Goal: Entertainment & Leisure: Consume media (video, audio)

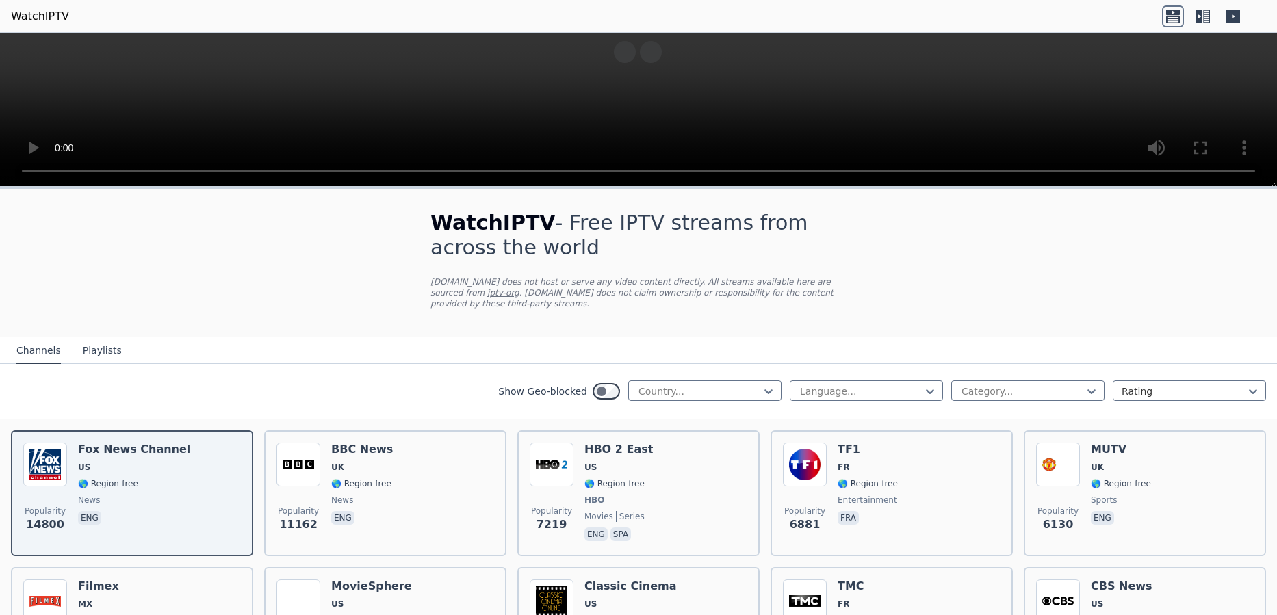
click at [1207, 13] on icon at bounding box center [1203, 16] width 22 height 22
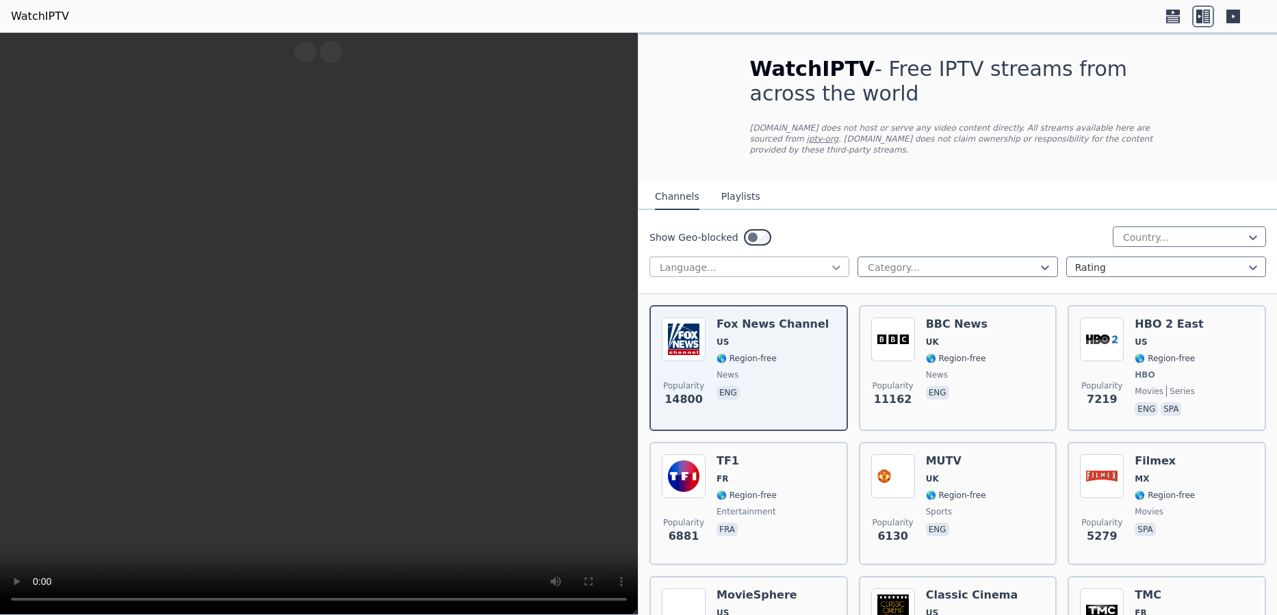
click at [833, 266] on icon at bounding box center [837, 268] width 8 height 5
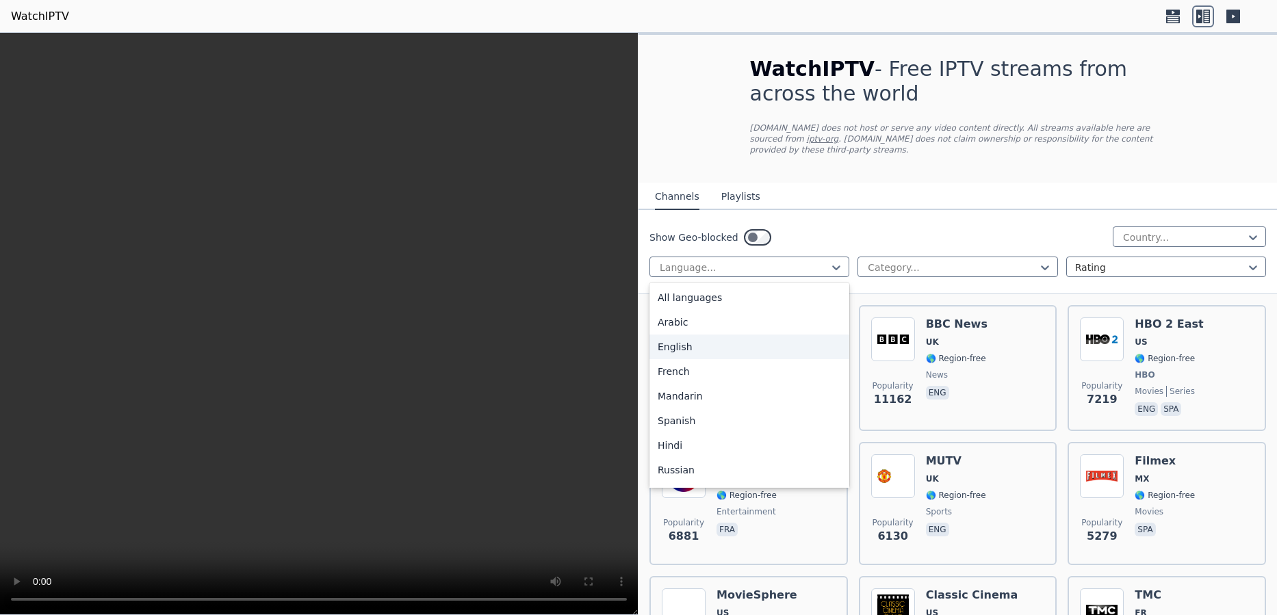
click at [769, 335] on div "English" at bounding box center [749, 347] width 200 height 25
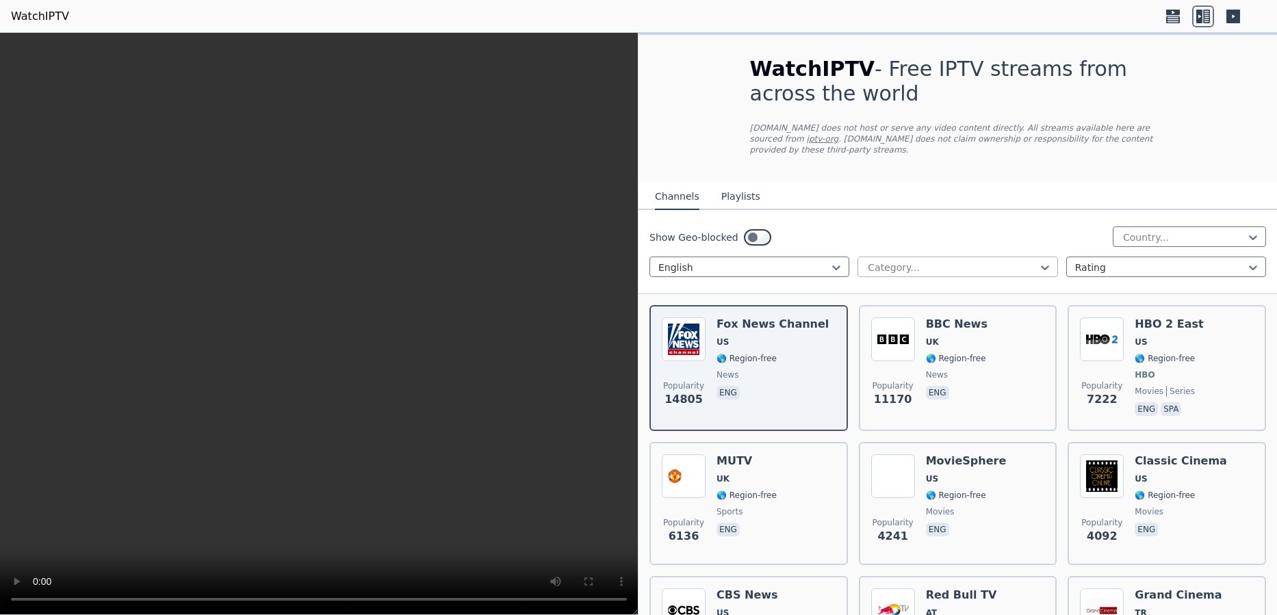
click at [1039, 257] on div at bounding box center [1045, 267] width 14 height 21
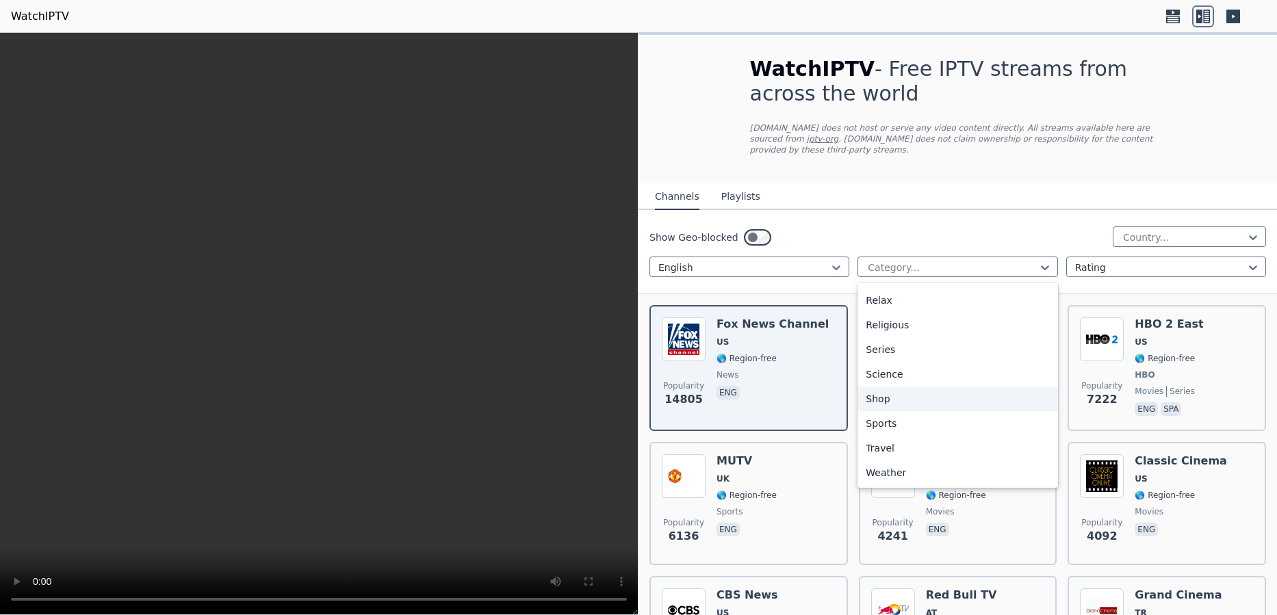
scroll to position [302, 0]
click at [944, 353] on div "Movies" at bounding box center [957, 365] width 200 height 25
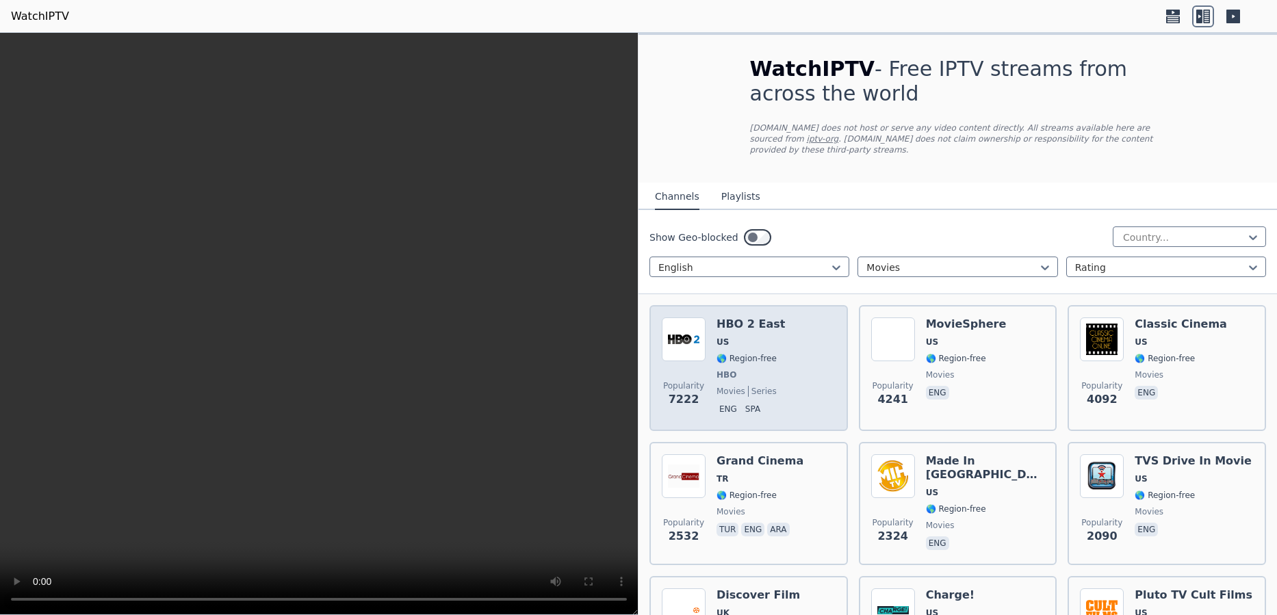
click at [745, 353] on span "🌎 Region-free" at bounding box center [747, 358] width 60 height 11
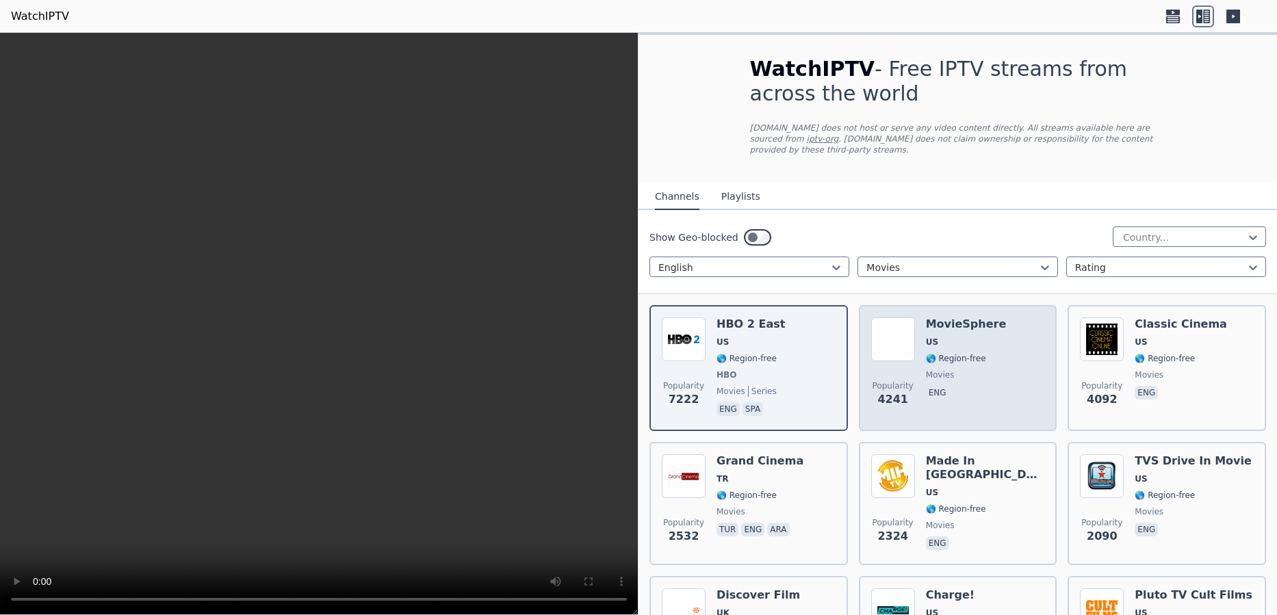
click at [951, 353] on span "🌎 Region-free" at bounding box center [956, 358] width 60 height 11
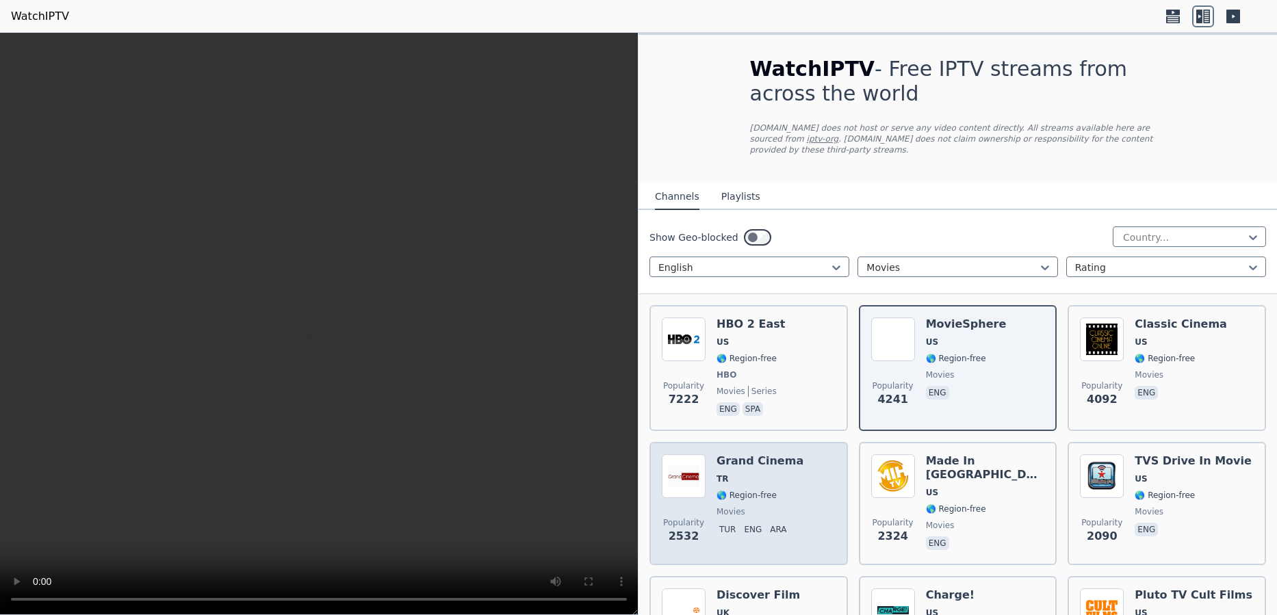
click at [739, 490] on span "🌎 Region-free" at bounding box center [747, 495] width 60 height 11
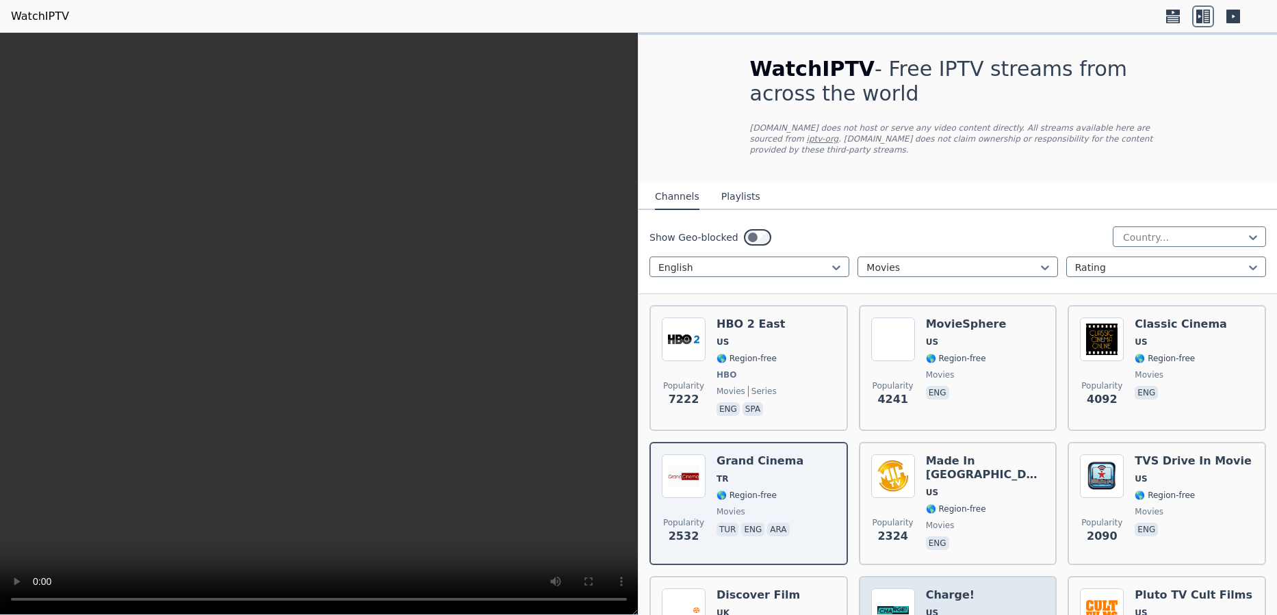
scroll to position [686, 0]
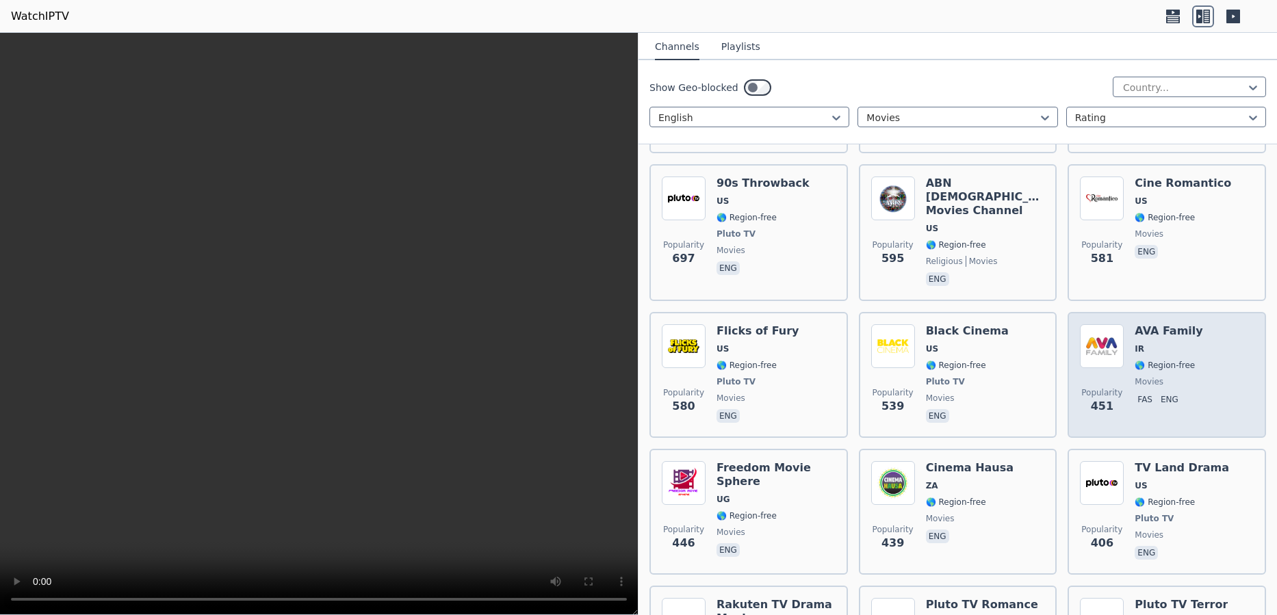
click at [1172, 360] on span "🌎 Region-free" at bounding box center [1165, 365] width 60 height 11
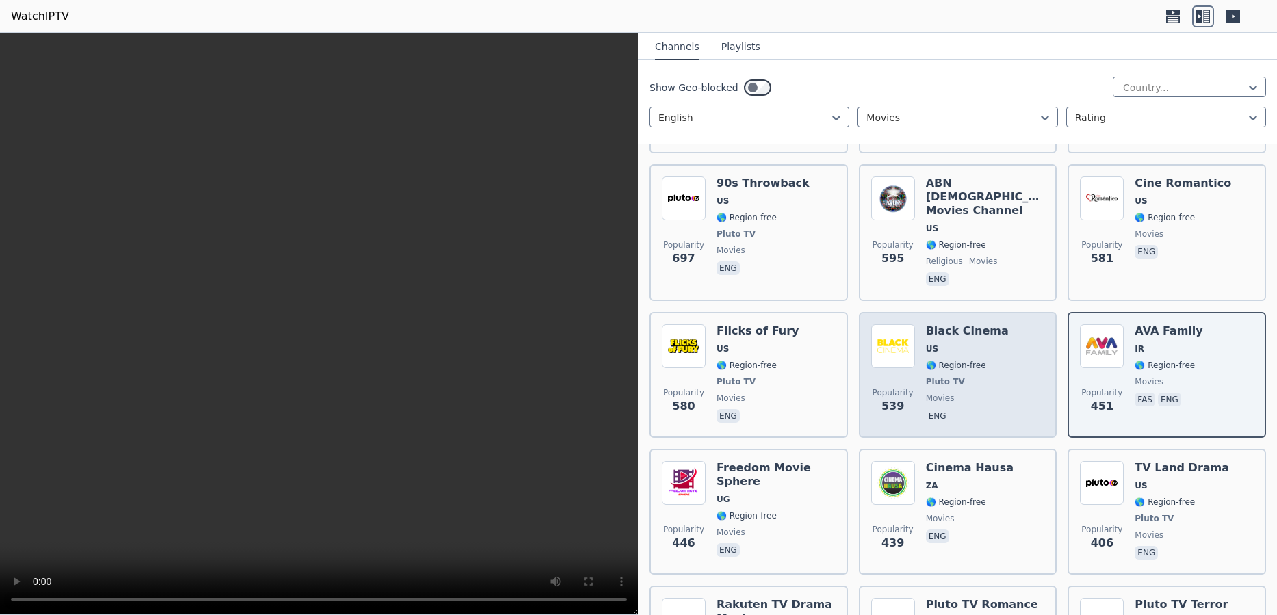
click at [938, 351] on div "Black Cinema US 🌎 Region-free Pluto TV movies eng" at bounding box center [967, 374] width 83 height 101
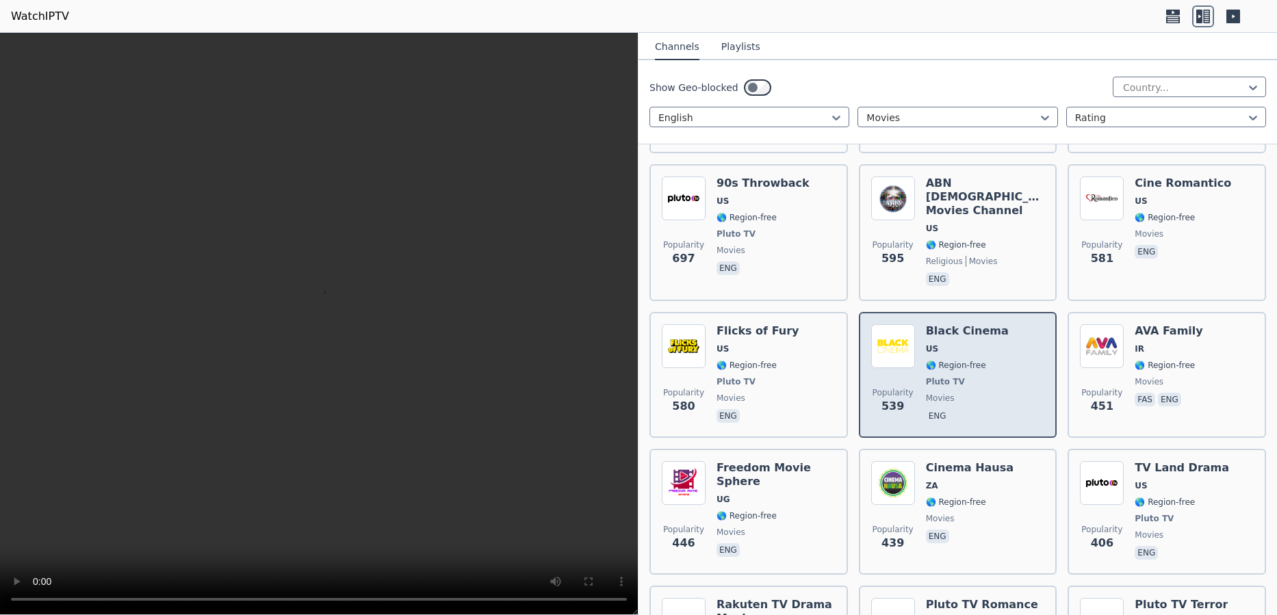
scroll to position [0, 0]
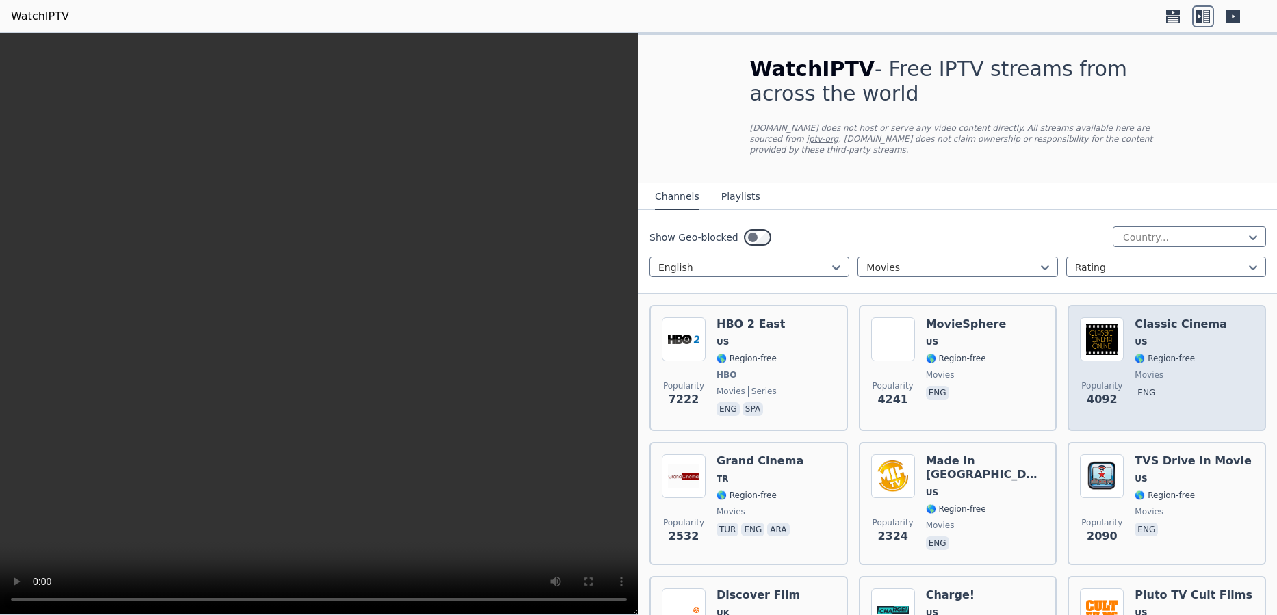
click at [1168, 353] on span "🌎 Region-free" at bounding box center [1165, 358] width 60 height 11
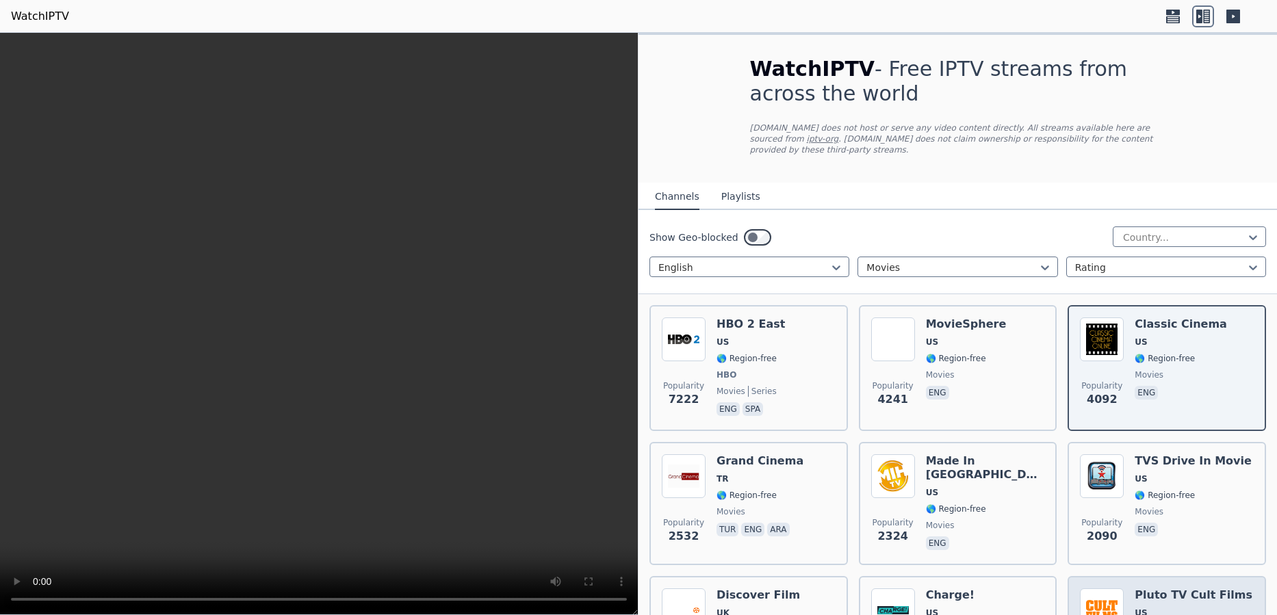
click at [1172, 589] on h6 "Pluto TV Cult Films" at bounding box center [1194, 596] width 118 height 14
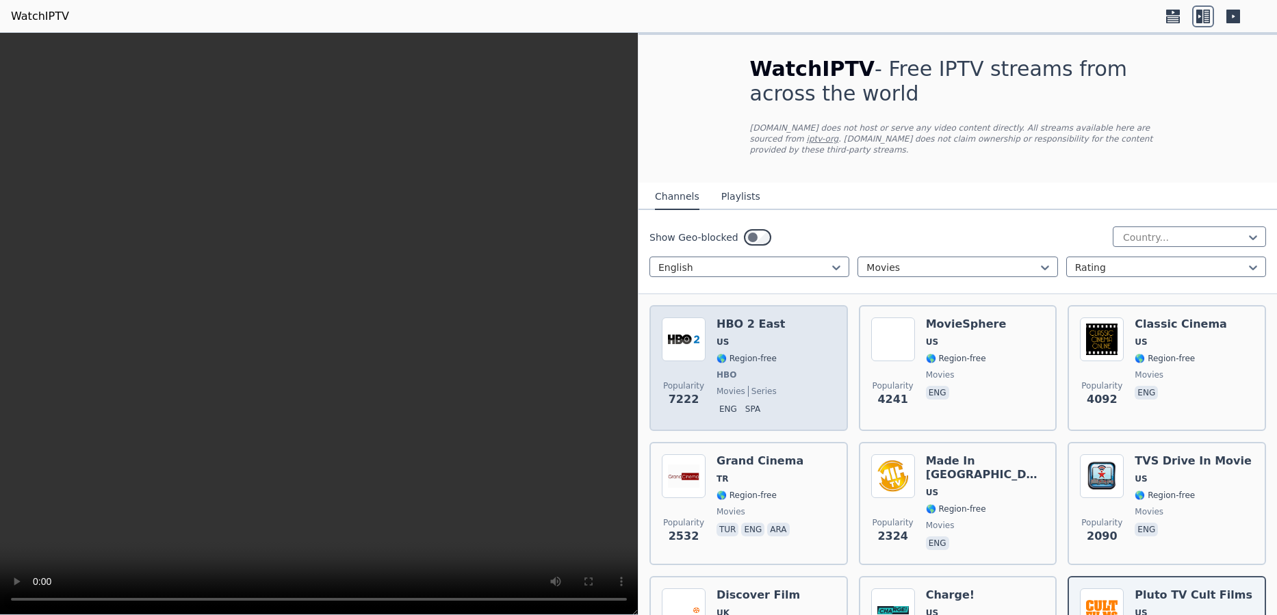
click at [734, 357] on div "HBO 2 East US 🌎 Region-free HBO movies series eng spa" at bounding box center [751, 368] width 68 height 101
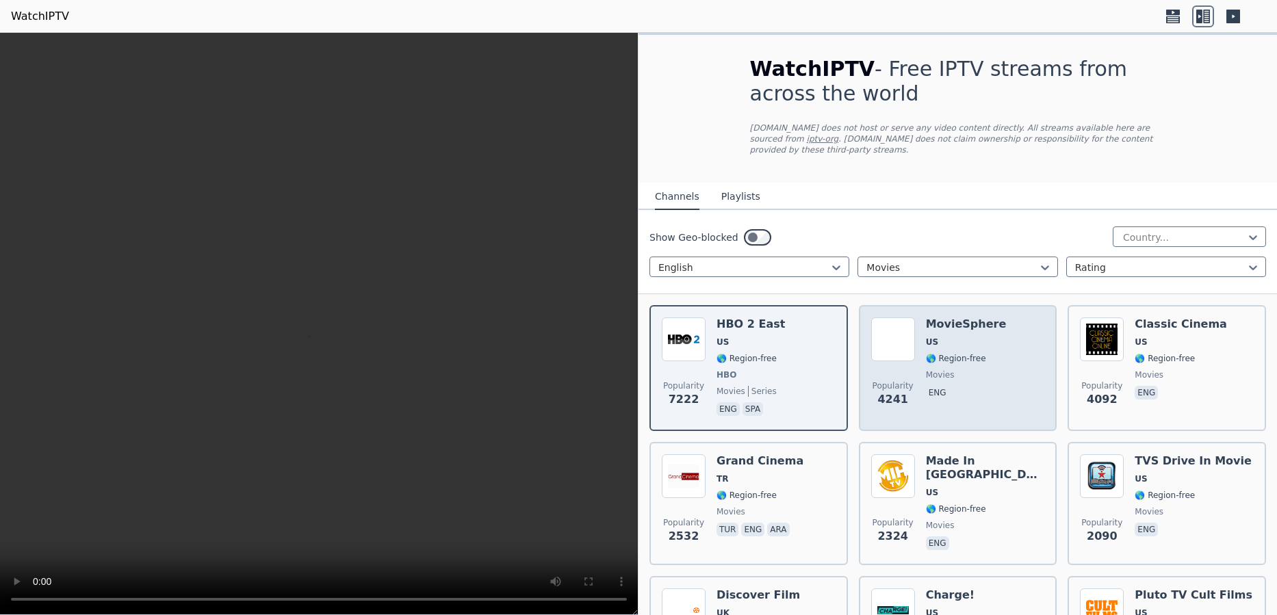
click at [966, 370] on div "MovieSphere US 🌎 Region-free movies eng" at bounding box center [966, 368] width 81 height 101
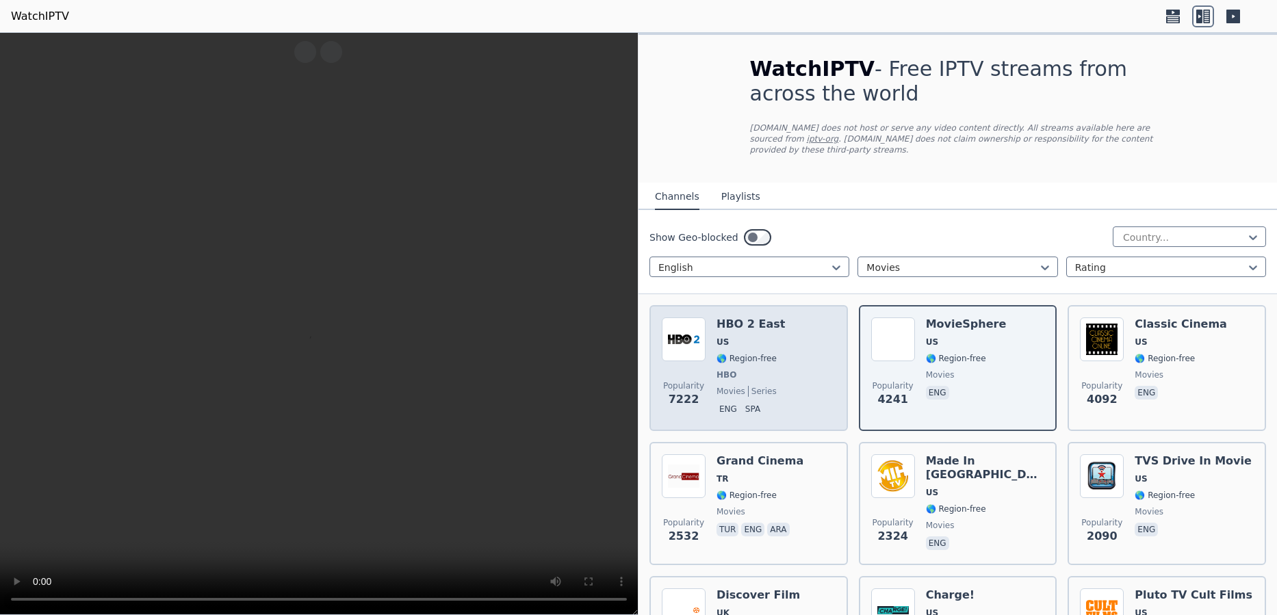
click at [743, 370] on span "HBO" at bounding box center [751, 375] width 68 height 11
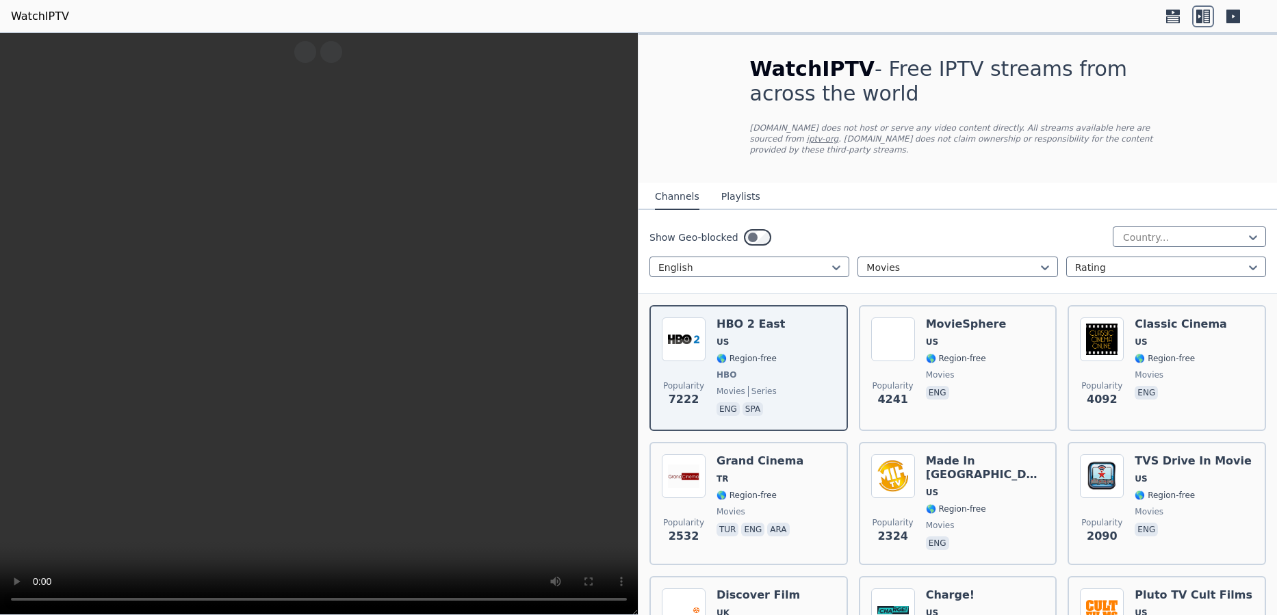
click at [745, 589] on h6 "Discover Film" at bounding box center [758, 596] width 83 height 14
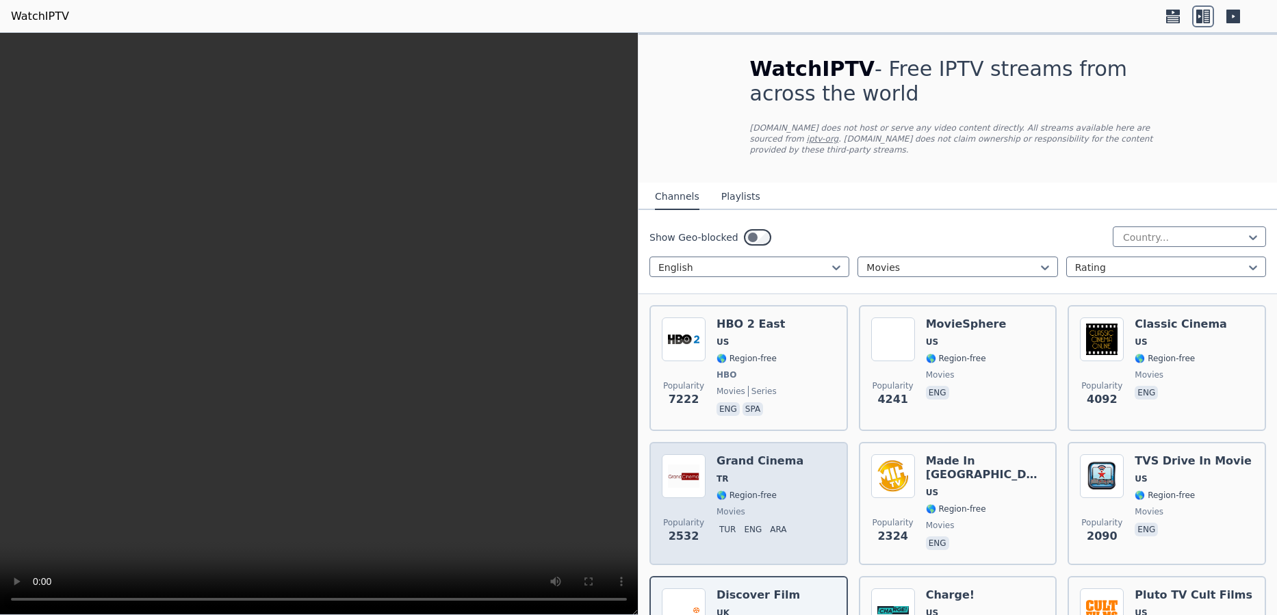
click at [752, 474] on span "TR" at bounding box center [760, 479] width 87 height 11
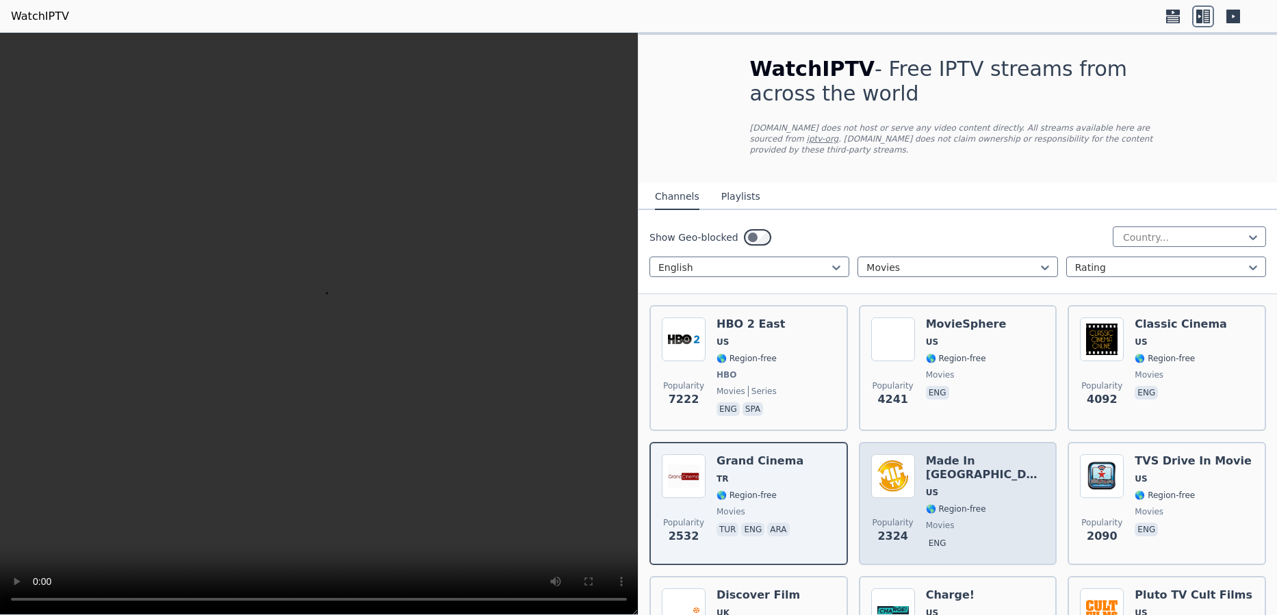
scroll to position [543, 0]
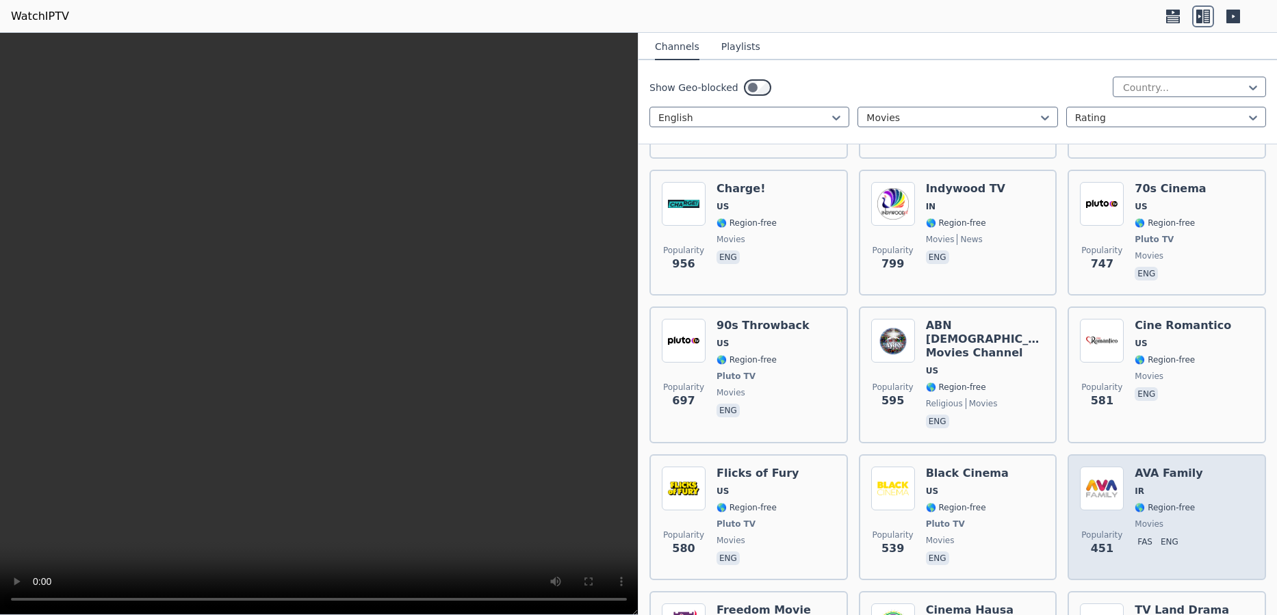
click at [1153, 486] on span "IR" at bounding box center [1169, 491] width 68 height 11
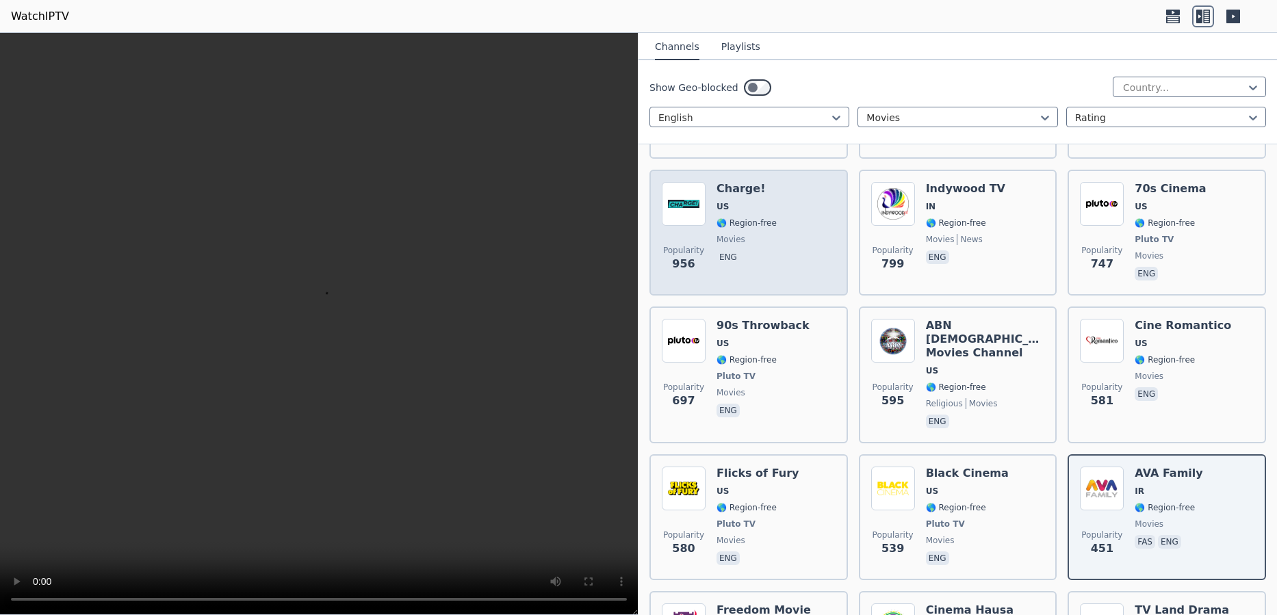
scroll to position [556, 0]
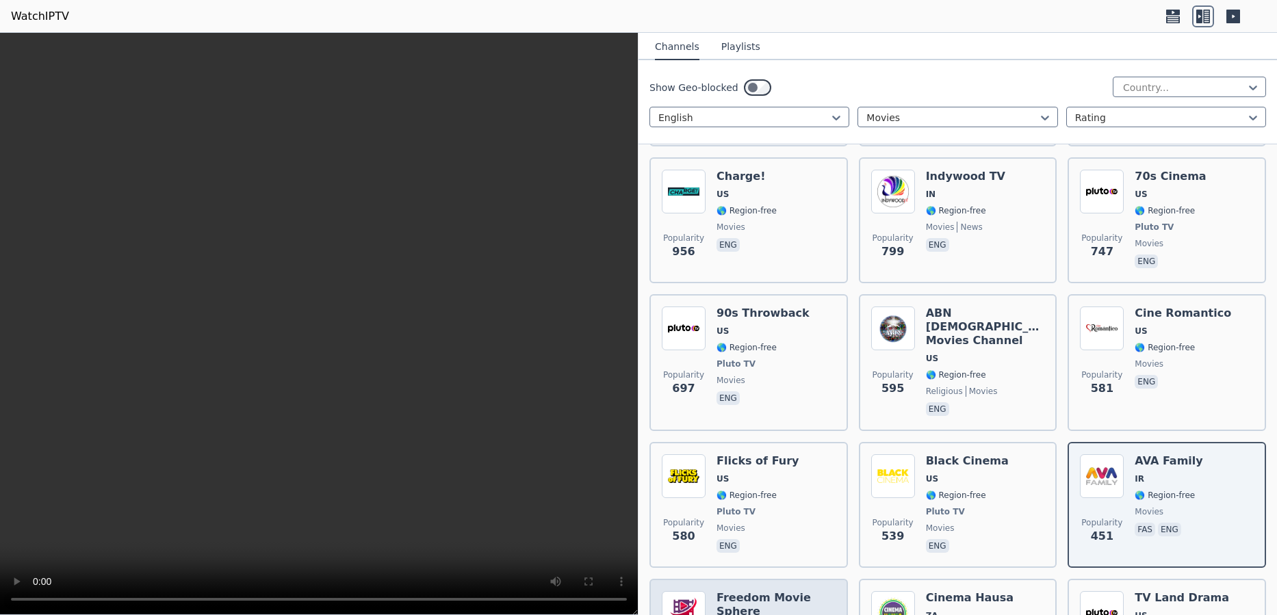
click at [736, 591] on h6 "Freedom Movie Sphere" at bounding box center [776, 604] width 119 height 27
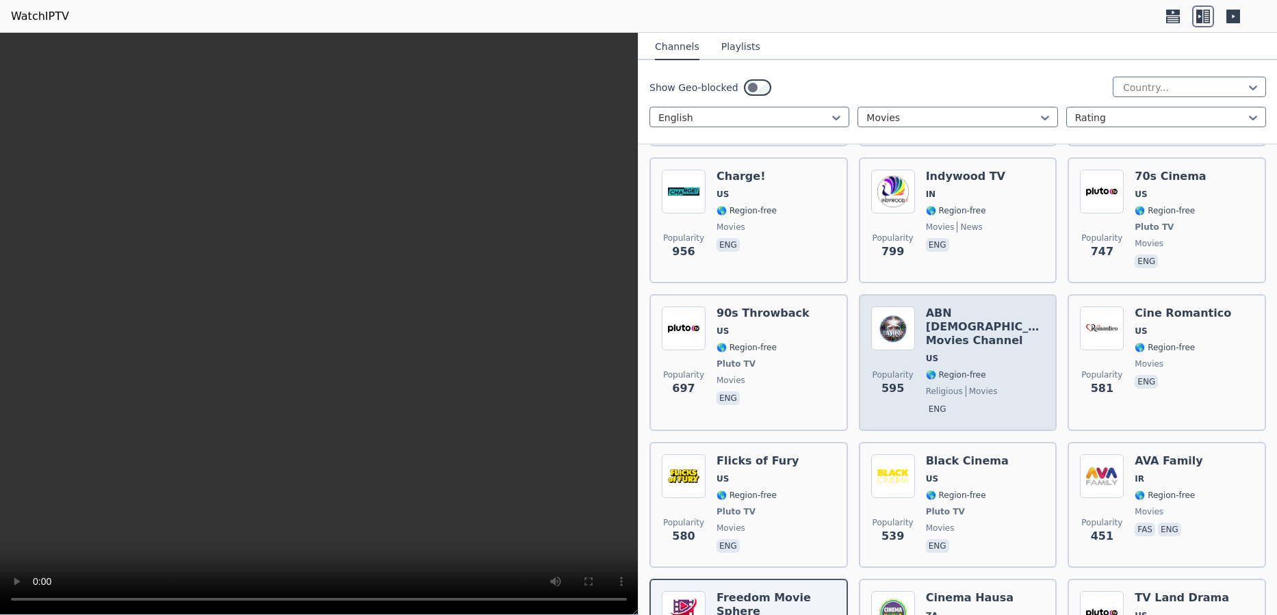
scroll to position [209, 0]
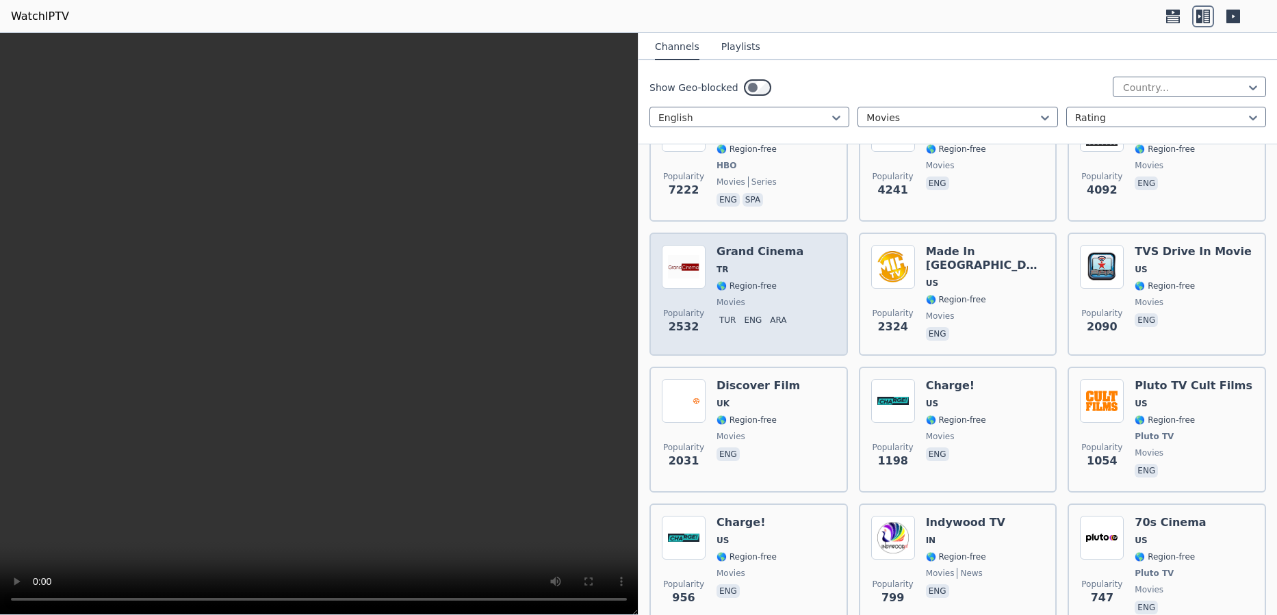
click at [727, 267] on div "Grand Cinema TR 🌎 Region-free movies tur eng ara" at bounding box center [760, 294] width 87 height 99
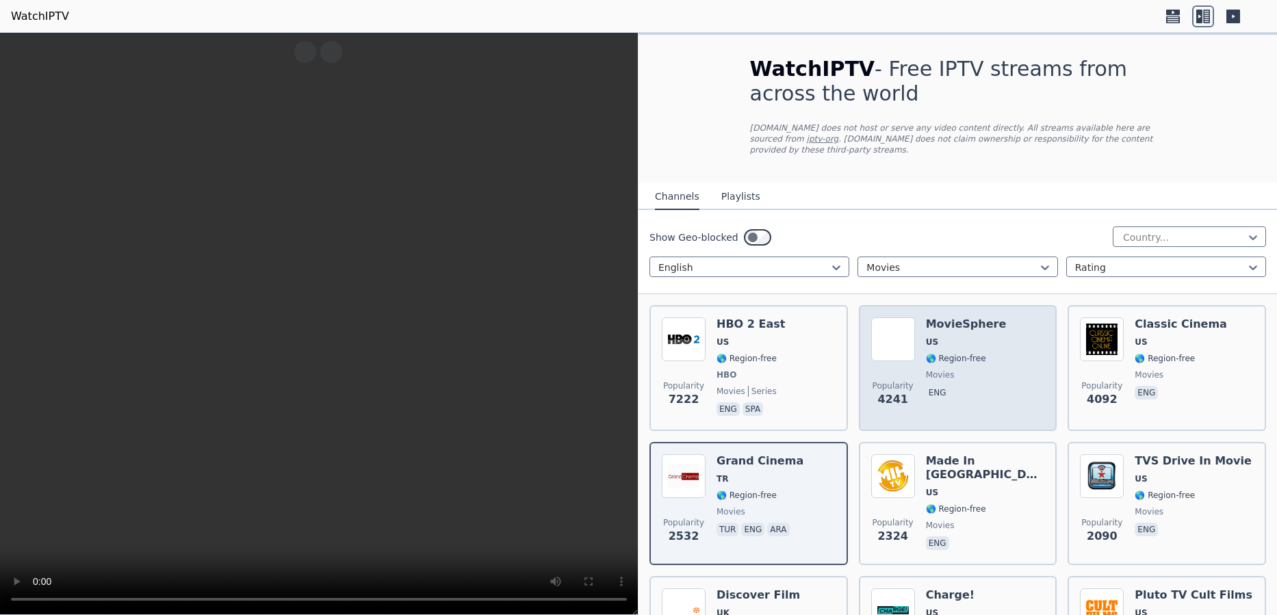
click at [1015, 332] on div "Popularity 4241 MovieSphere US 🌎 Region-free movies eng" at bounding box center [958, 368] width 174 height 101
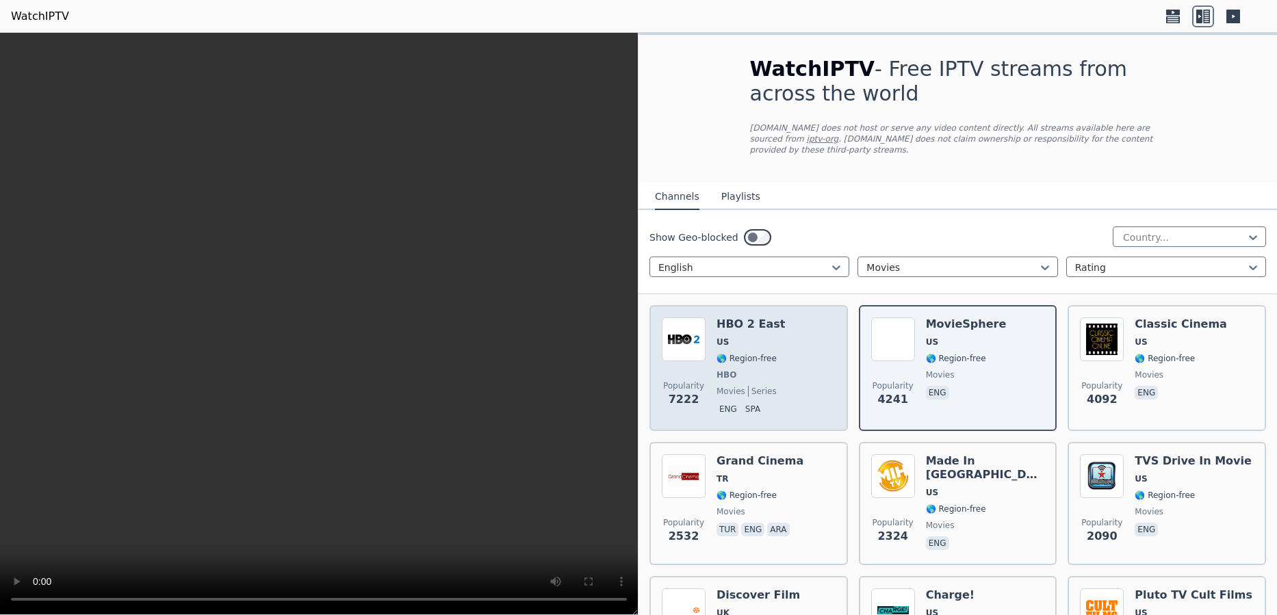
click at [745, 353] on span "🌎 Region-free" at bounding box center [747, 358] width 60 height 11
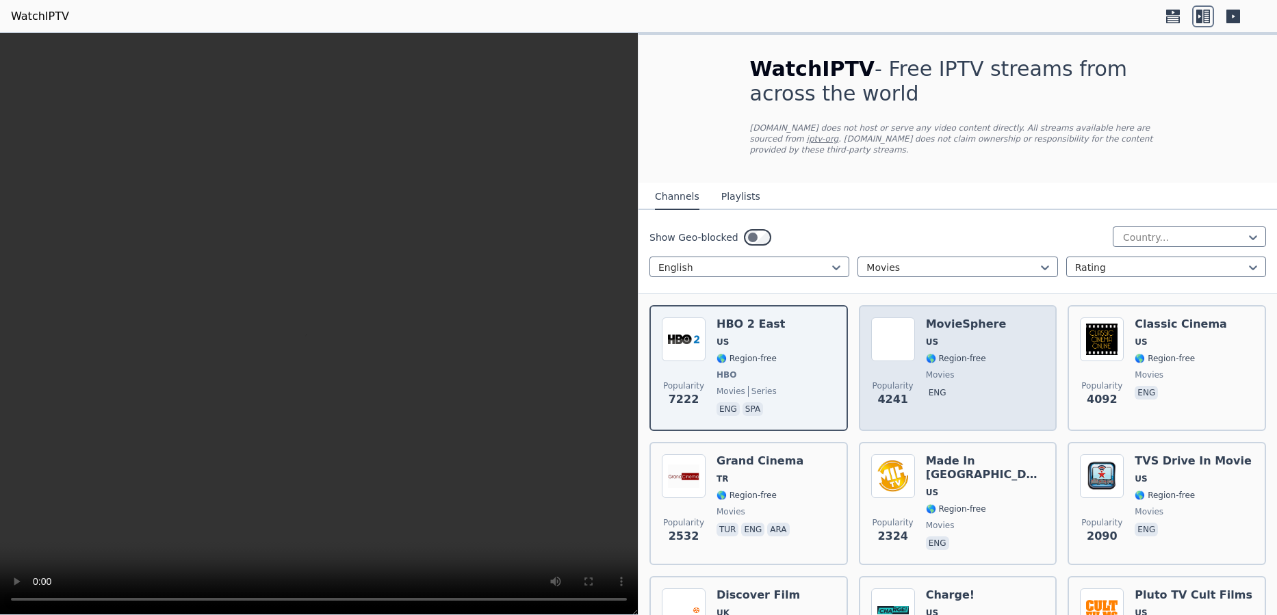
click at [950, 353] on span "🌎 Region-free" at bounding box center [956, 358] width 60 height 11
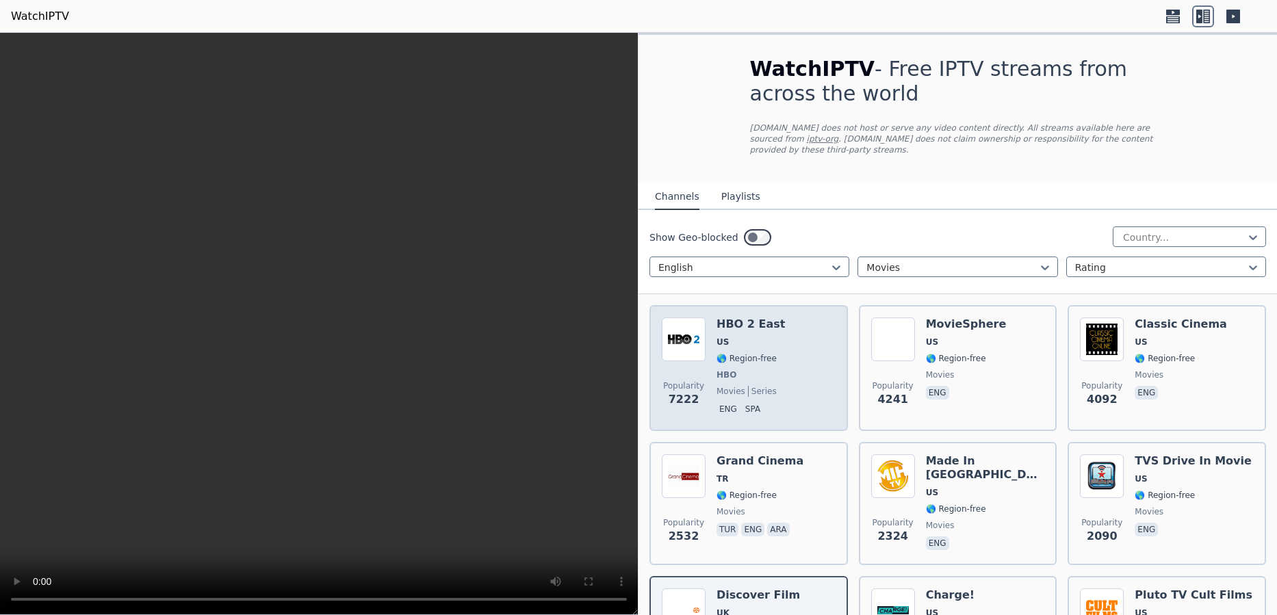
click at [754, 341] on div "HBO 2 East US 🌎 Region-free HBO movies series eng spa" at bounding box center [751, 368] width 68 height 101
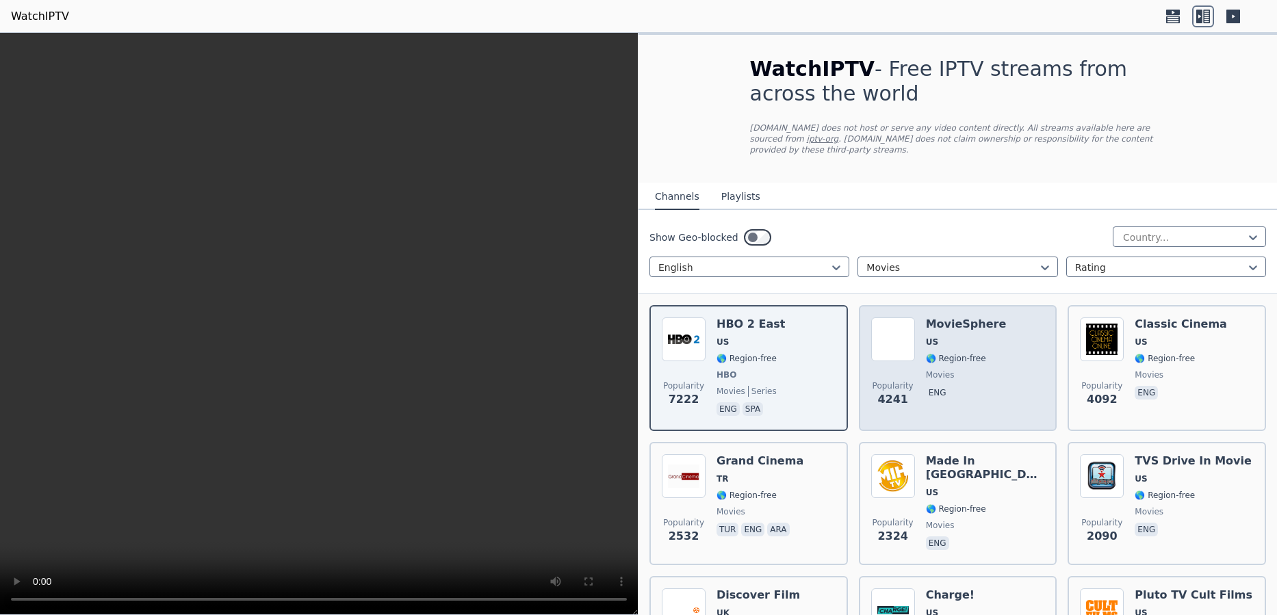
click at [963, 358] on div "MovieSphere US 🌎 Region-free movies eng" at bounding box center [966, 368] width 81 height 101
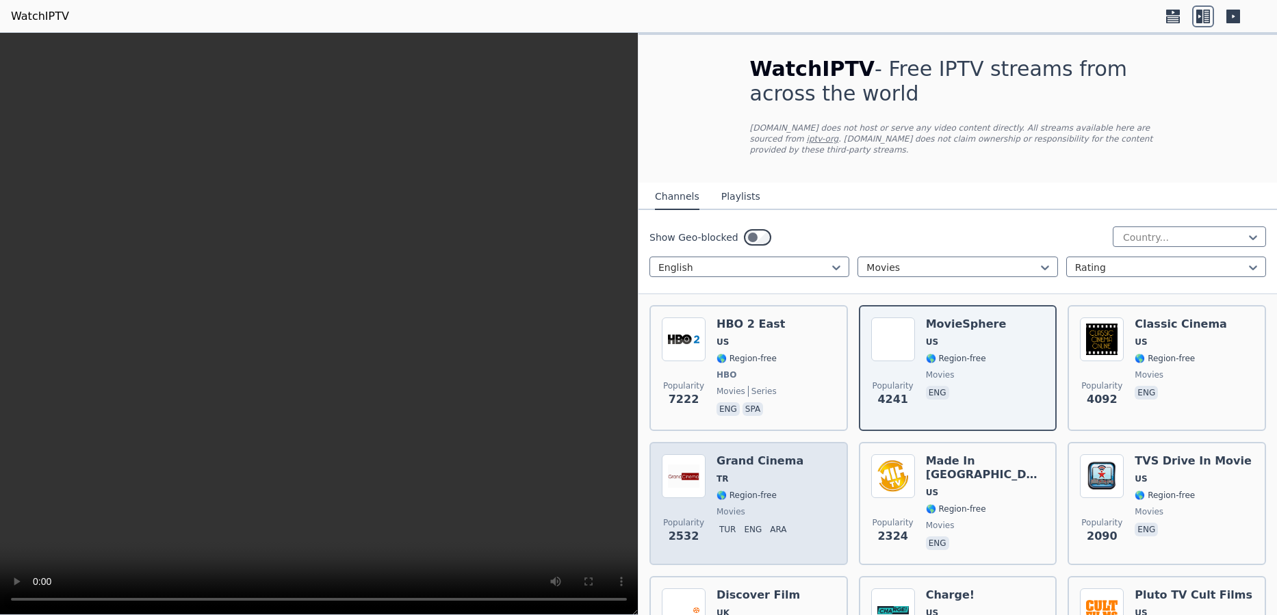
click at [752, 490] on span "🌎 Region-free" at bounding box center [747, 495] width 60 height 11
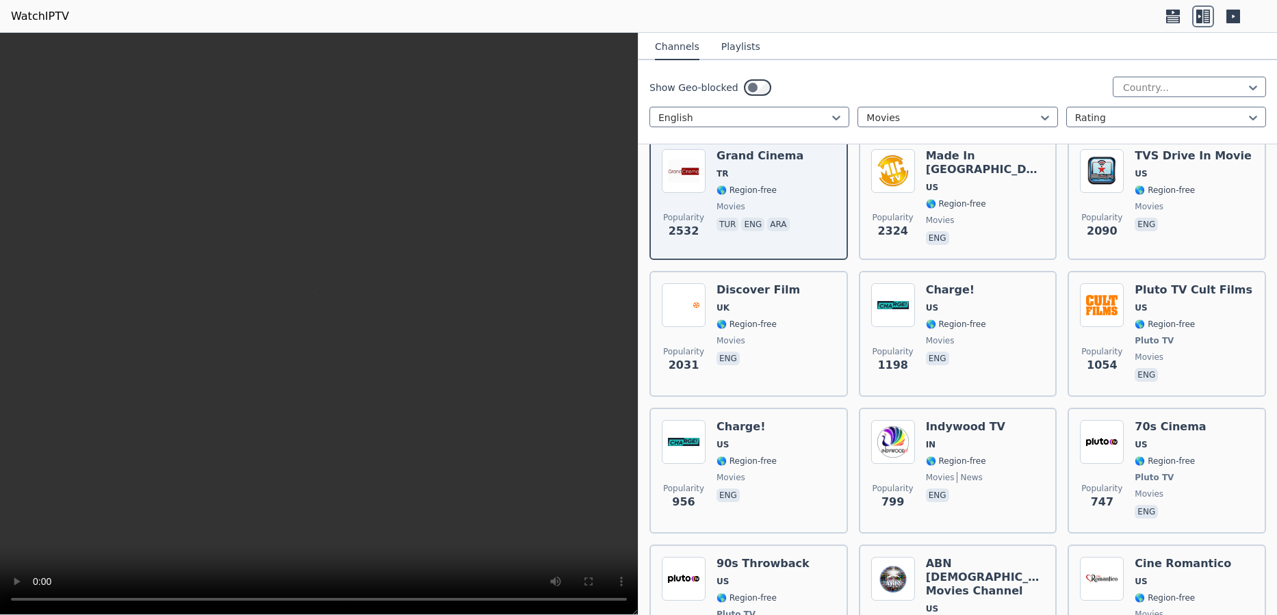
scroll to position [500, 0]
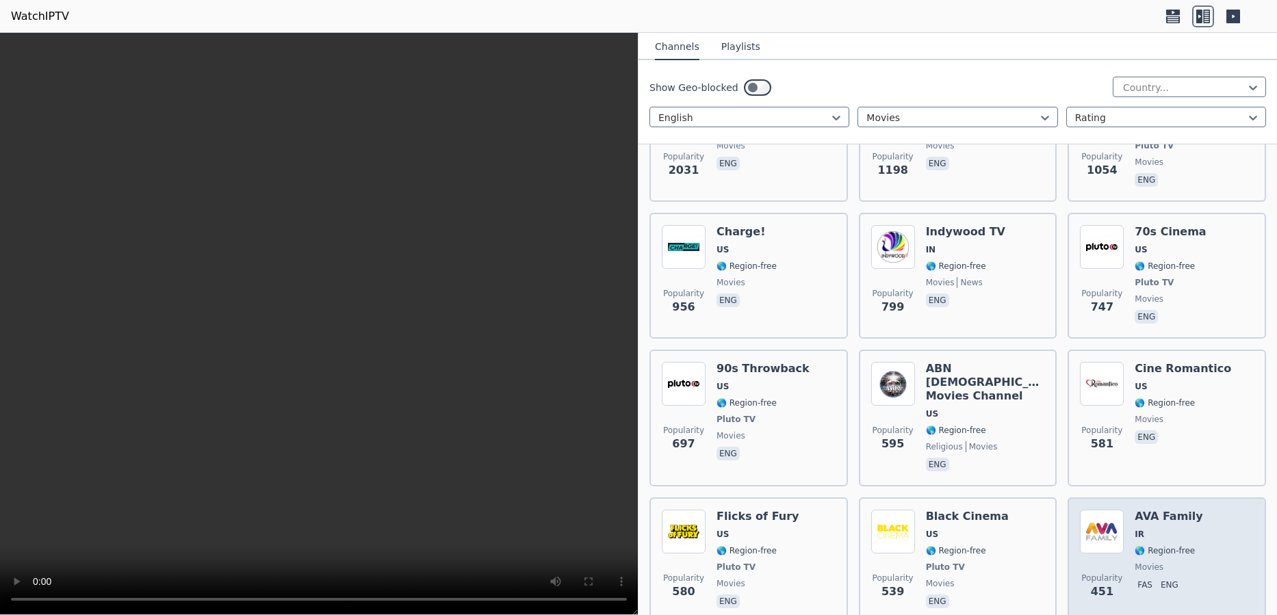
click at [1122, 528] on div "Popularity 451 AVA Family IR 🌎 Region-free movies fas eng" at bounding box center [1167, 560] width 174 height 101
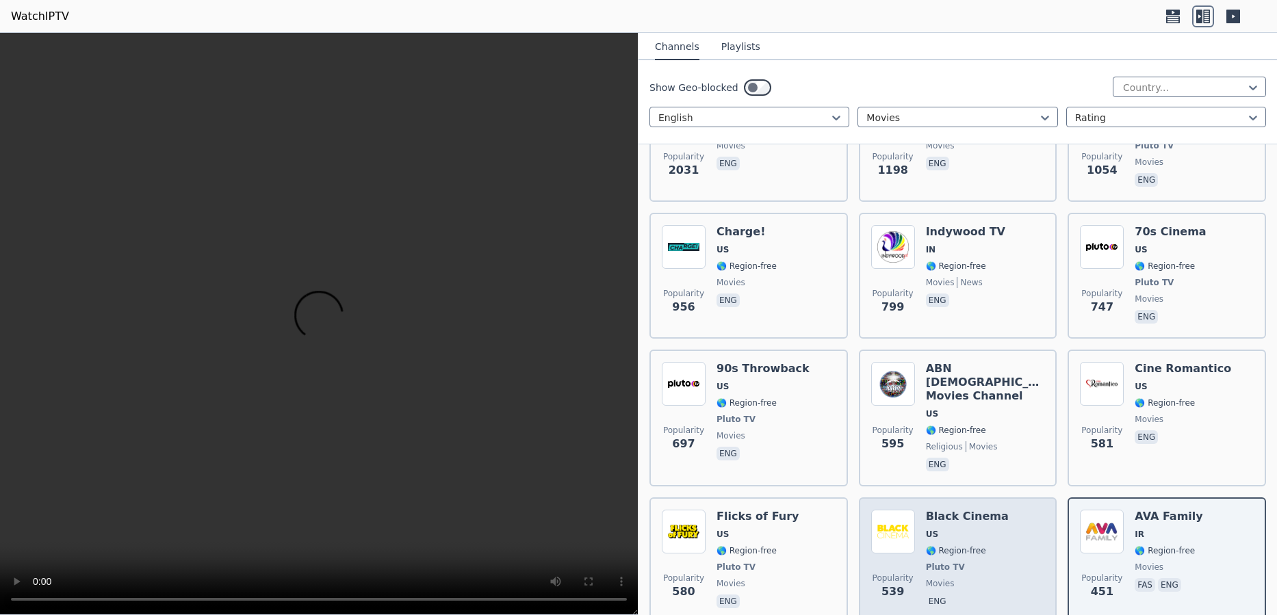
drag, startPoint x: 1055, startPoint y: 493, endPoint x: 1048, endPoint y: 523, distance: 30.9
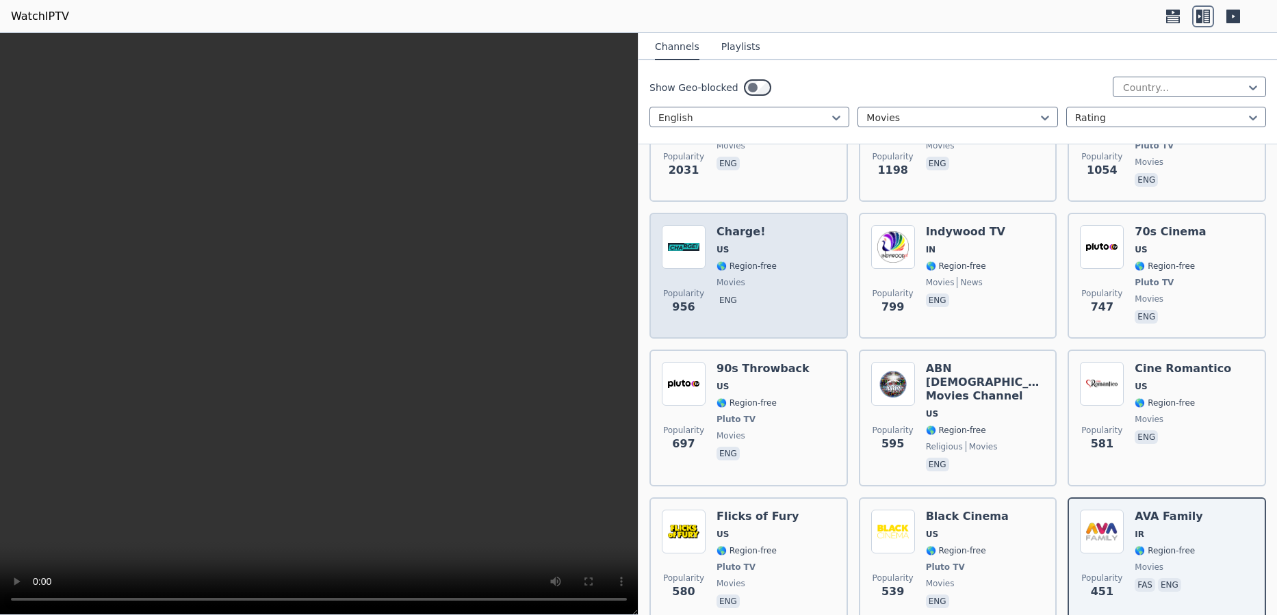
click at [824, 301] on div "Popularity 956 Charge! US 🌎 Region-free movies eng" at bounding box center [749, 275] width 174 height 101
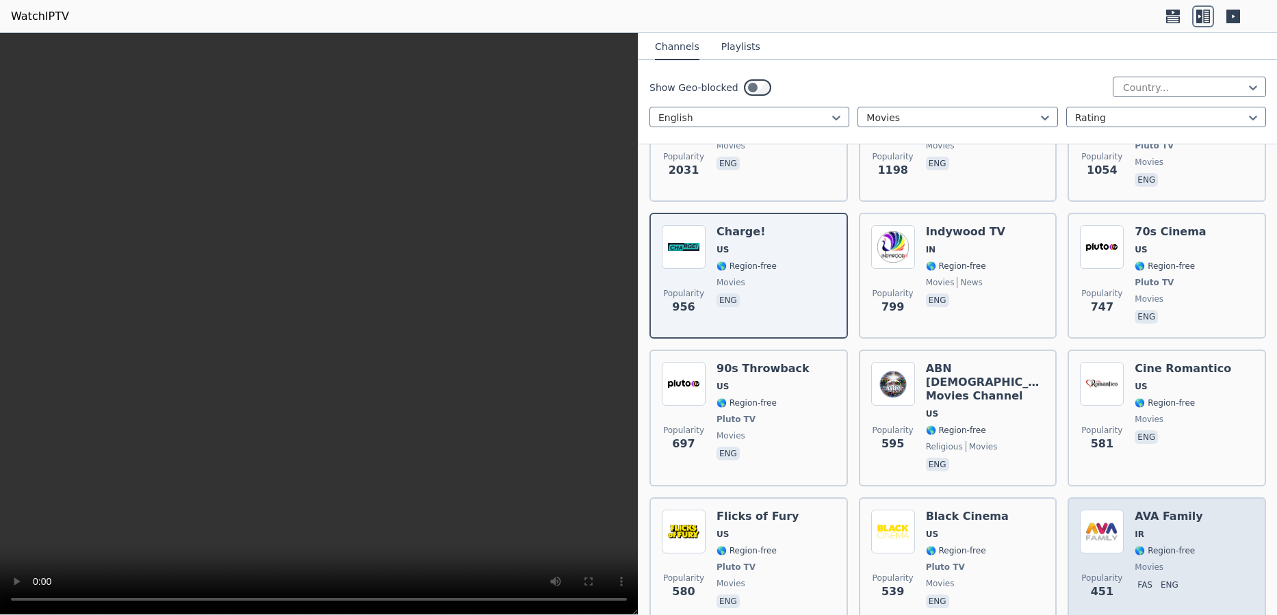
click at [1150, 578] on span "fas eng" at bounding box center [1169, 586] width 68 height 16
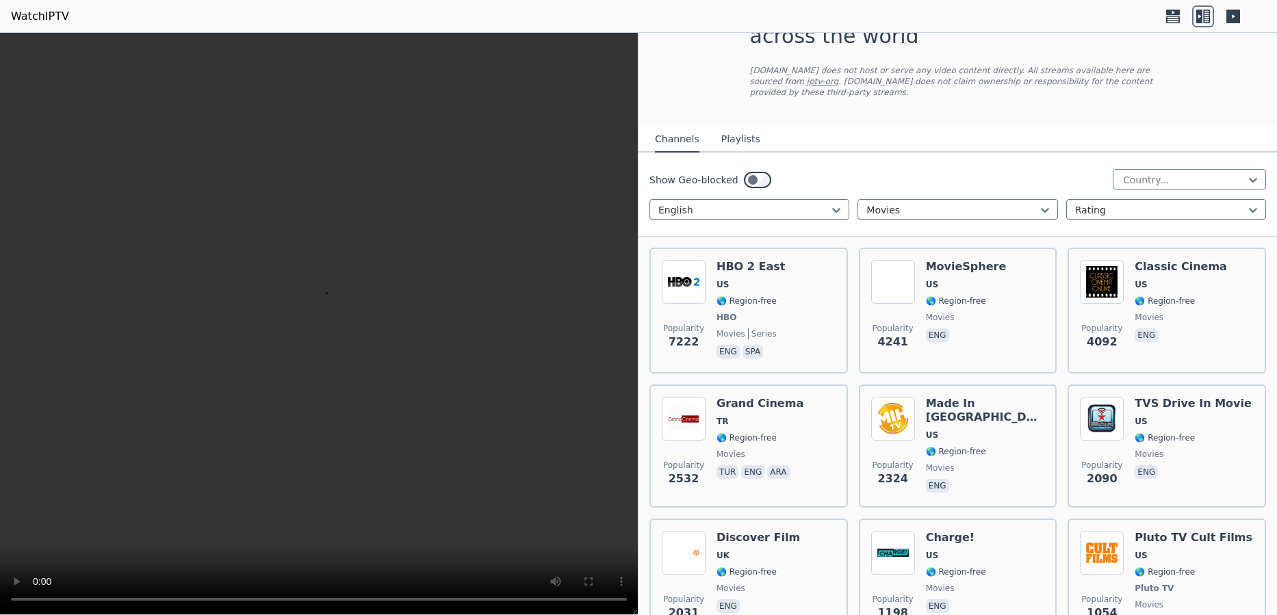
scroll to position [0, 0]
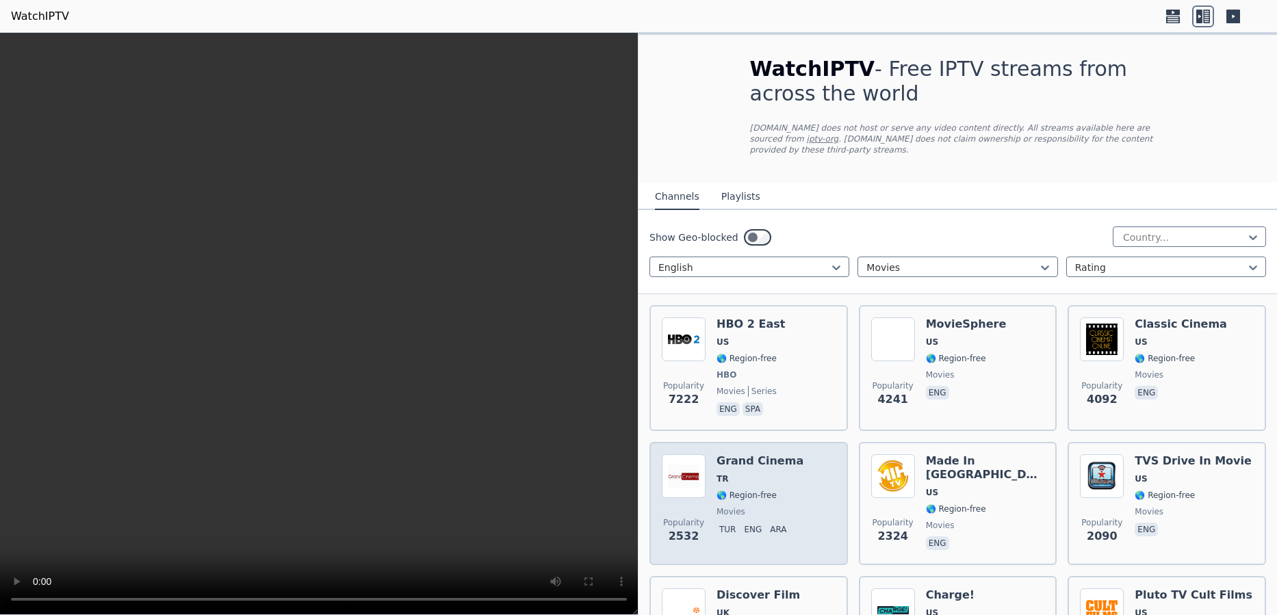
click at [762, 523] on span "tur eng ara" at bounding box center [760, 531] width 87 height 16
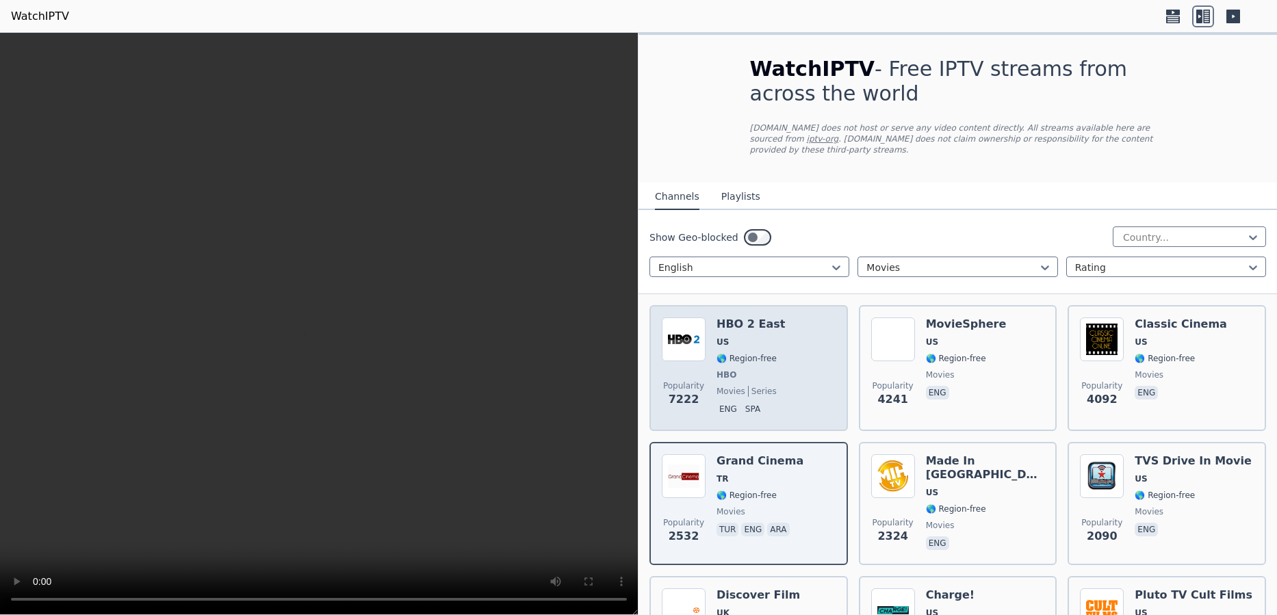
click at [758, 356] on div "HBO 2 East US 🌎 Region-free HBO movies series eng spa" at bounding box center [751, 368] width 68 height 101
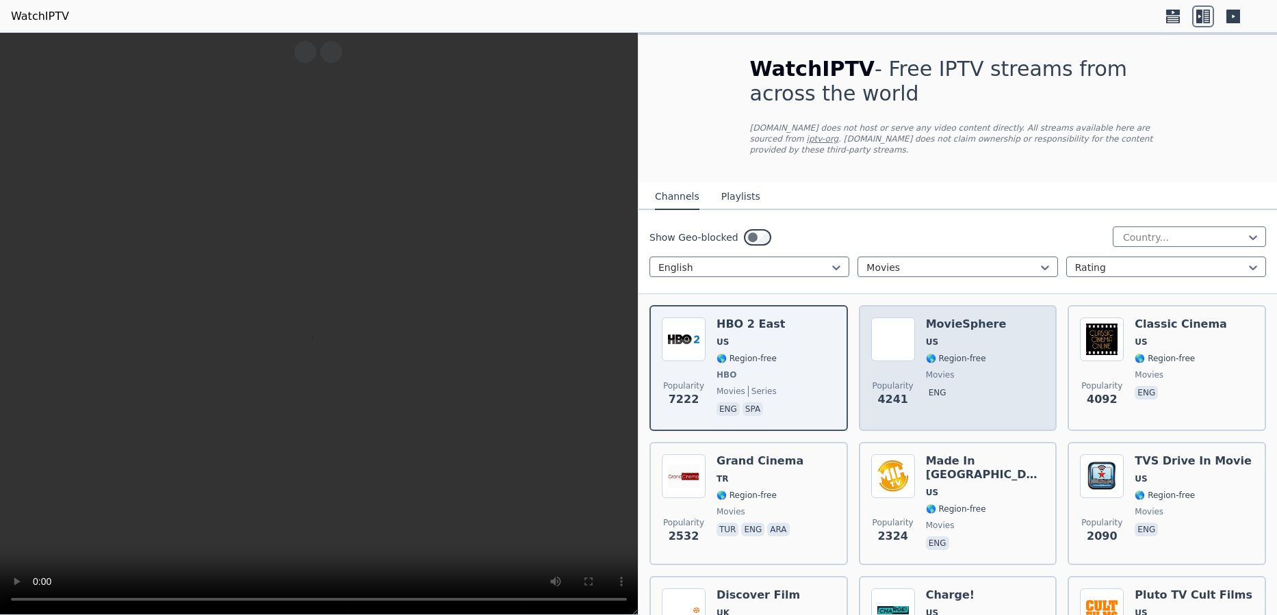
click at [952, 353] on span "🌎 Region-free" at bounding box center [956, 358] width 60 height 11
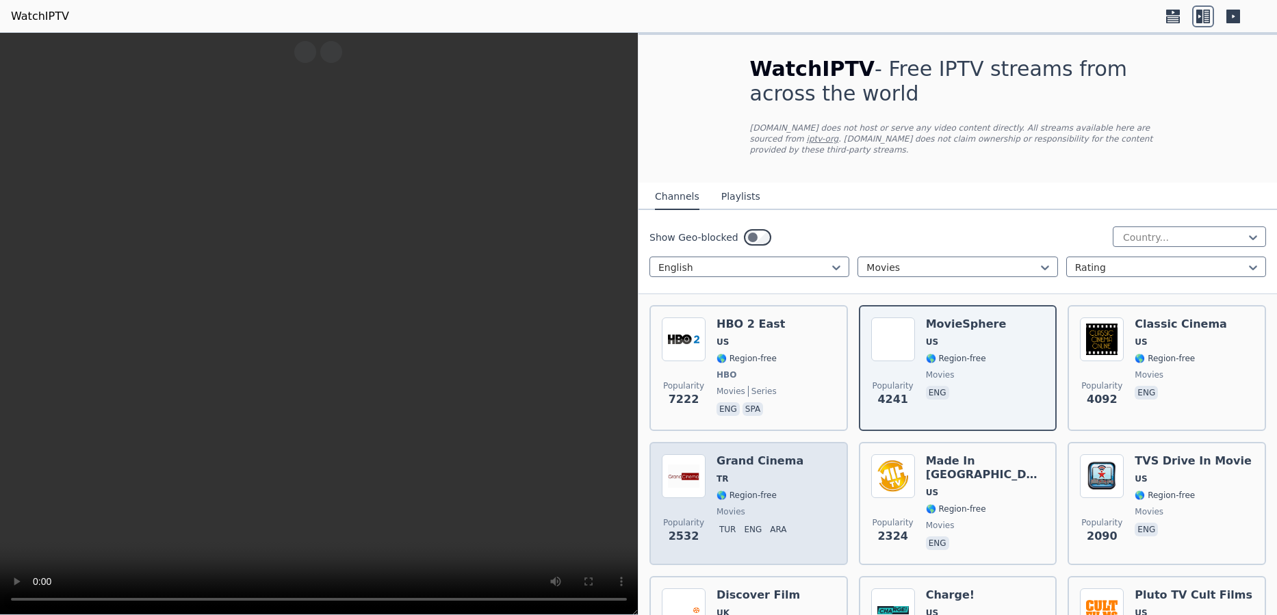
click at [739, 490] on span "🌎 Region-free" at bounding box center [747, 495] width 60 height 11
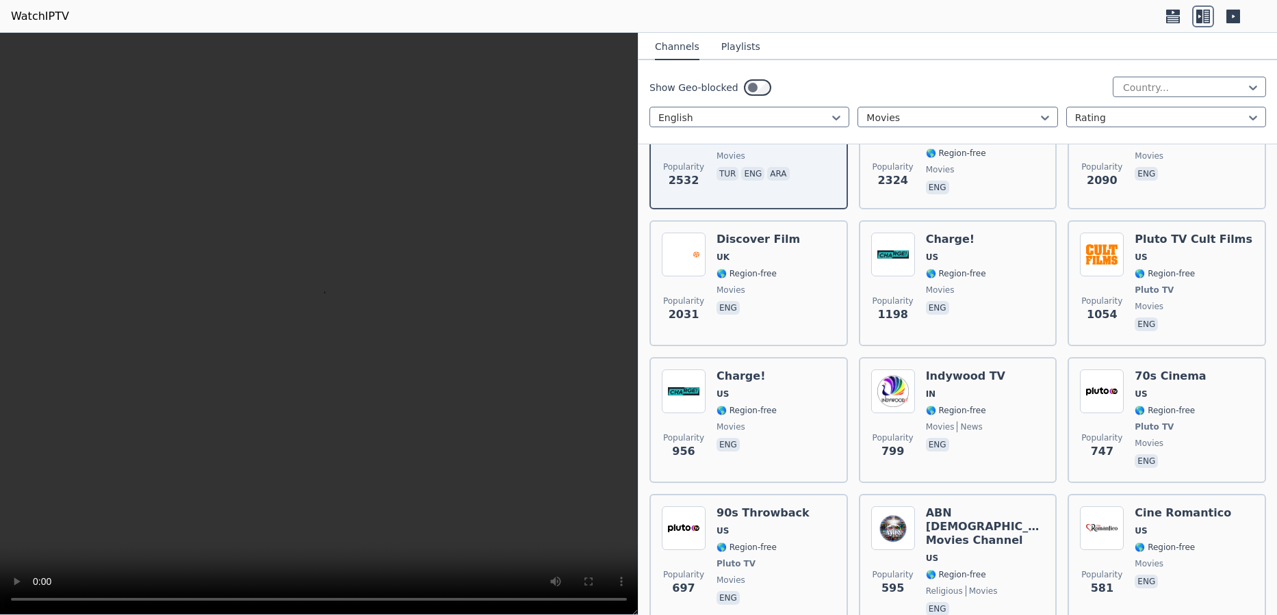
scroll to position [517, 0]
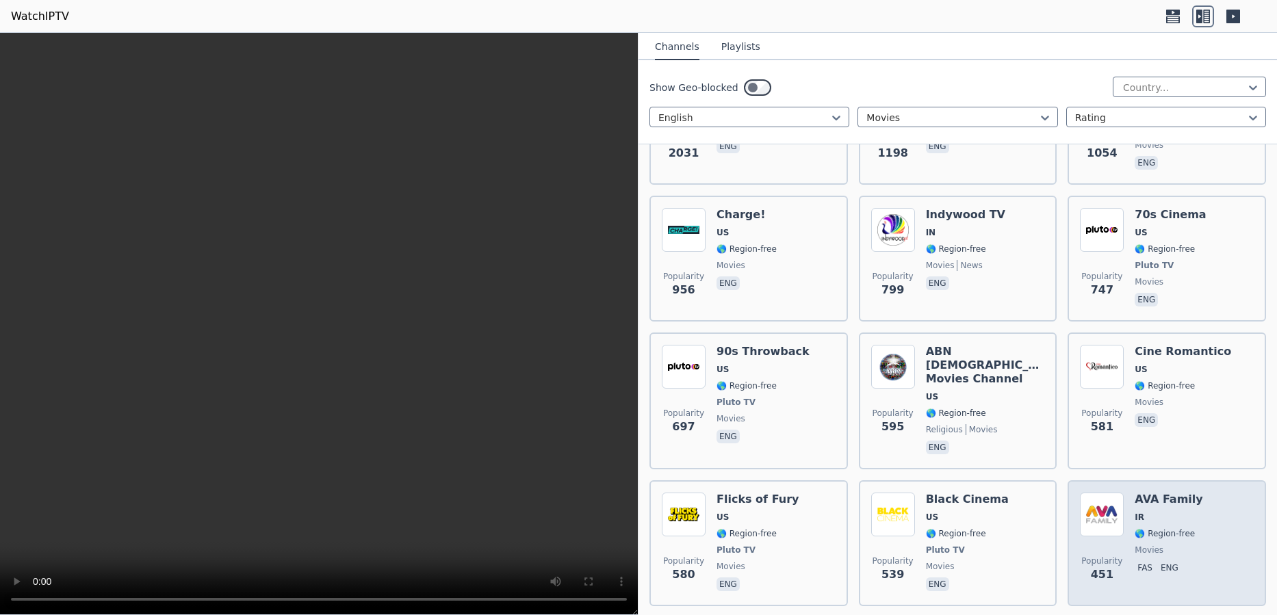
click at [1172, 528] on span "🌎 Region-free" at bounding box center [1165, 533] width 60 height 11
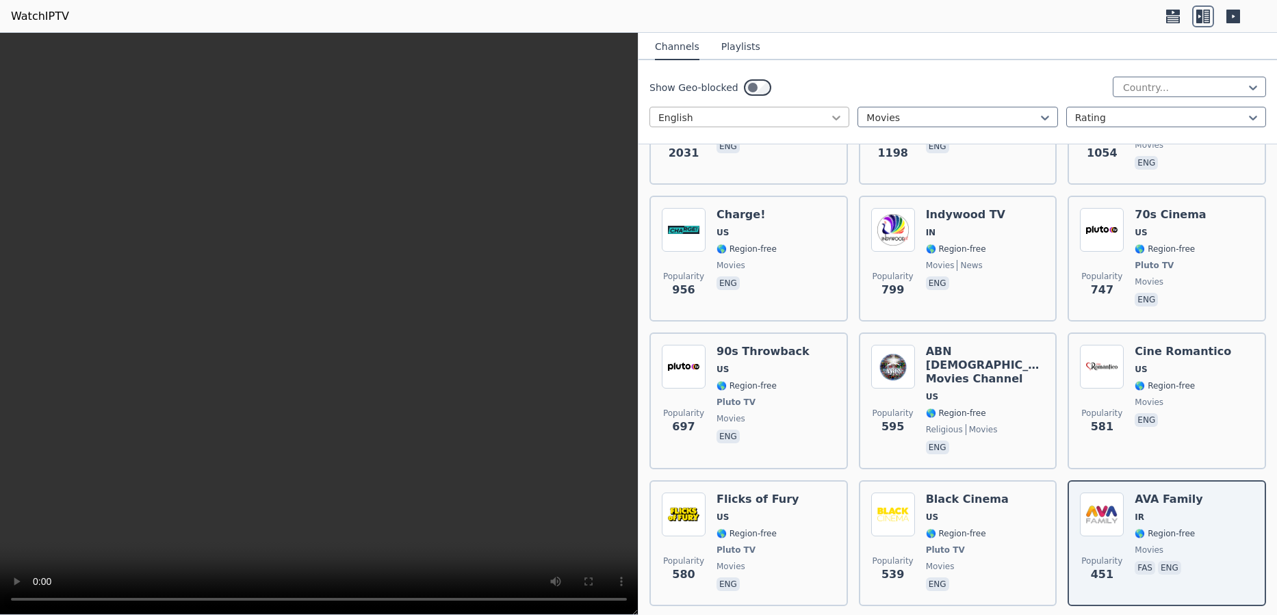
click at [835, 116] on icon at bounding box center [836, 118] width 14 height 14
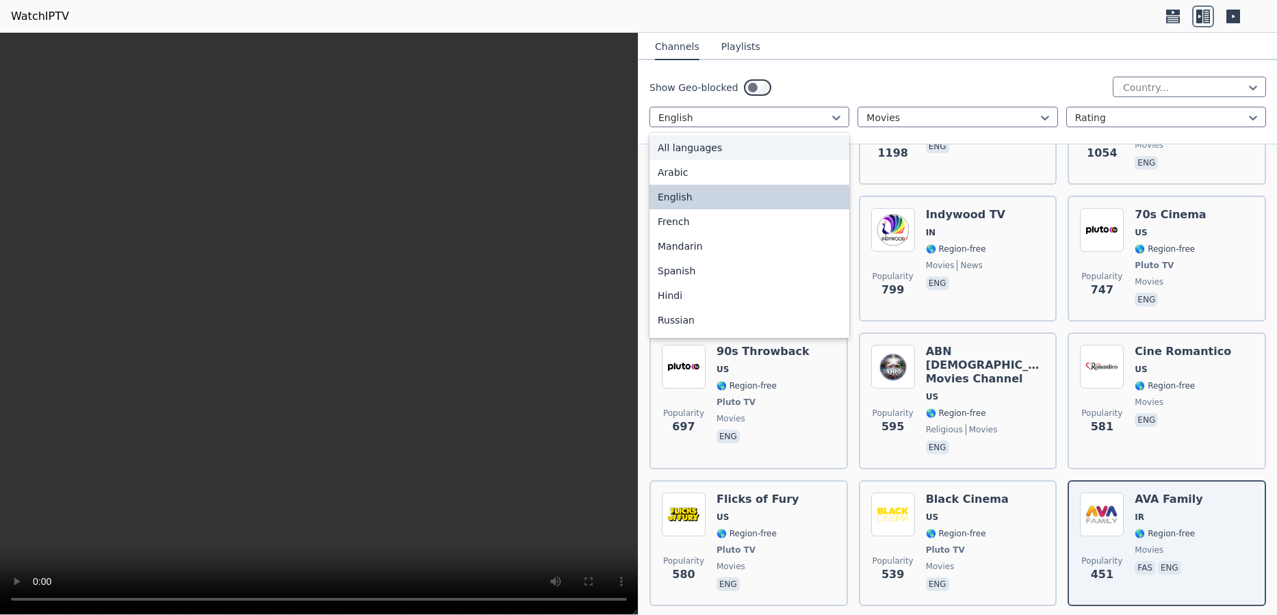
click at [800, 155] on div "All languages" at bounding box center [749, 147] width 200 height 25
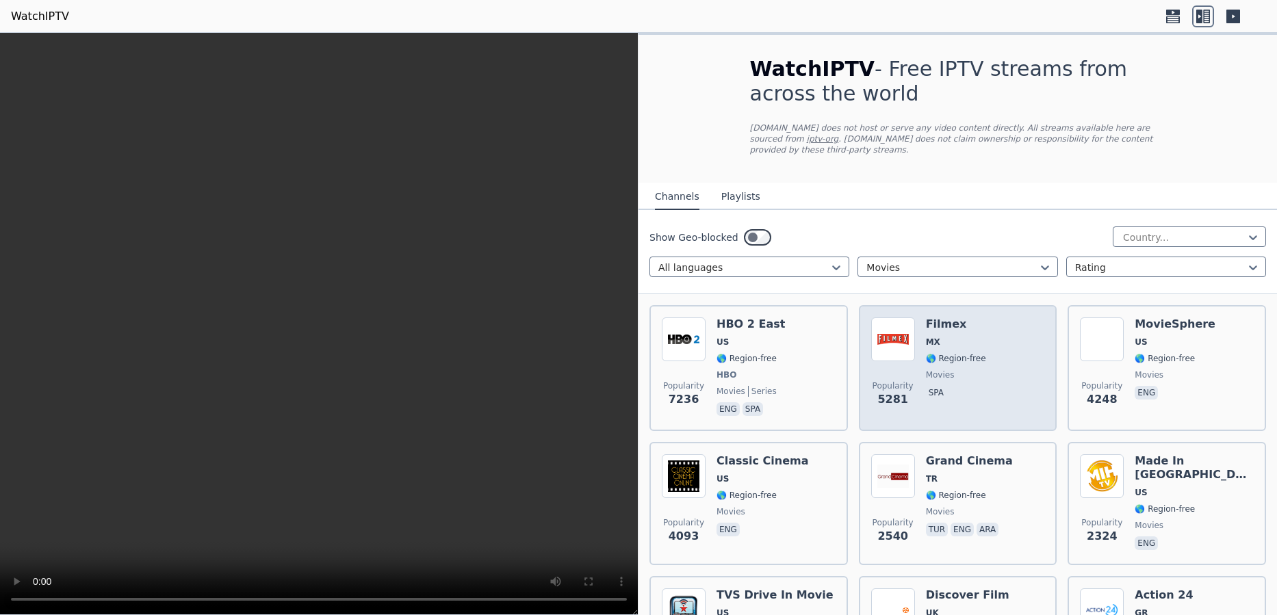
click at [952, 370] on span "movies" at bounding box center [956, 375] width 60 height 11
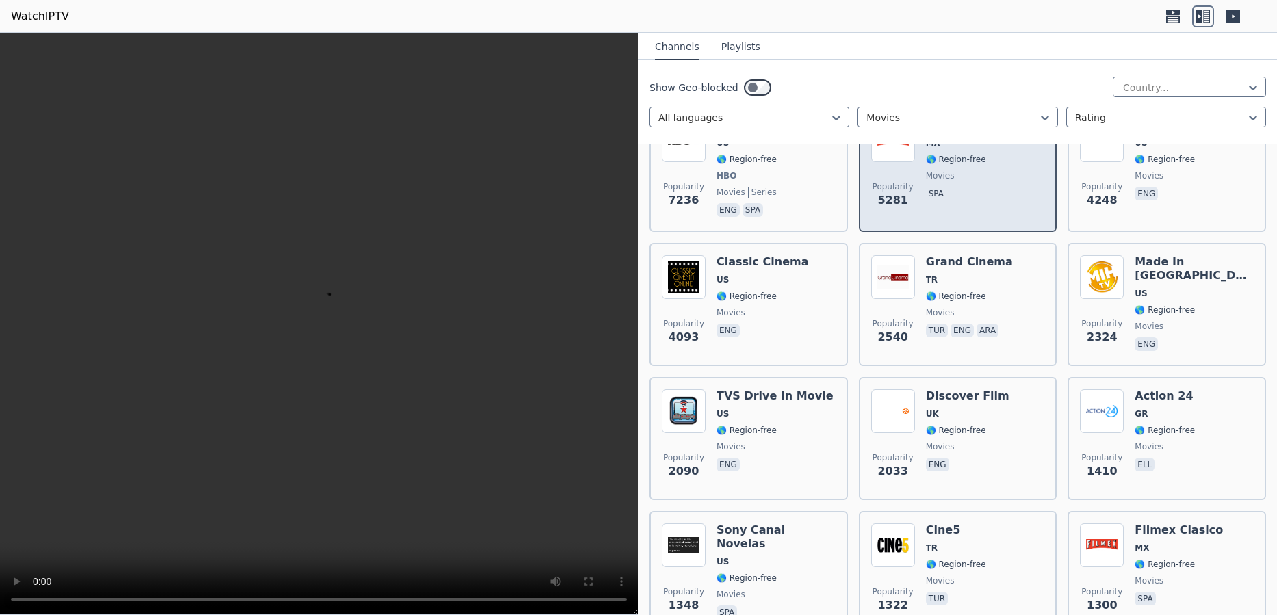
scroll to position [207, 0]
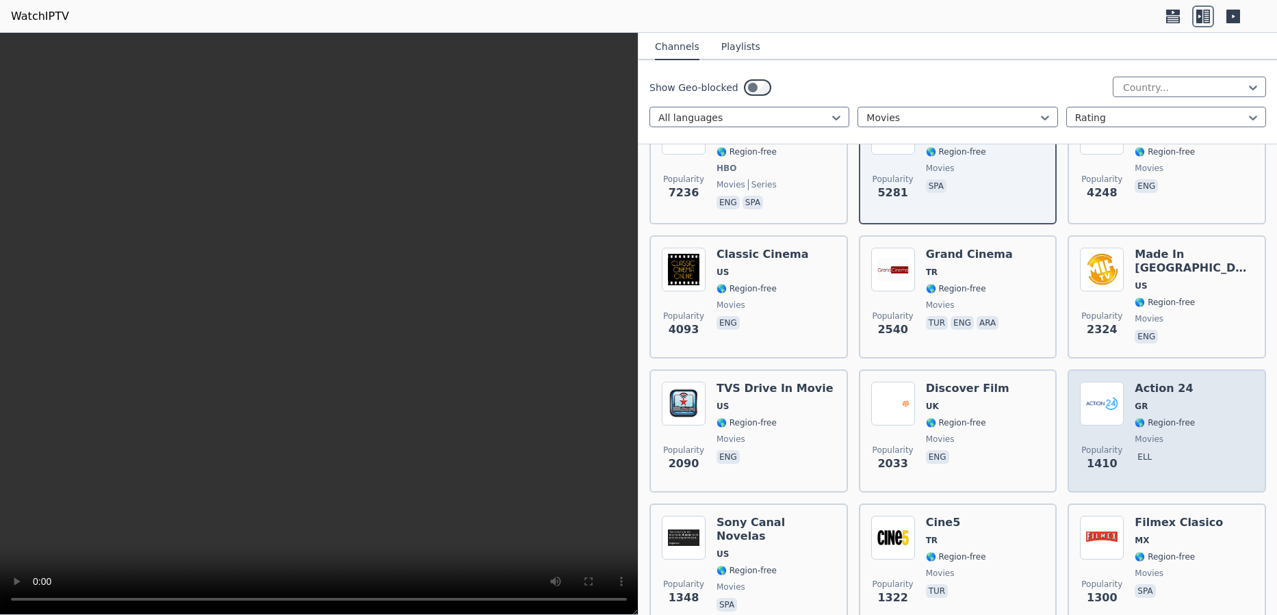
click at [1169, 417] on span "🌎 Region-free" at bounding box center [1165, 422] width 60 height 11
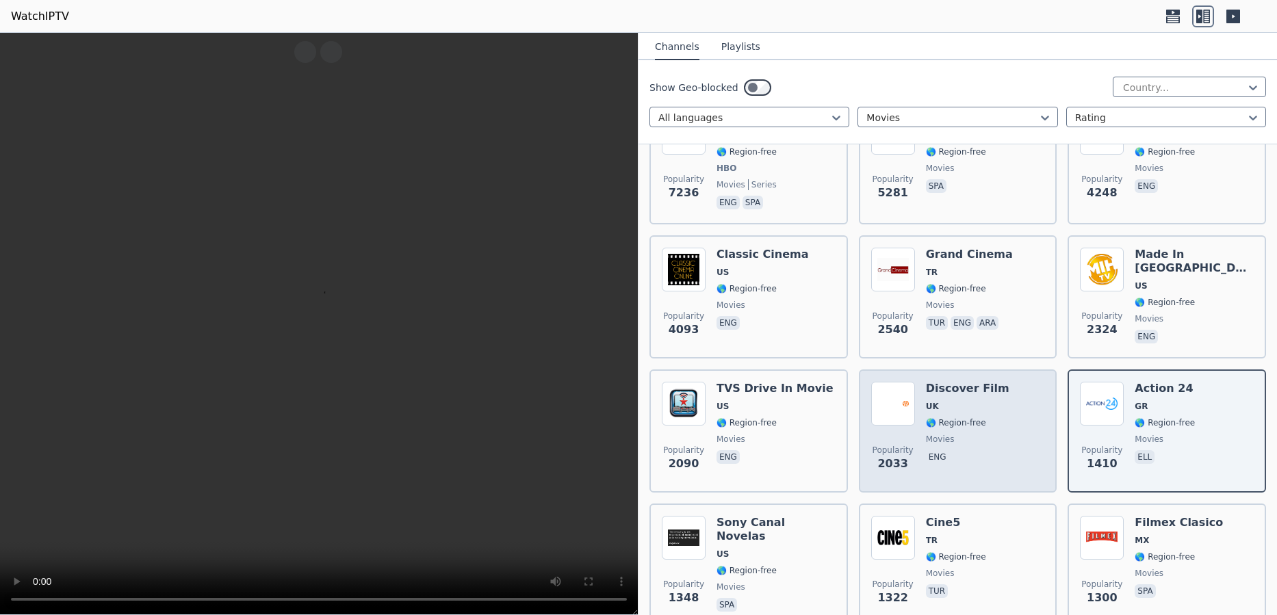
scroll to position [332, 0]
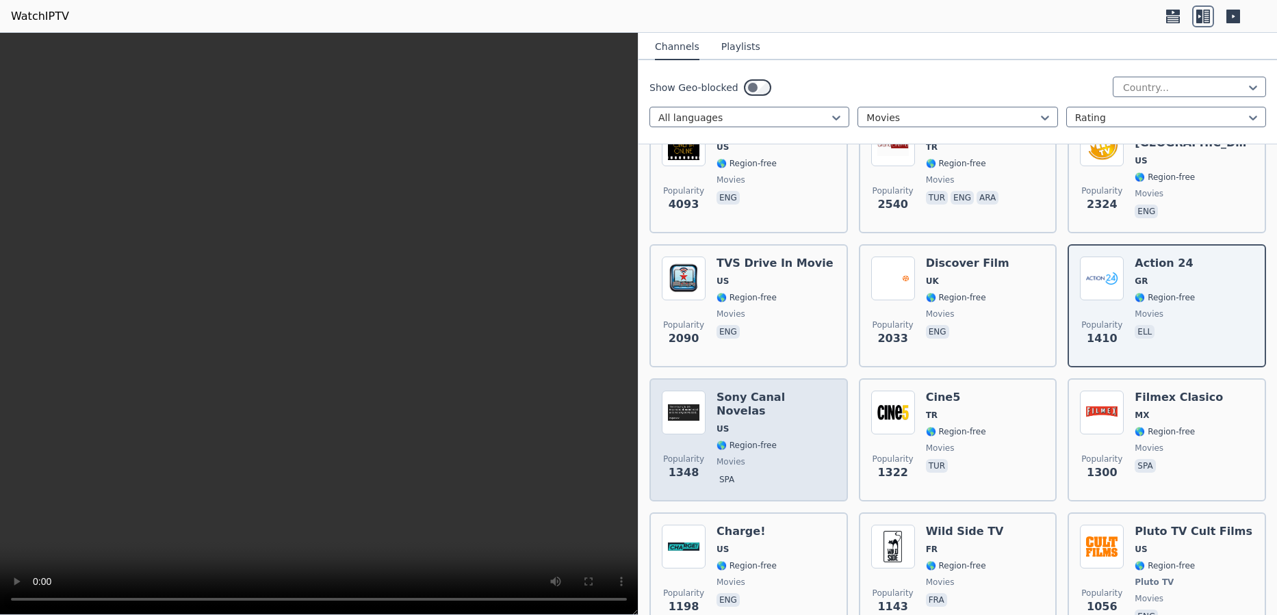
click at [751, 429] on div "Sony Canal Novelas US 🌎 Region-free movies spa" at bounding box center [776, 440] width 119 height 99
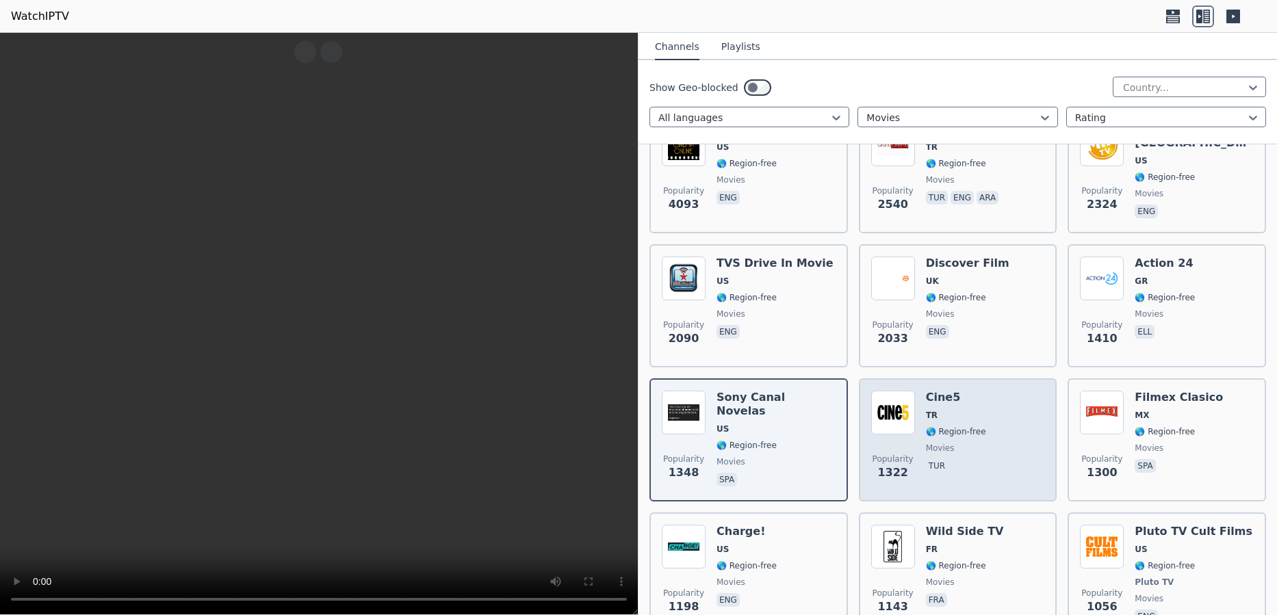
click at [979, 425] on div "Popularity 1322 Cine5 TR 🌎 Region-free movies tur" at bounding box center [958, 440] width 174 height 99
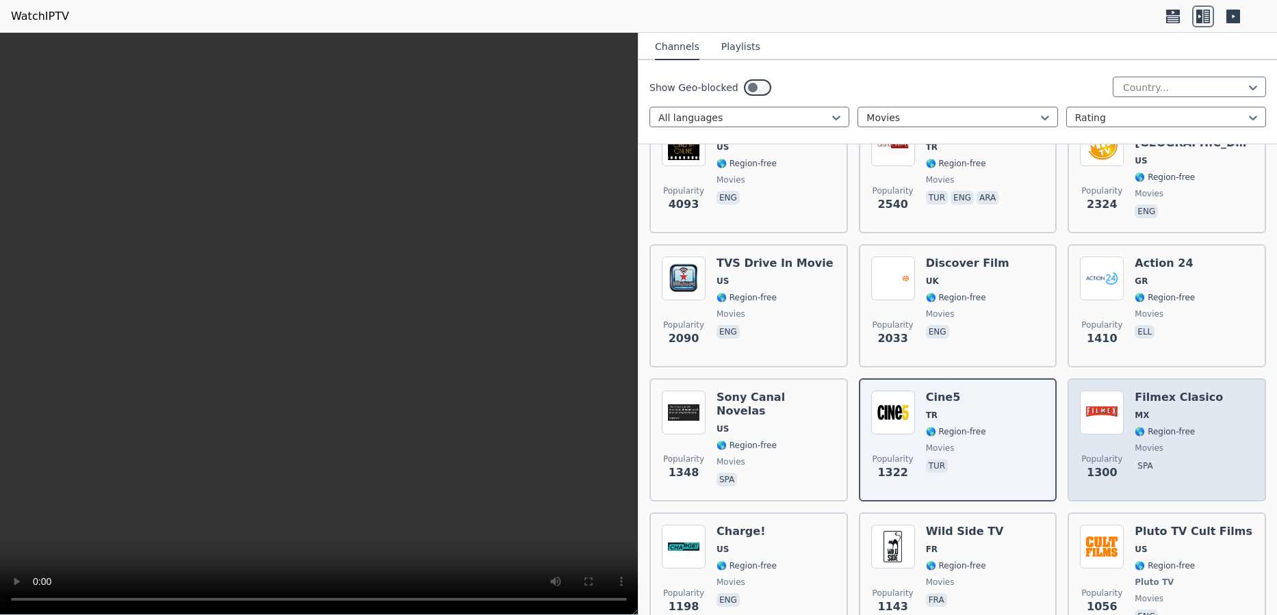
click at [1199, 428] on div "Filmex Clasico MX 🌎 Region-free movies spa" at bounding box center [1179, 440] width 88 height 99
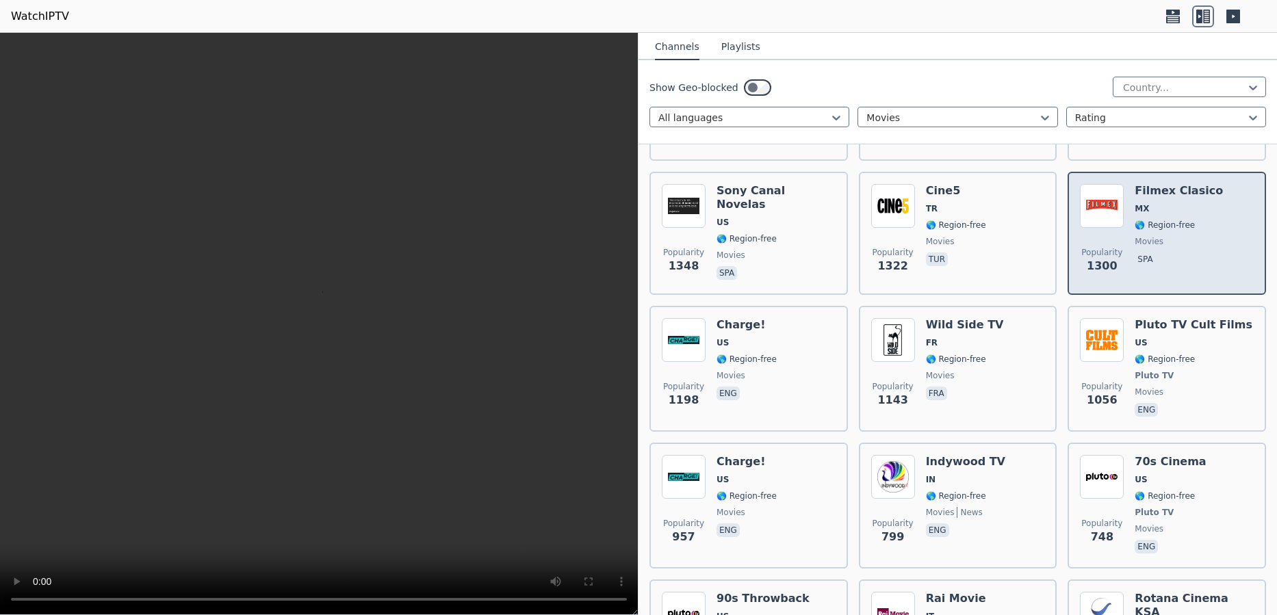
scroll to position [560, 0]
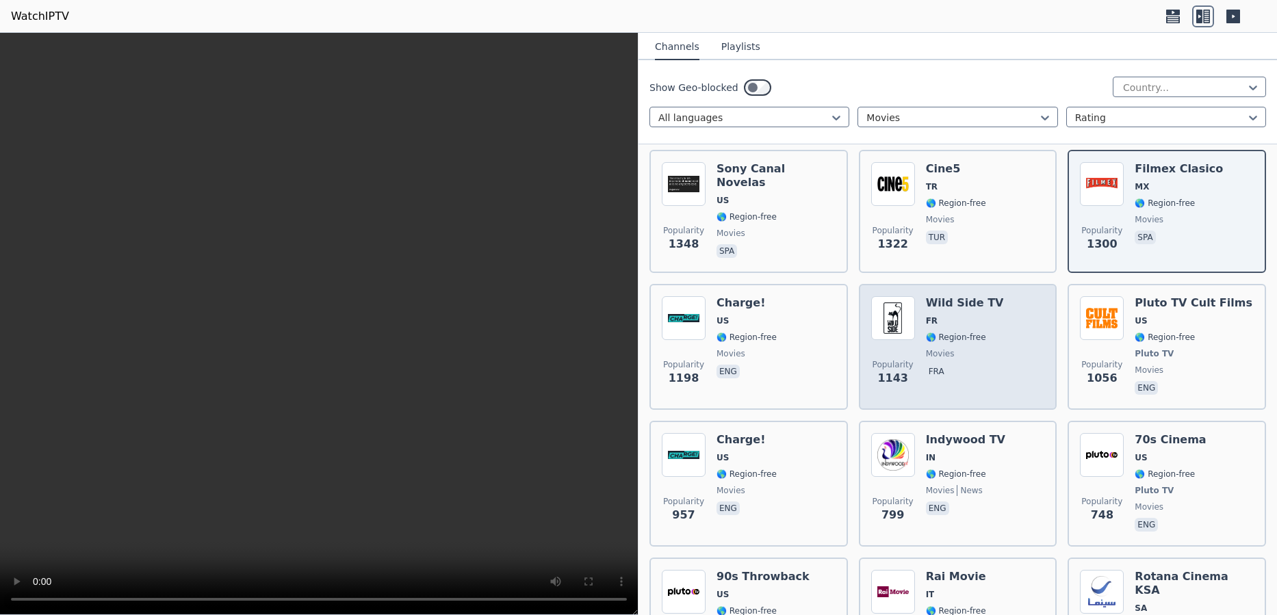
click at [962, 348] on span "movies" at bounding box center [965, 353] width 78 height 11
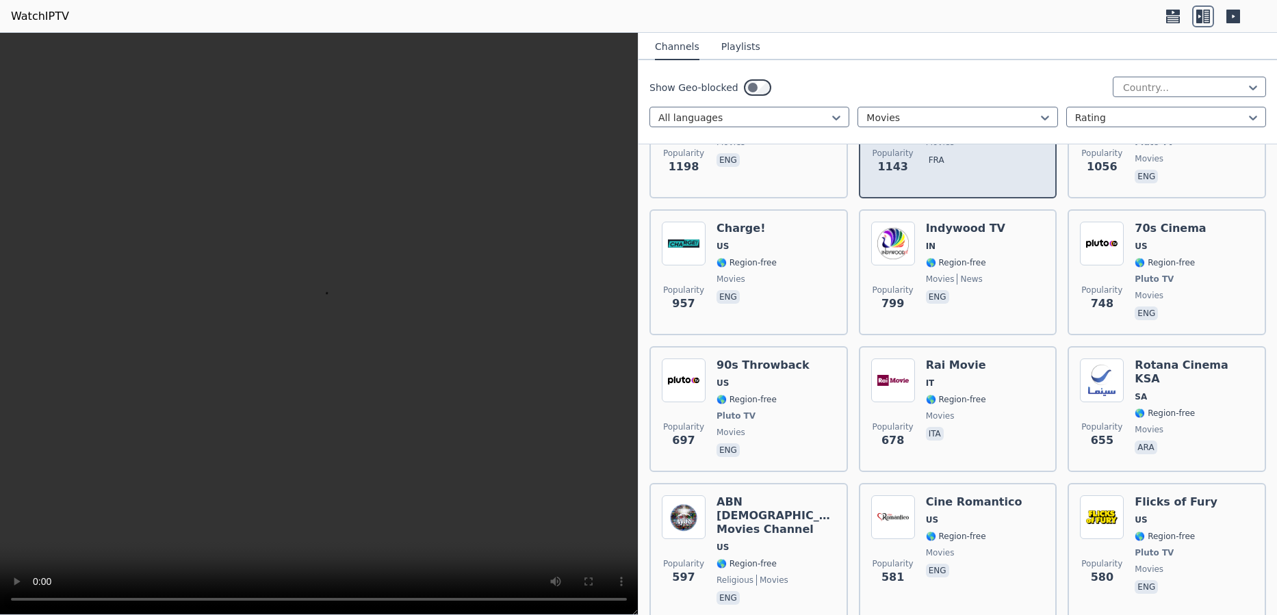
scroll to position [885, 0]
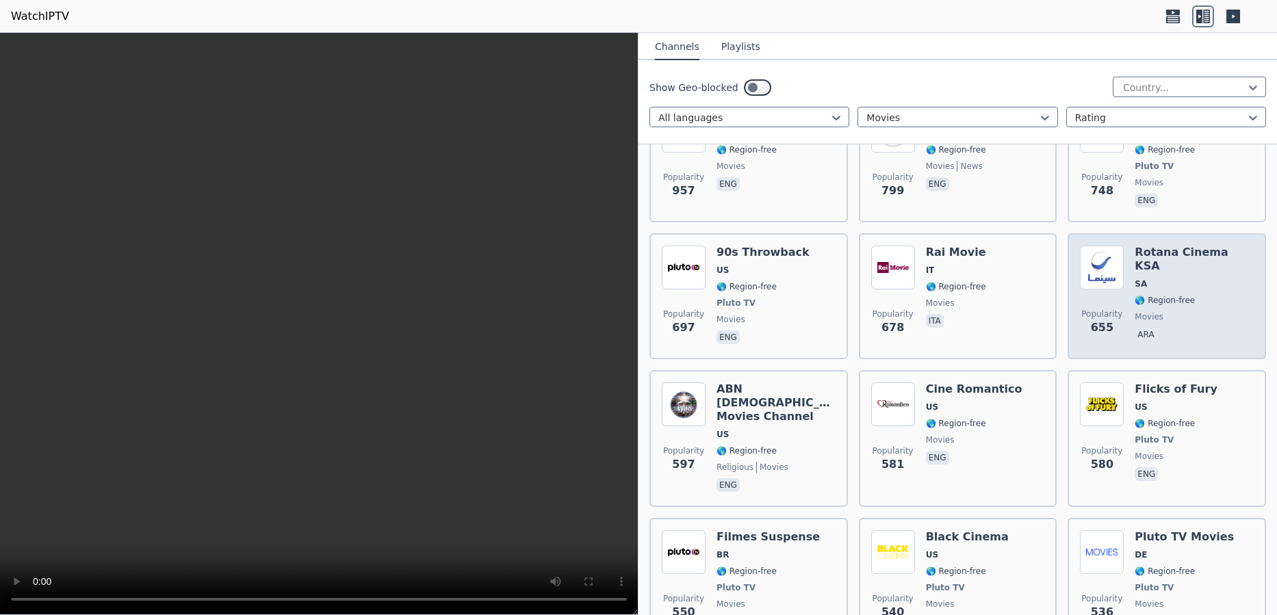
click at [1174, 311] on span "movies" at bounding box center [1194, 316] width 119 height 11
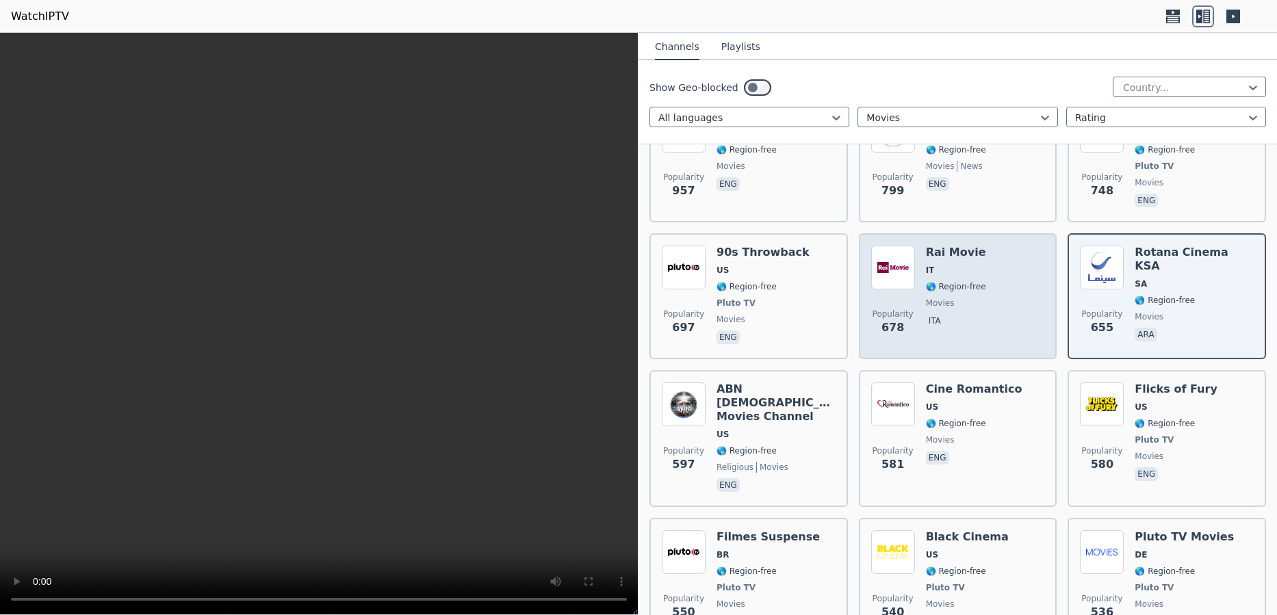
click at [944, 285] on div "Rai Movie IT 🌎 Region-free movies ita" at bounding box center [956, 296] width 60 height 101
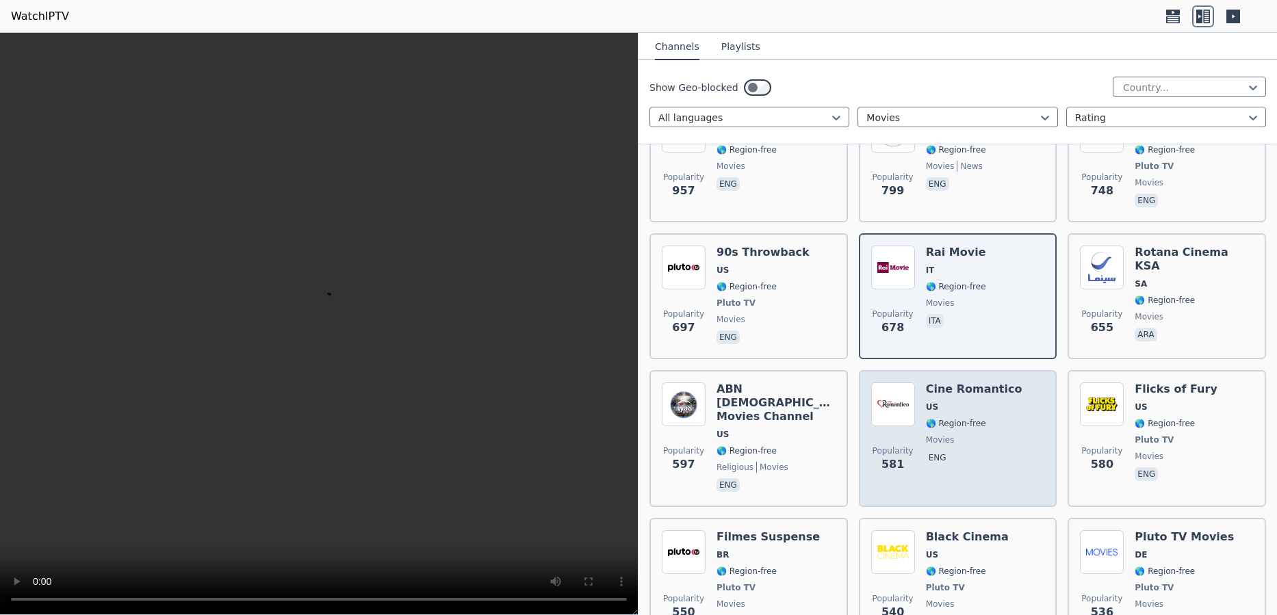
scroll to position [1066, 0]
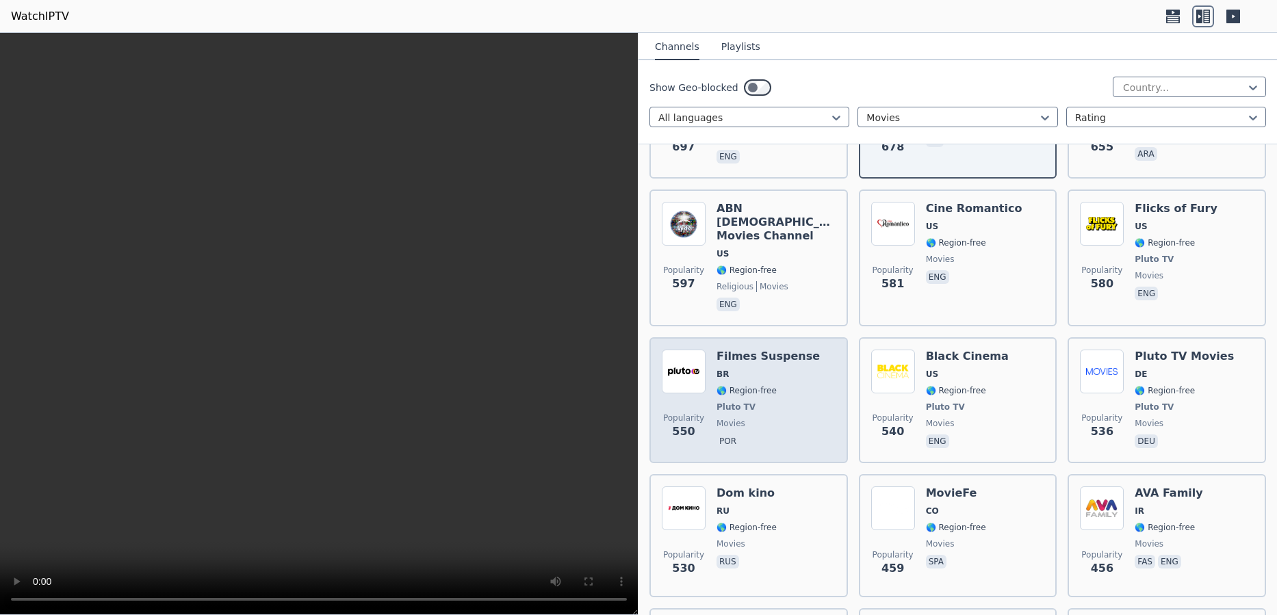
click at [764, 376] on div "Filmes Suspense BR 🌎 Region-free Pluto TV movies por" at bounding box center [768, 400] width 103 height 101
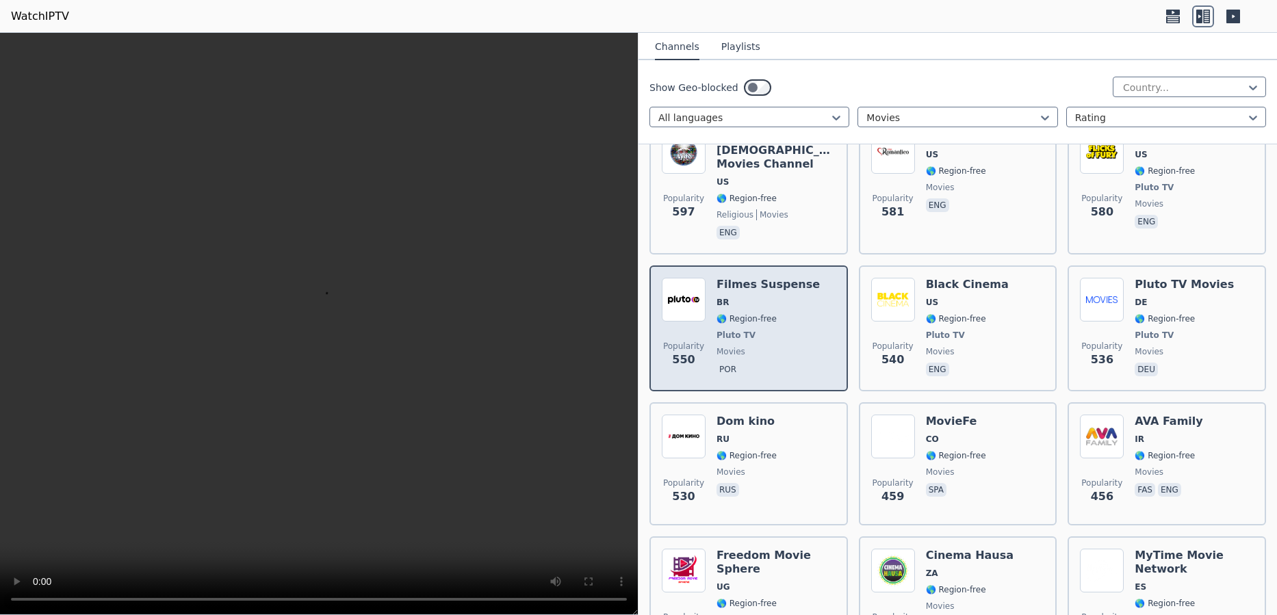
scroll to position [1258, 0]
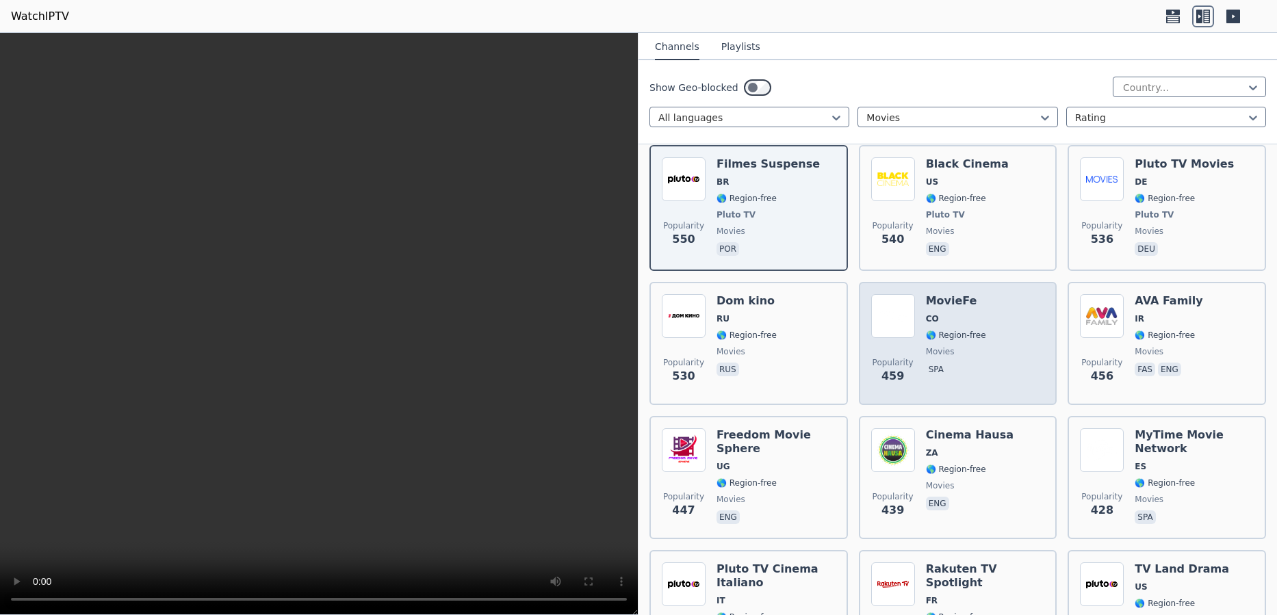
click at [976, 313] on span "CO" at bounding box center [956, 318] width 60 height 11
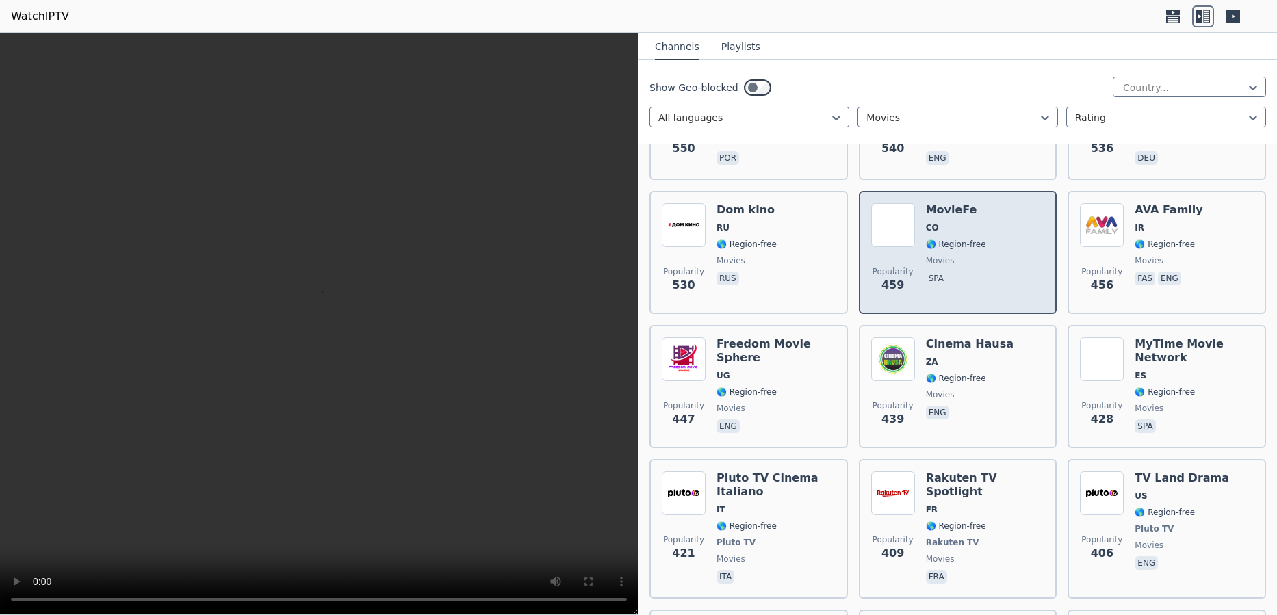
scroll to position [1378, 0]
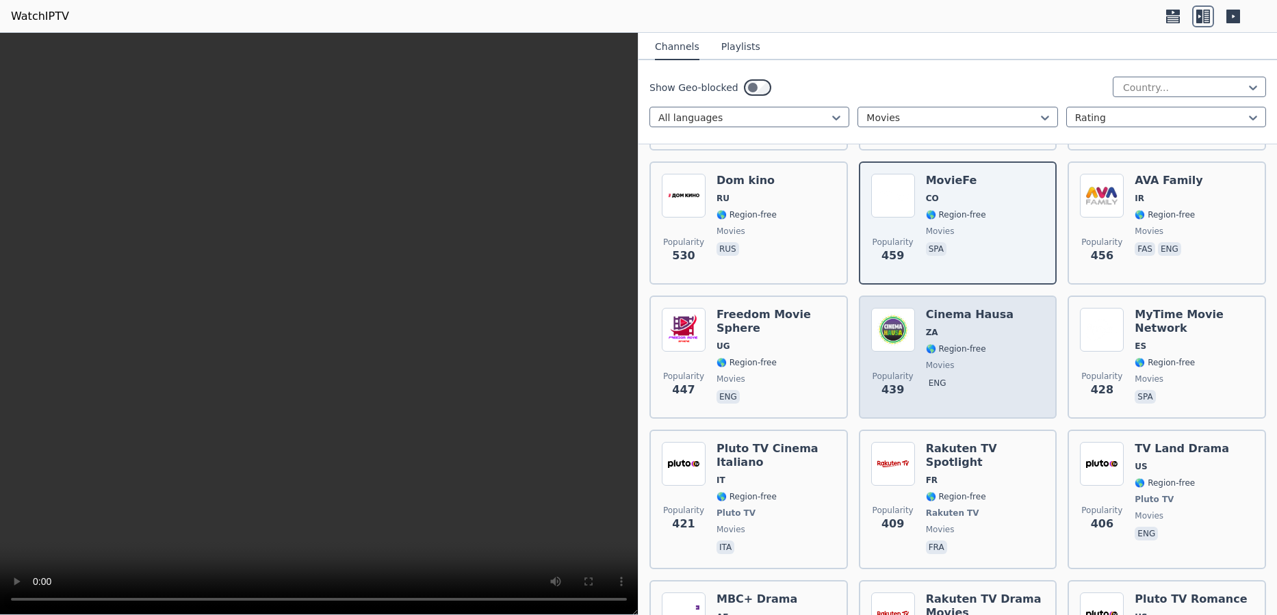
click at [961, 336] on div "Cinema Hausa ZA 🌎 Region-free movies eng" at bounding box center [970, 357] width 88 height 99
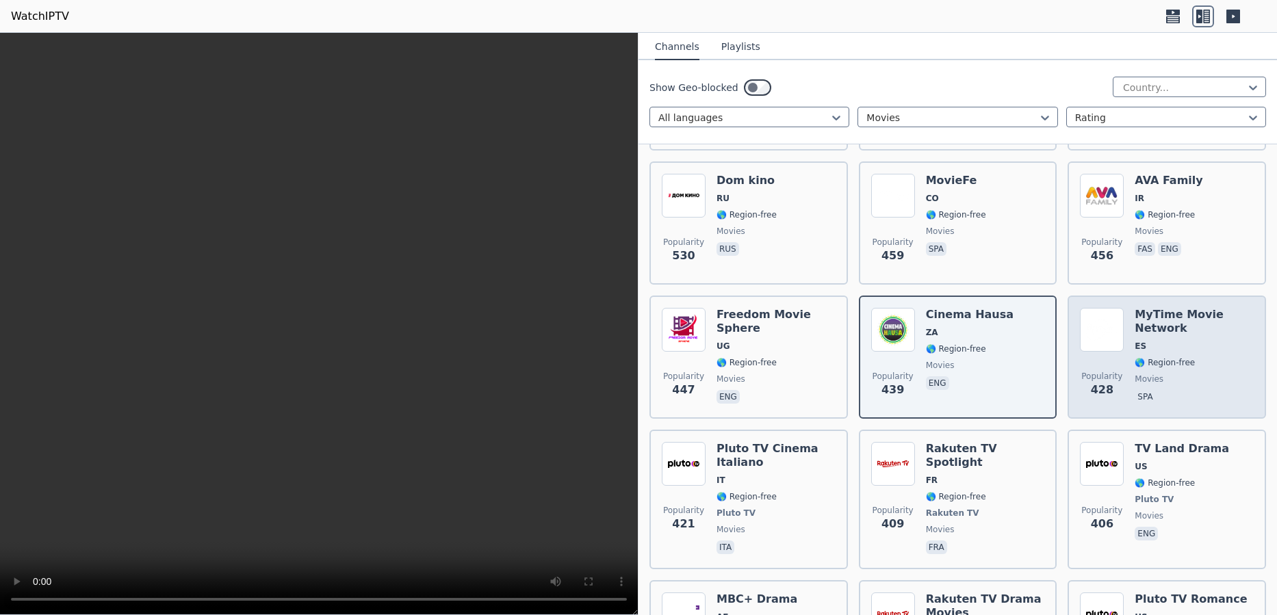
click at [1185, 357] on span "🌎 Region-free" at bounding box center [1194, 362] width 119 height 11
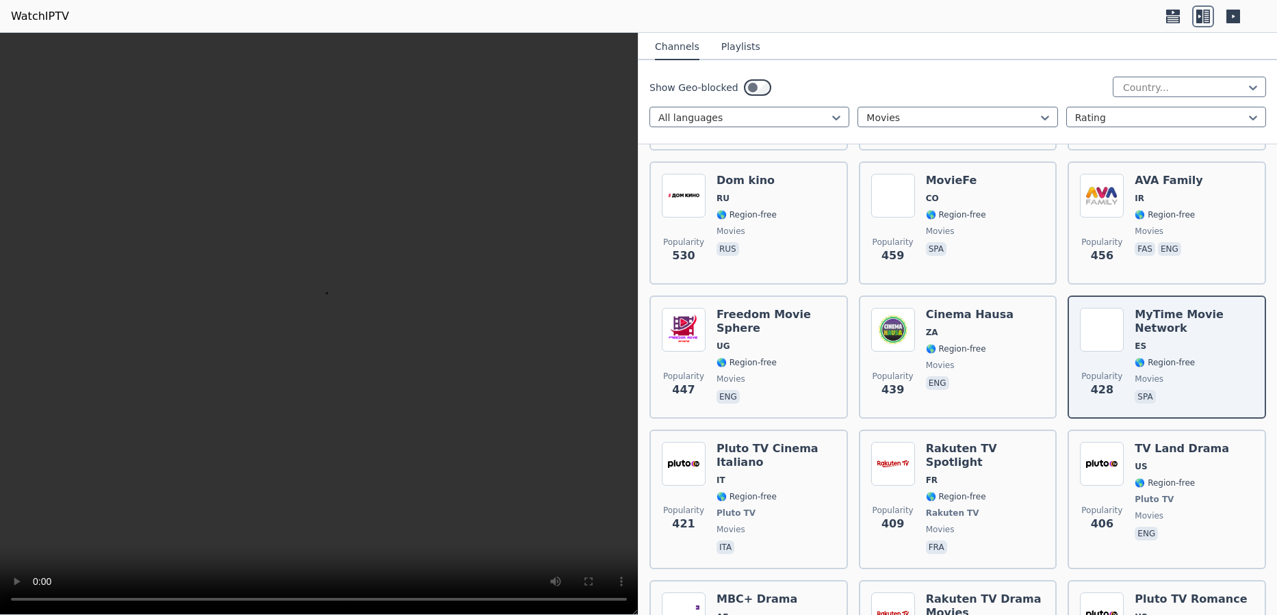
scroll to position [2554, 0]
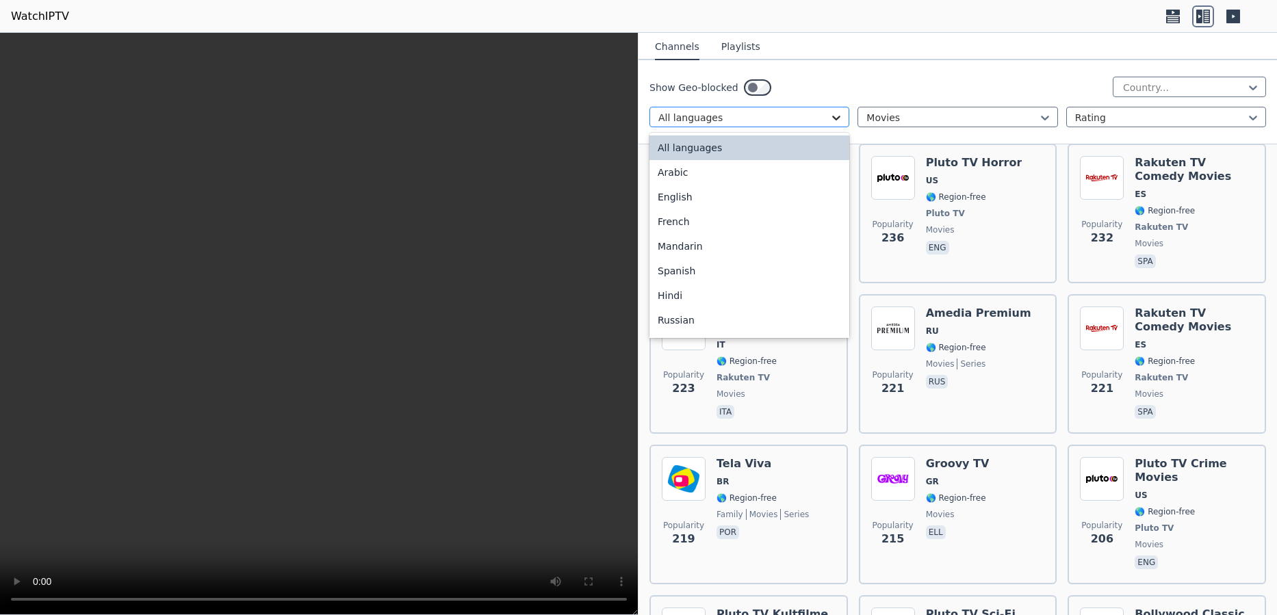
click at [836, 111] on icon at bounding box center [836, 118] width 14 height 14
click at [721, 199] on div "English" at bounding box center [749, 197] width 200 height 25
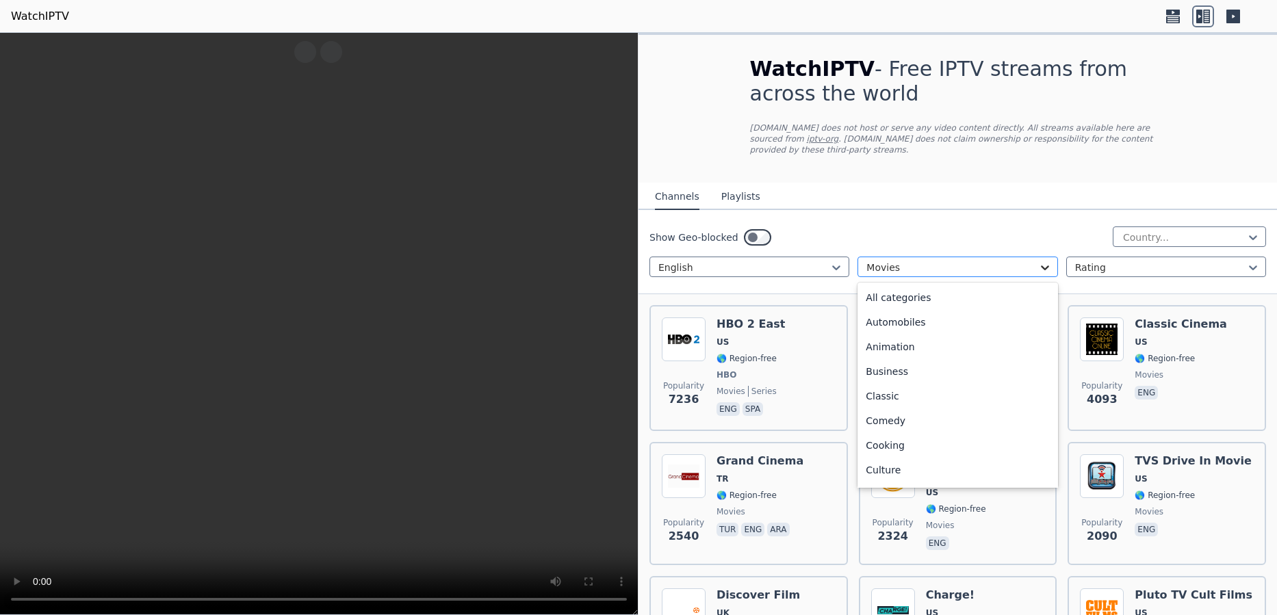
click at [1041, 266] on icon at bounding box center [1045, 268] width 8 height 5
click at [977, 343] on div "Entertainment" at bounding box center [957, 344] width 200 height 25
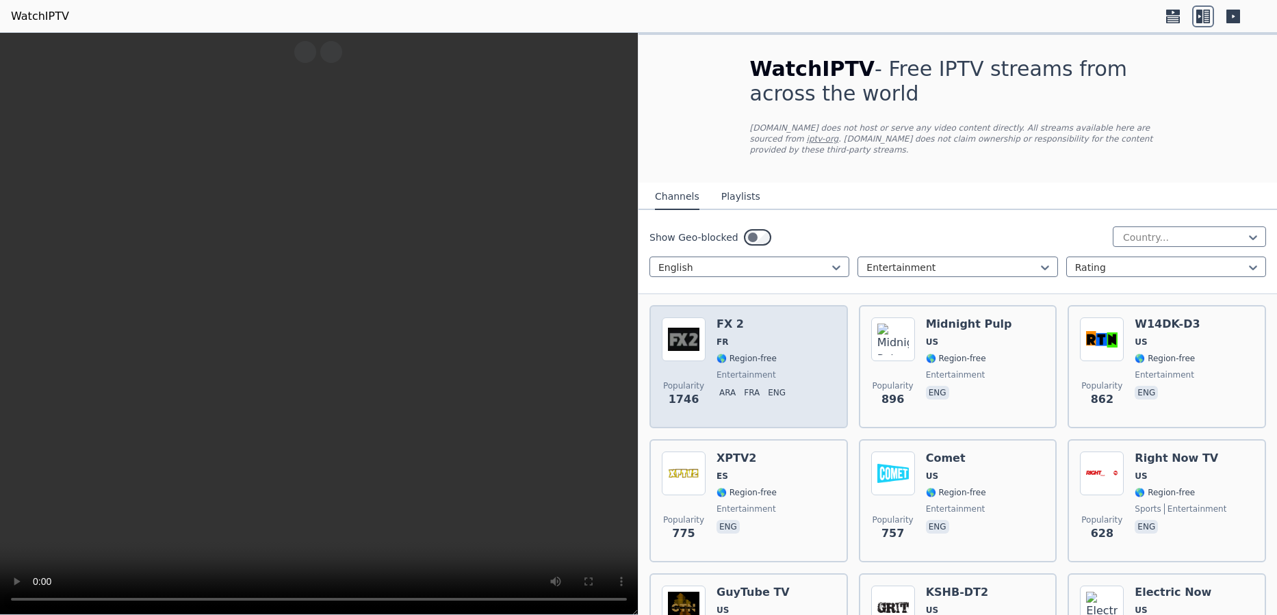
click at [755, 353] on span "🌎 Region-free" at bounding box center [747, 358] width 60 height 11
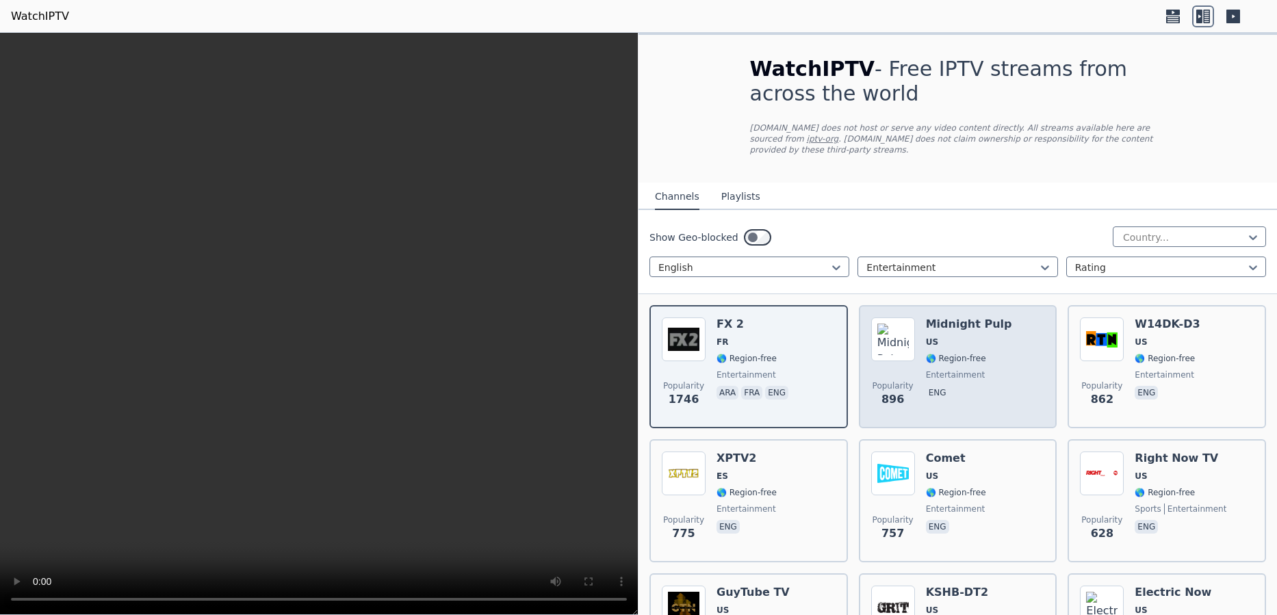
click at [972, 353] on span "🌎 Region-free" at bounding box center [956, 358] width 60 height 11
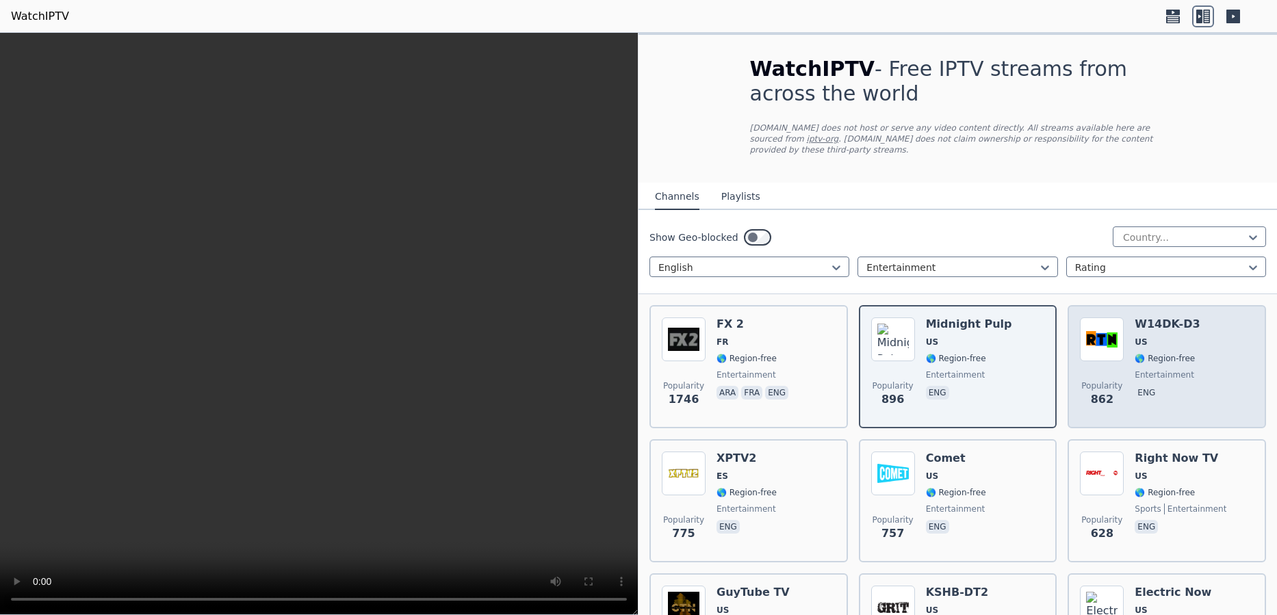
click at [1175, 353] on span "🌎 Region-free" at bounding box center [1165, 358] width 60 height 11
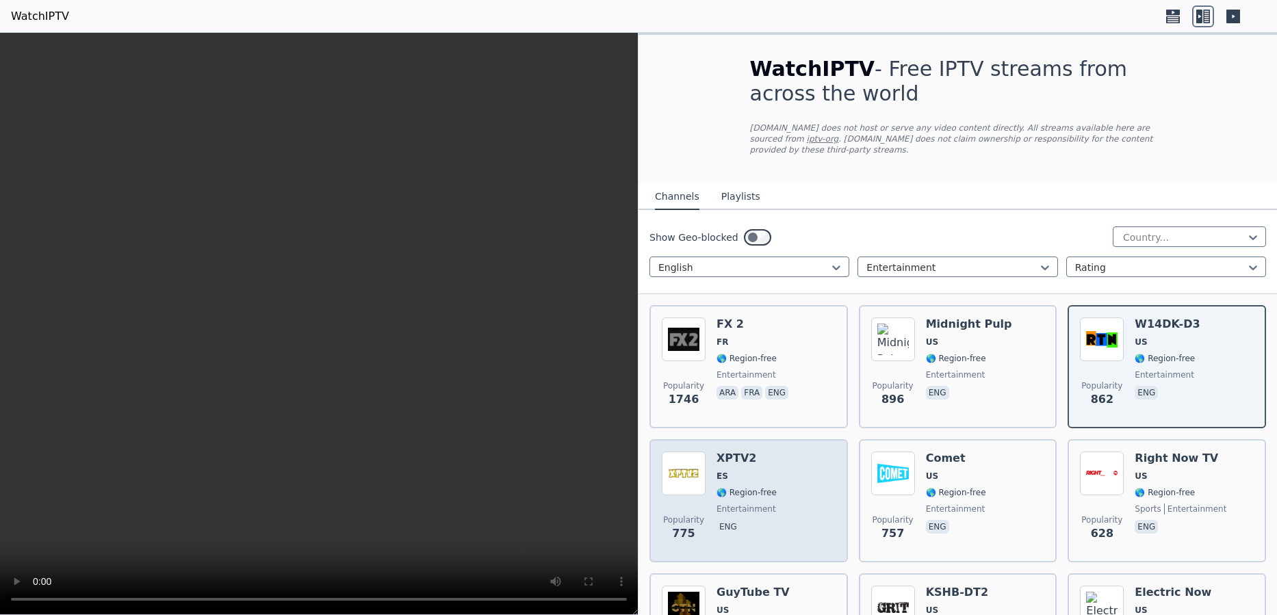
click at [758, 487] on span "🌎 Region-free" at bounding box center [747, 492] width 60 height 11
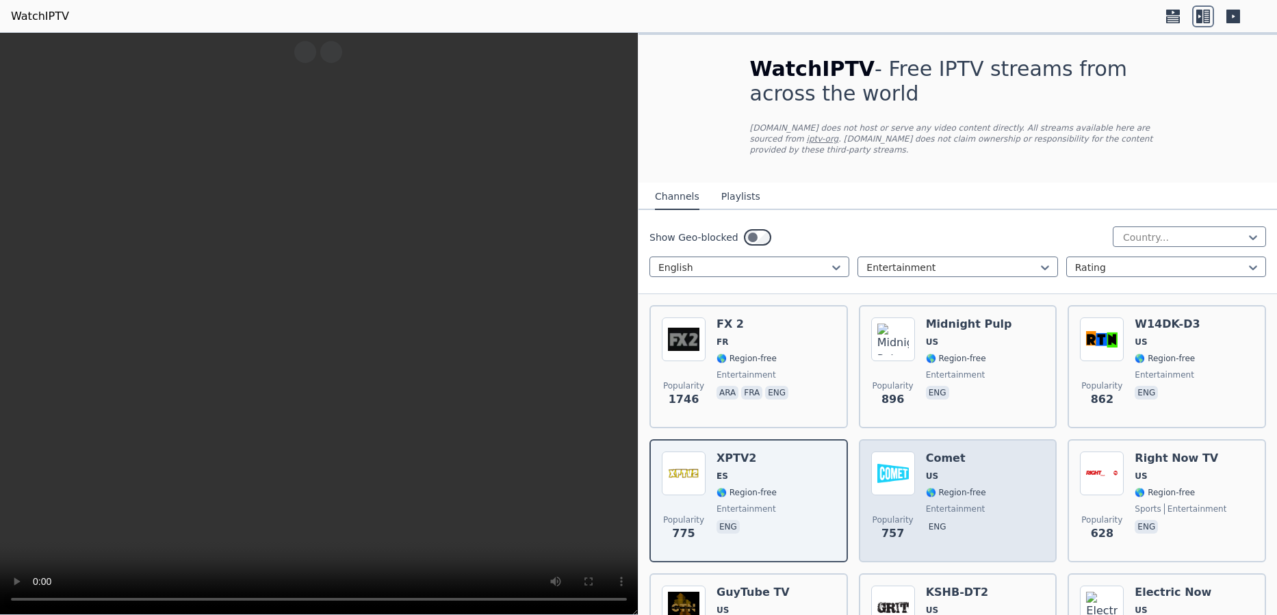
click at [959, 471] on span "US" at bounding box center [956, 476] width 60 height 11
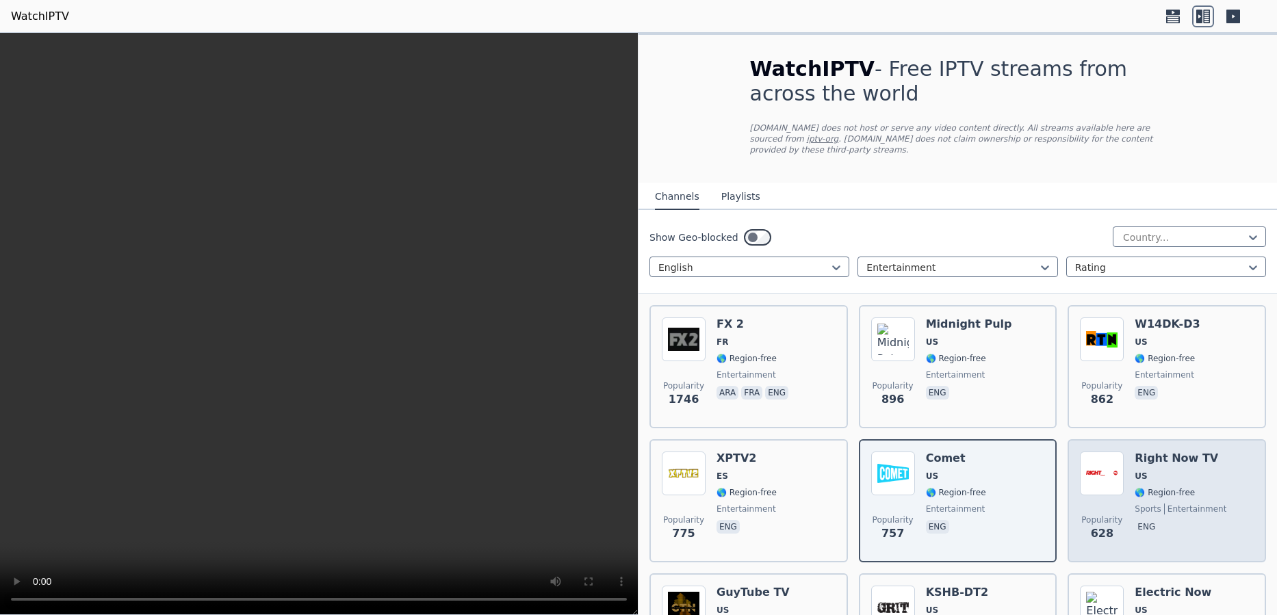
click at [1165, 488] on div "Right Now TV US 🌎 Region-free sports entertainment eng" at bounding box center [1181, 501] width 92 height 99
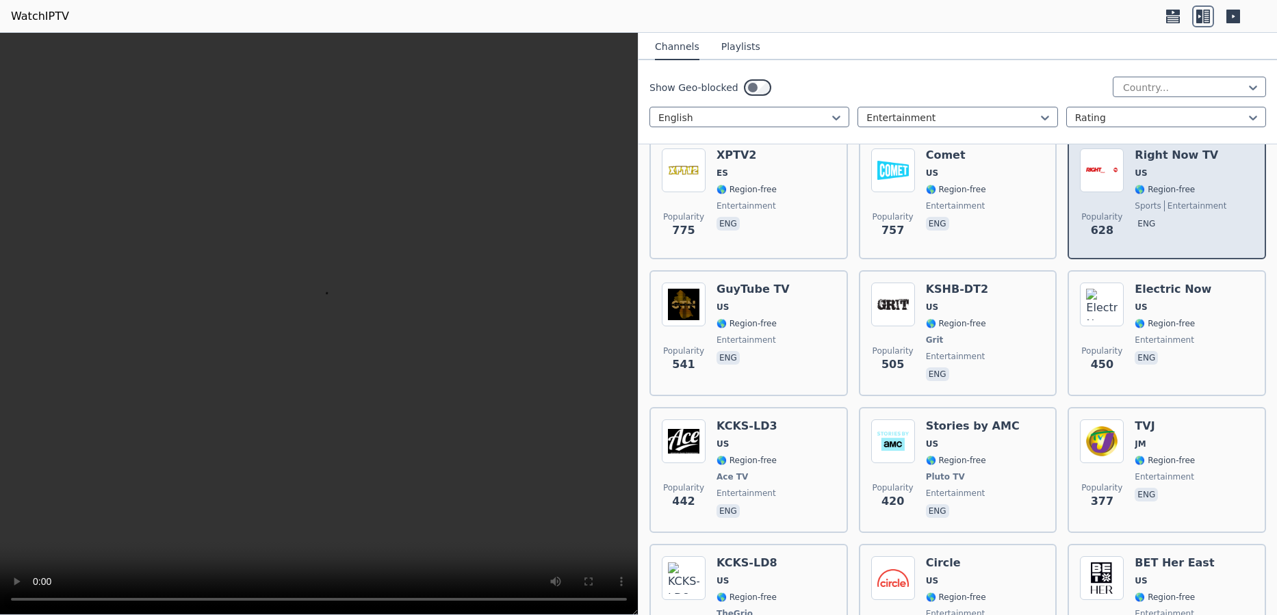
scroll to position [292, 0]
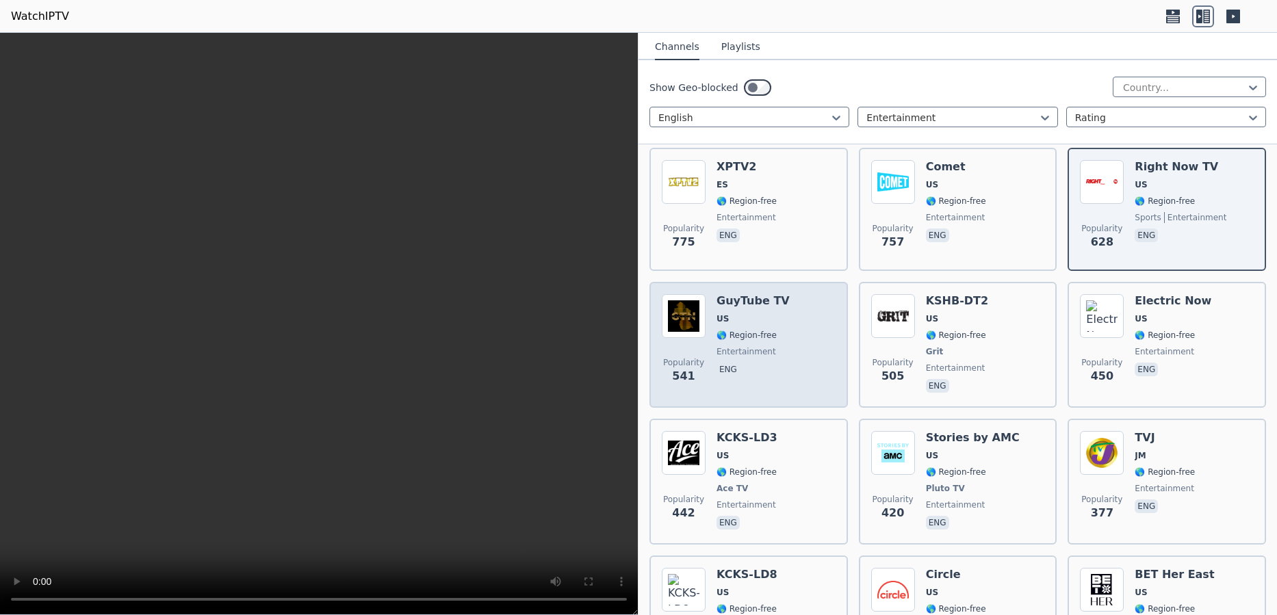
click at [749, 330] on span "🌎 Region-free" at bounding box center [747, 335] width 60 height 11
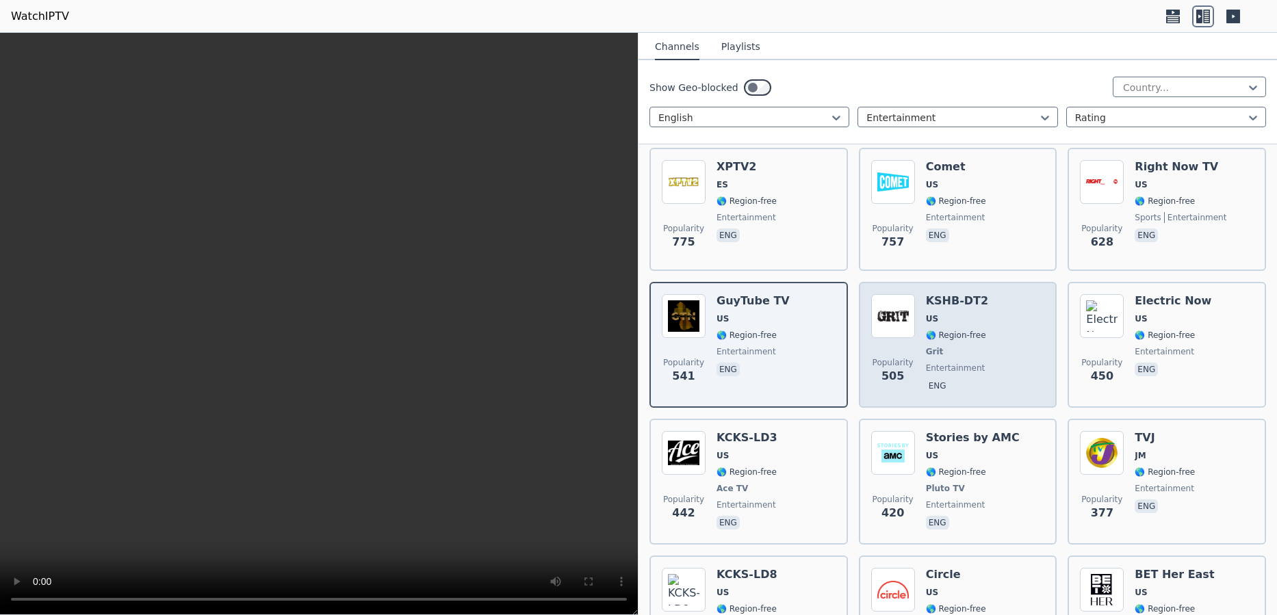
click at [955, 330] on span "🌎 Region-free" at bounding box center [956, 335] width 60 height 11
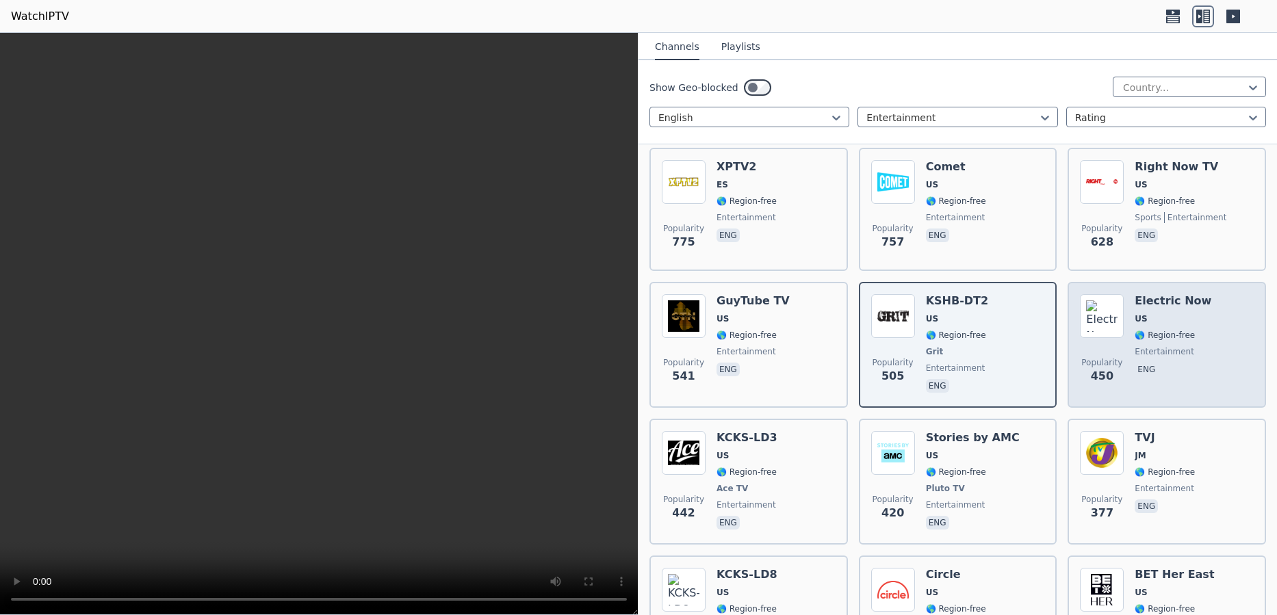
click at [1158, 330] on span "🌎 Region-free" at bounding box center [1165, 335] width 60 height 11
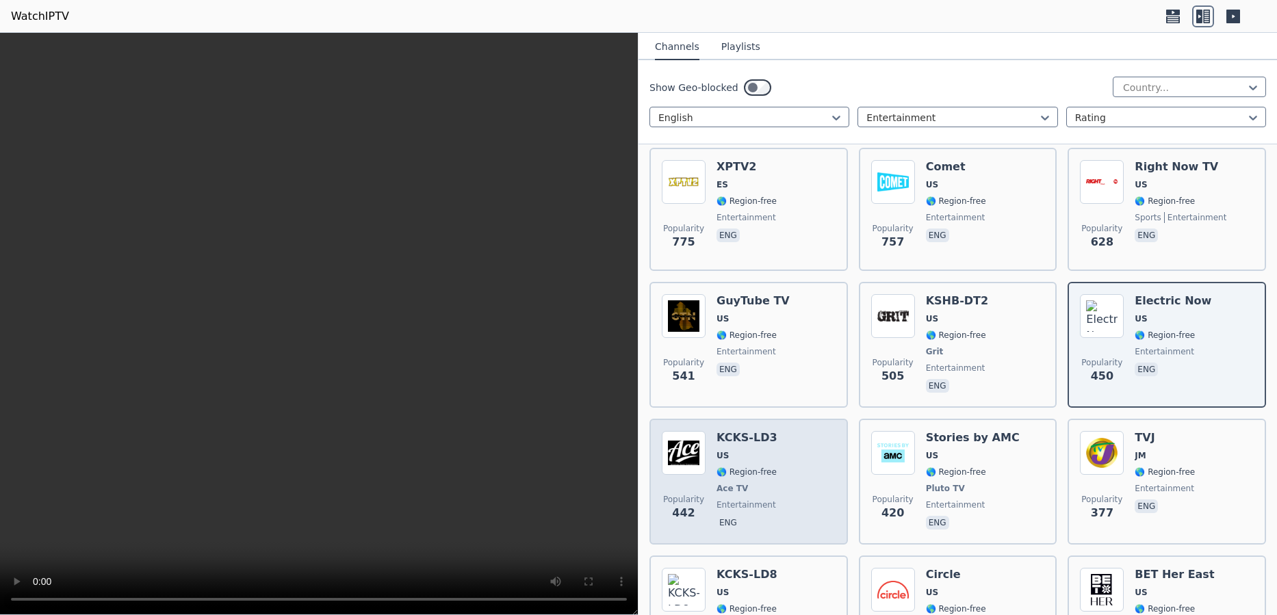
click at [734, 467] on span "🌎 Region-free" at bounding box center [747, 472] width 60 height 11
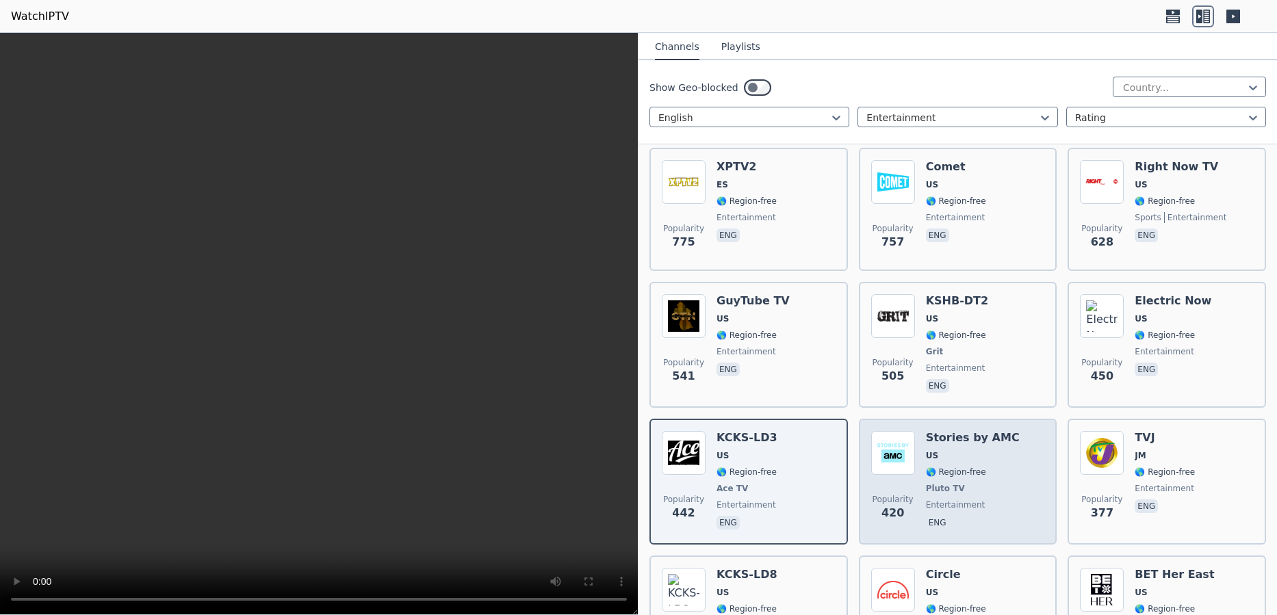
click at [968, 467] on span "🌎 Region-free" at bounding box center [956, 472] width 60 height 11
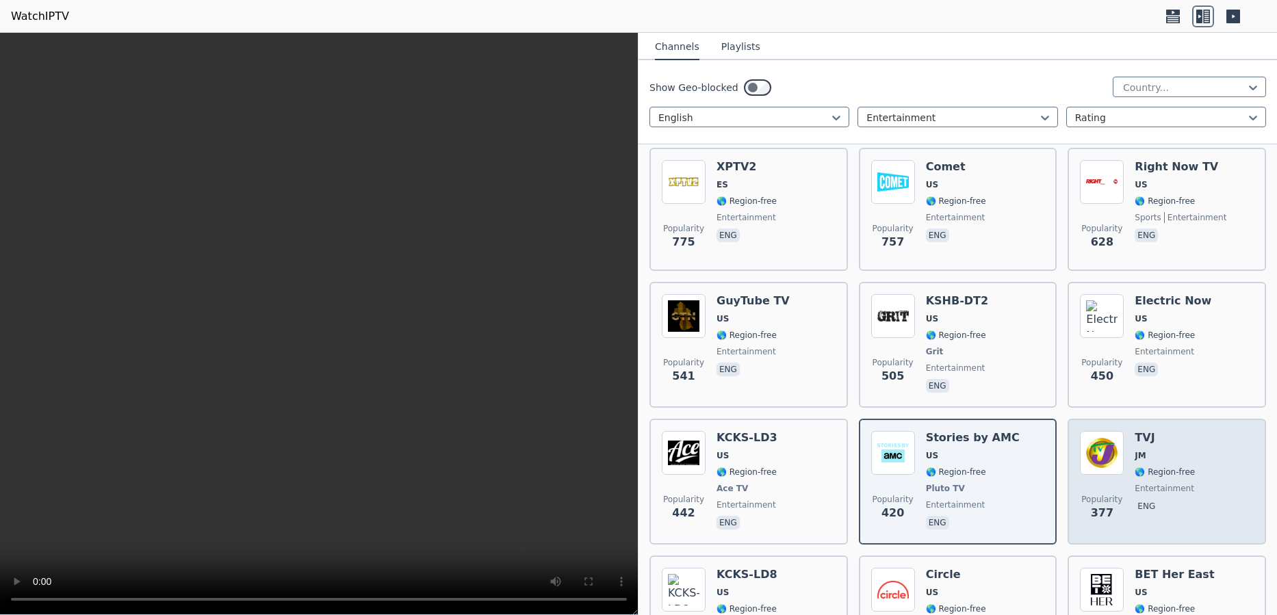
click at [1163, 467] on span "🌎 Region-free" at bounding box center [1165, 472] width 60 height 11
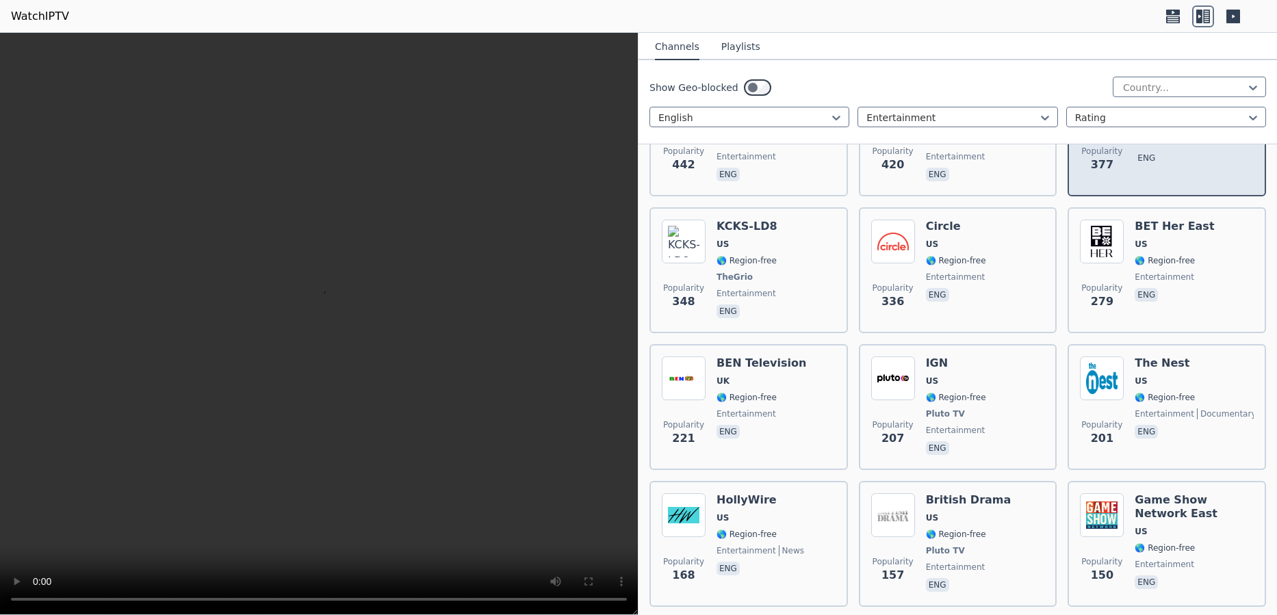
scroll to position [645, 0]
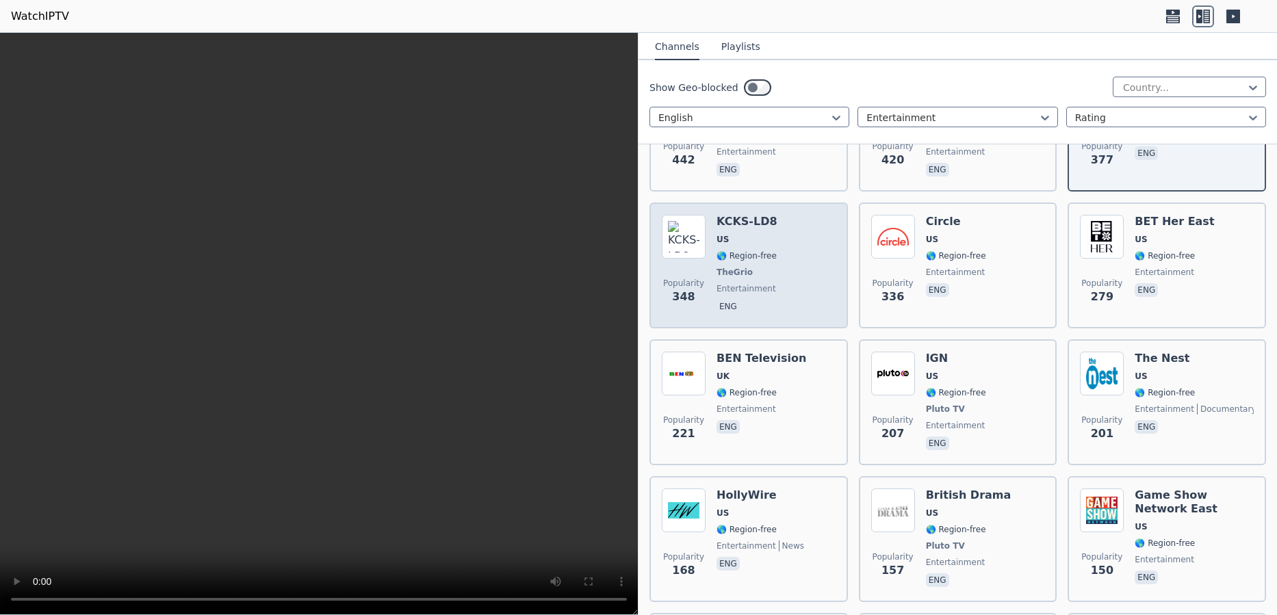
click at [738, 250] on span "🌎 Region-free" at bounding box center [747, 255] width 60 height 11
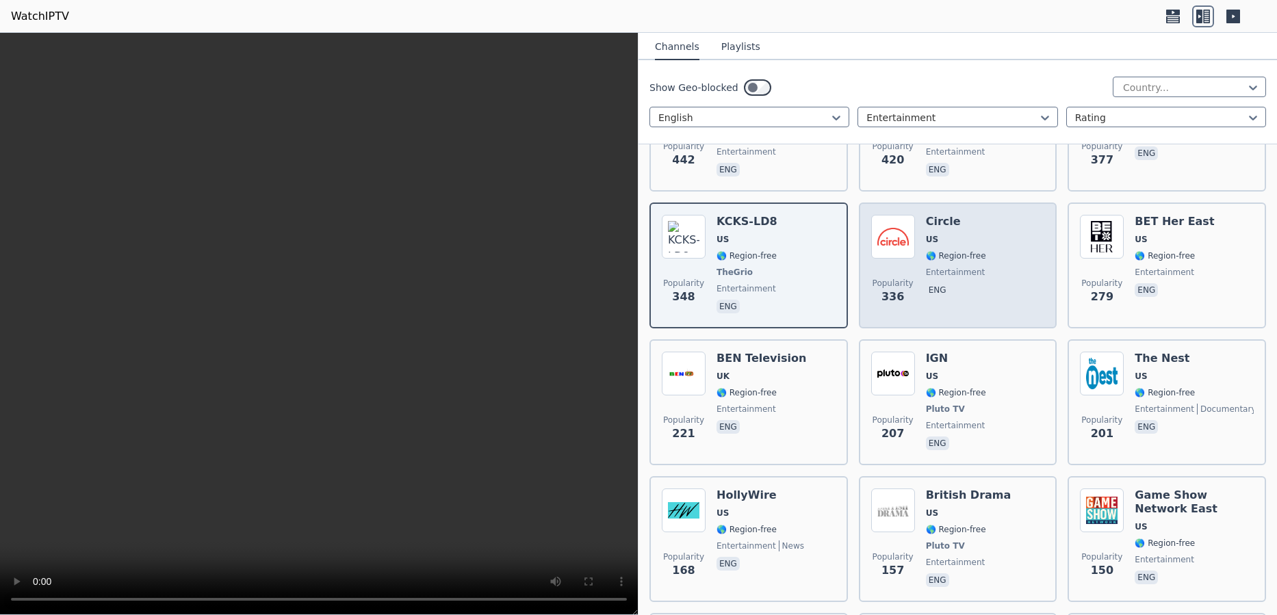
click at [956, 250] on span "🌎 Region-free" at bounding box center [956, 255] width 60 height 11
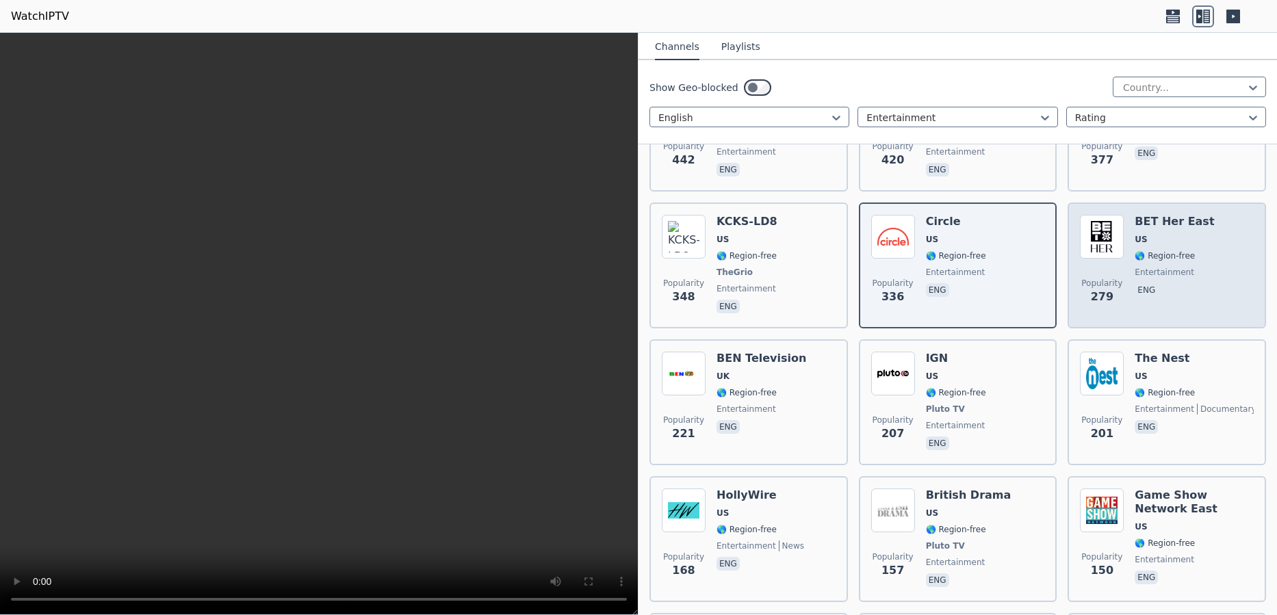
click at [1157, 250] on span "🌎 Region-free" at bounding box center [1165, 255] width 60 height 11
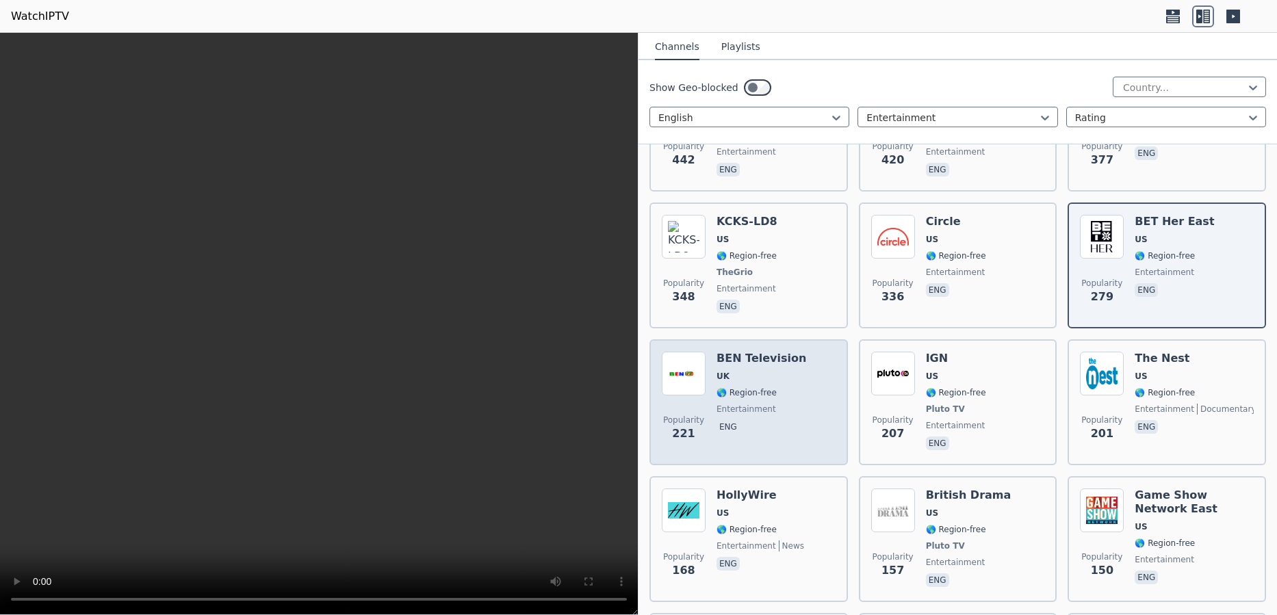
click at [753, 387] on span "🌎 Region-free" at bounding box center [747, 392] width 60 height 11
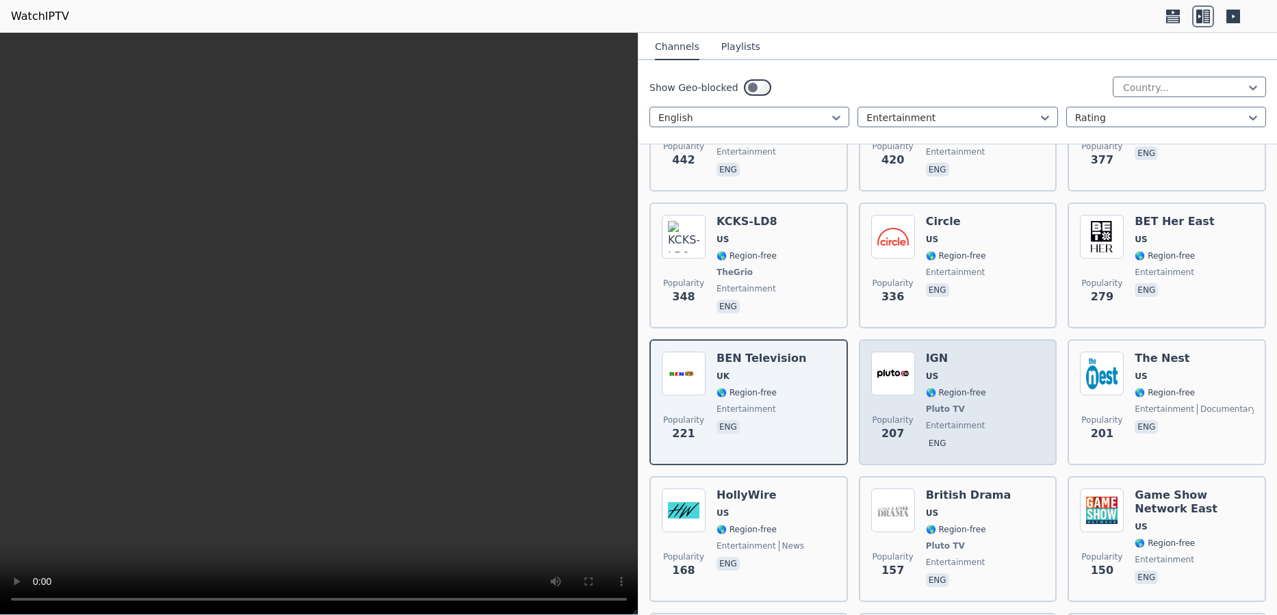
click at [953, 376] on div "IGN US 🌎 Region-free Pluto TV entertainment eng" at bounding box center [956, 402] width 60 height 101
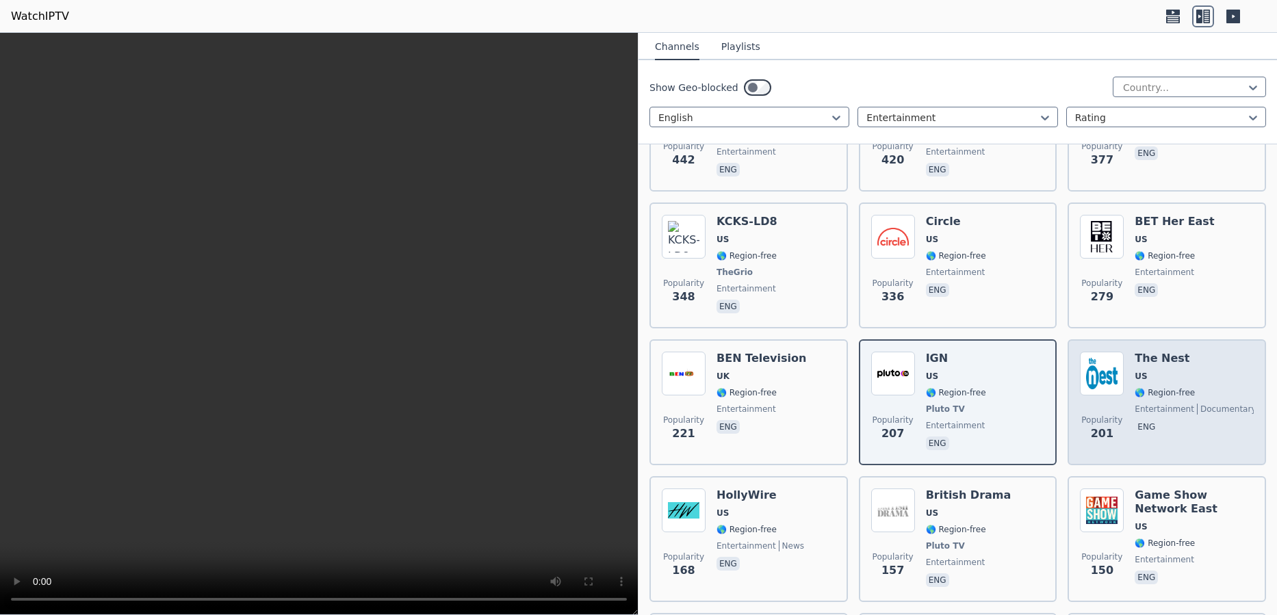
click at [1159, 387] on span "🌎 Region-free" at bounding box center [1165, 392] width 60 height 11
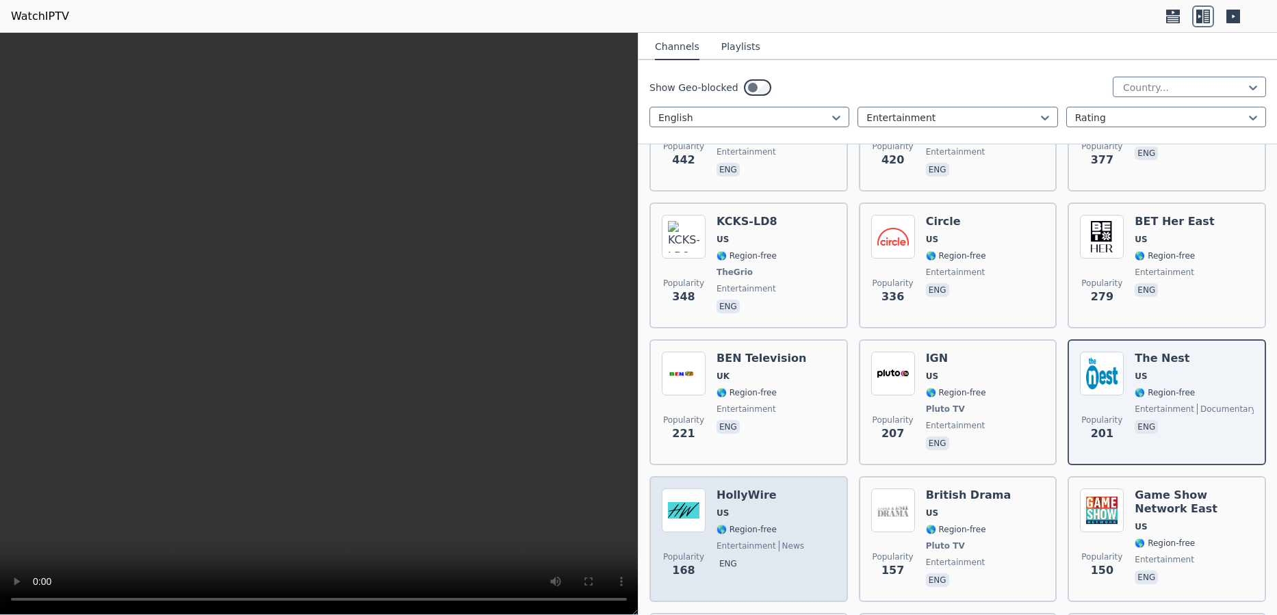
click at [734, 524] on span "🌎 Region-free" at bounding box center [747, 529] width 60 height 11
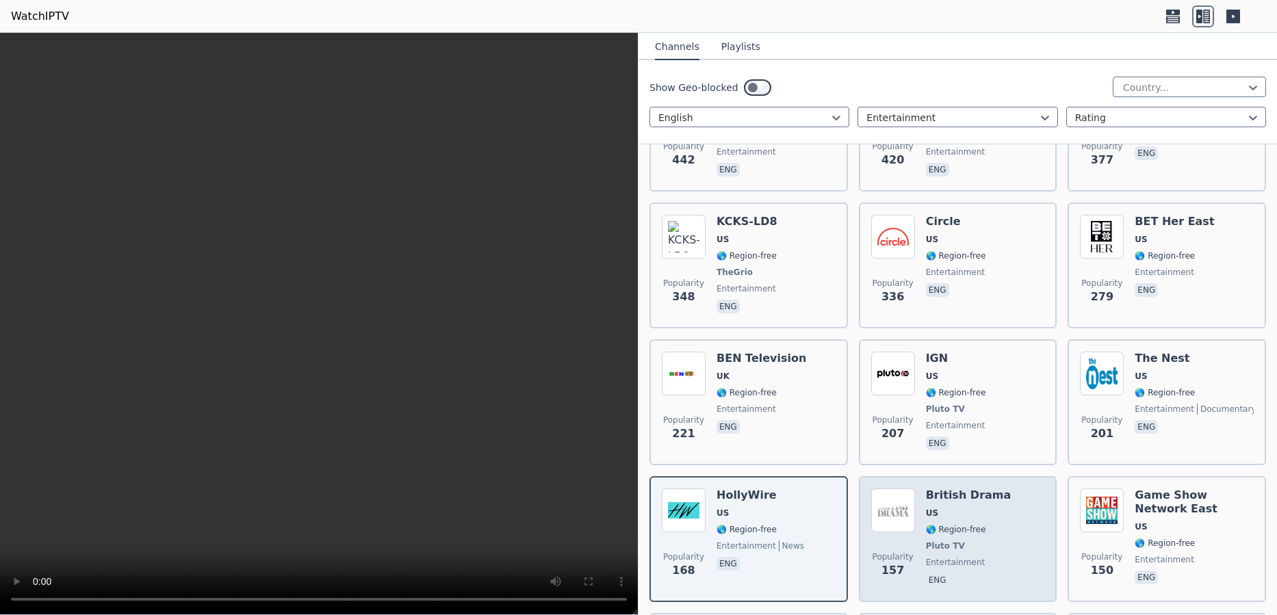
click at [953, 525] on div "British Drama US 🌎 Region-free Pluto TV entertainment eng" at bounding box center [969, 539] width 86 height 101
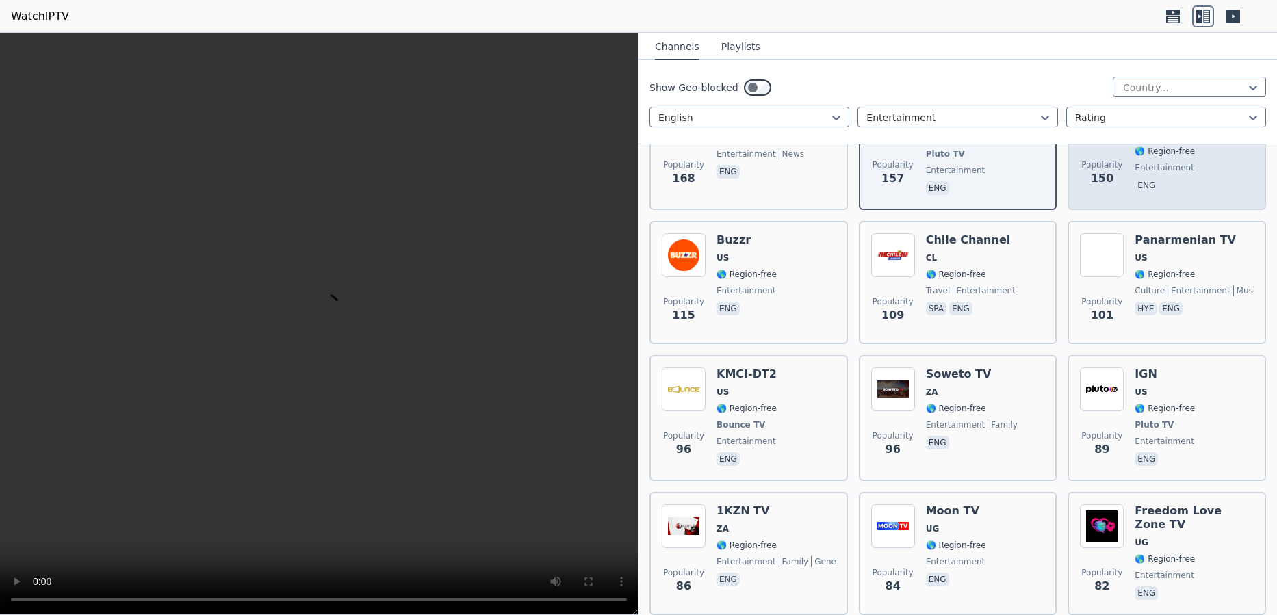
scroll to position [1061, 0]
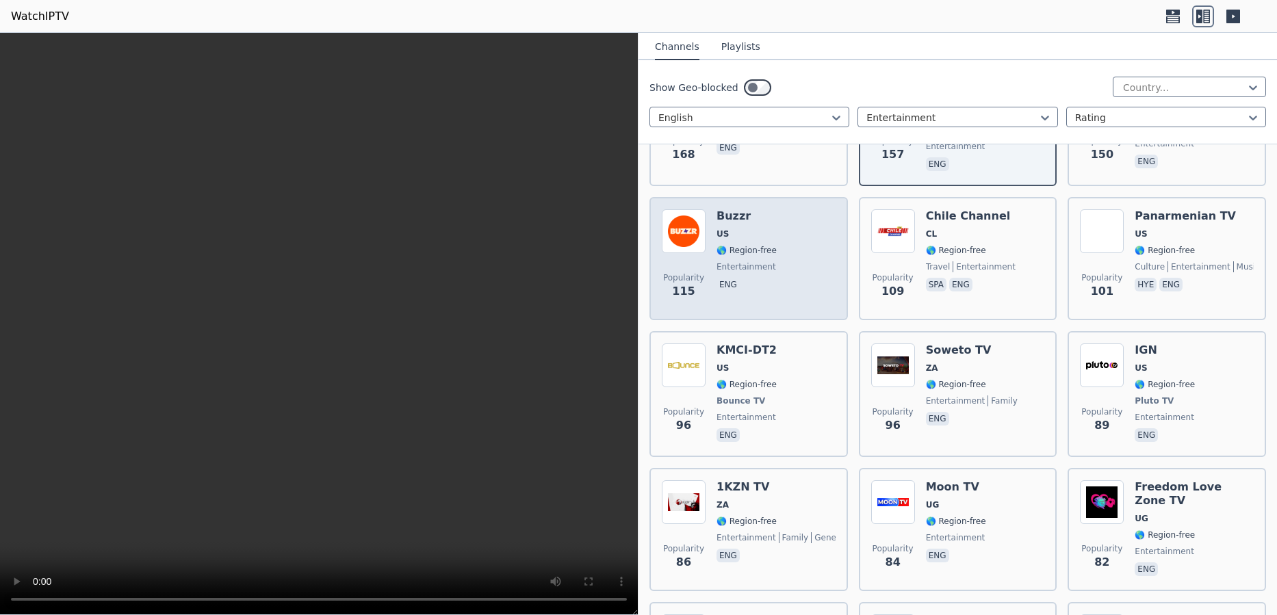
click at [735, 229] on span "US" at bounding box center [747, 234] width 60 height 11
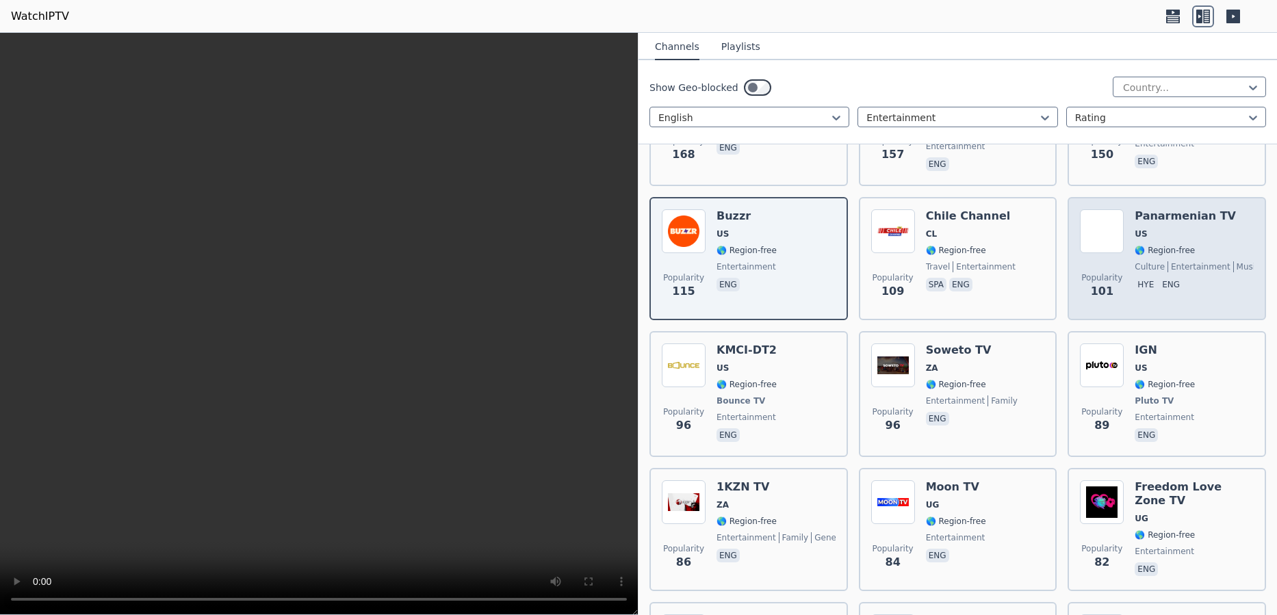
click at [1172, 245] on span "🌎 Region-free" at bounding box center [1165, 250] width 60 height 11
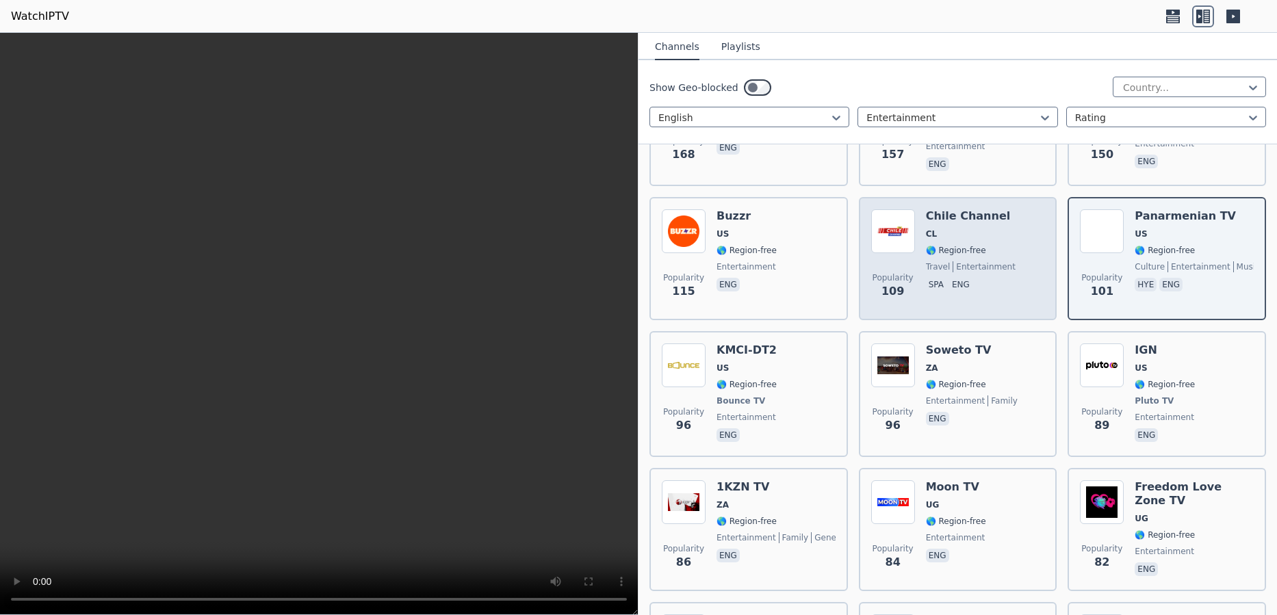
click at [948, 231] on div "Chile Channel CL 🌎 Region-free travel entertainment spa eng" at bounding box center [971, 258] width 90 height 99
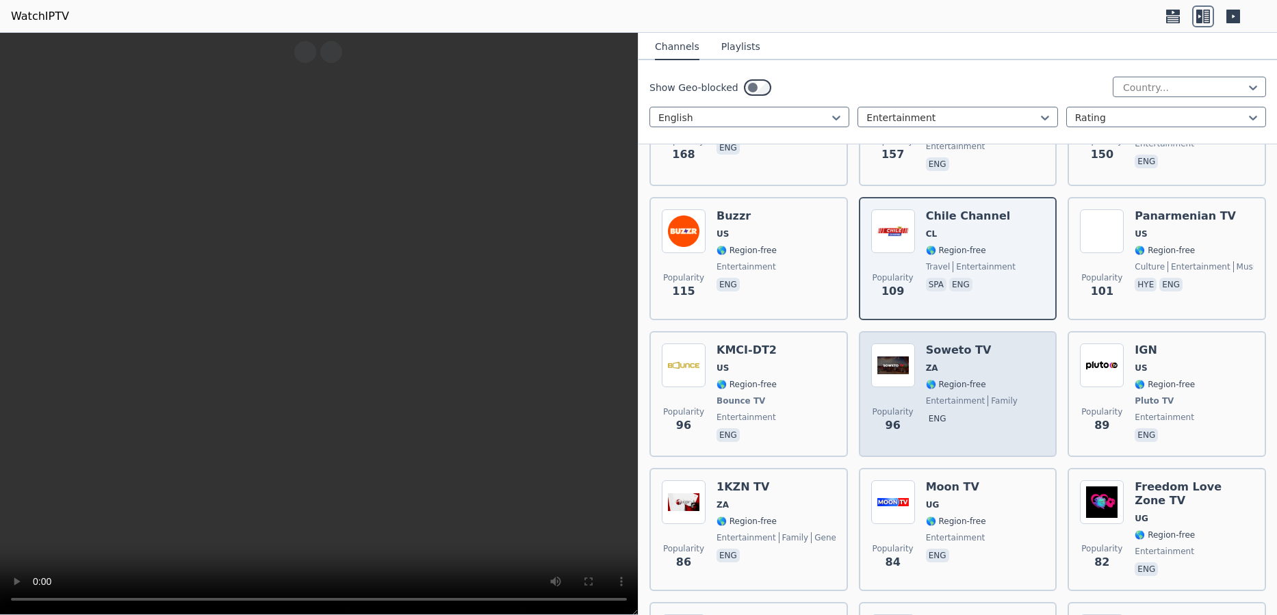
click at [949, 379] on span "🌎 Region-free" at bounding box center [956, 384] width 60 height 11
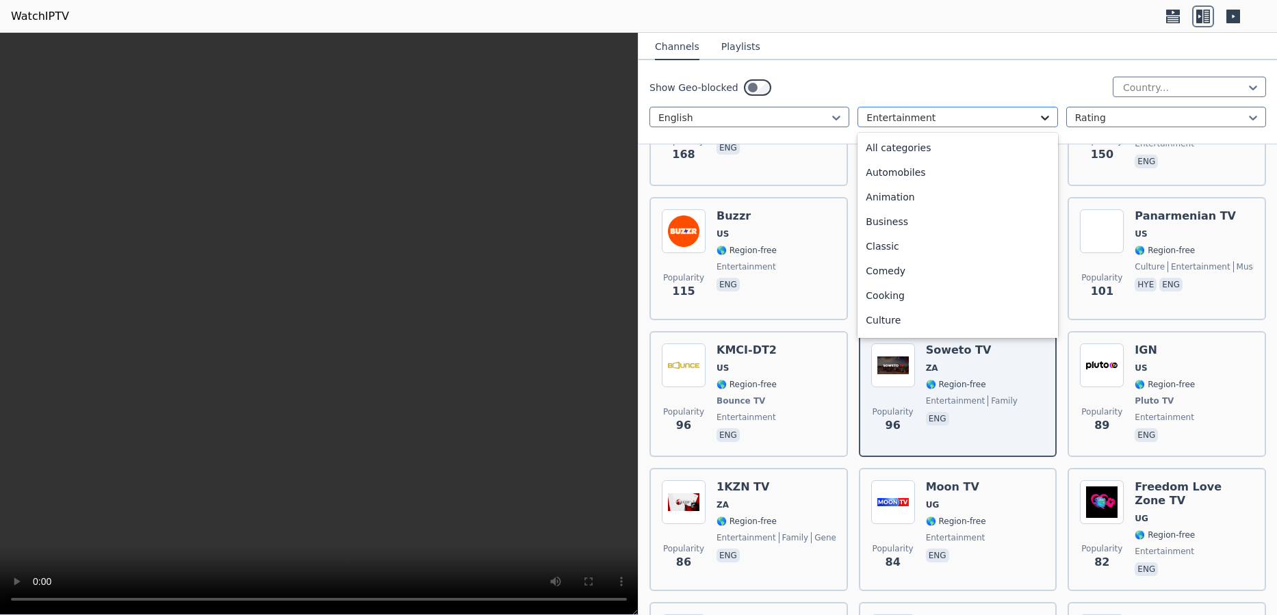
click at [1038, 116] on icon at bounding box center [1045, 118] width 14 height 14
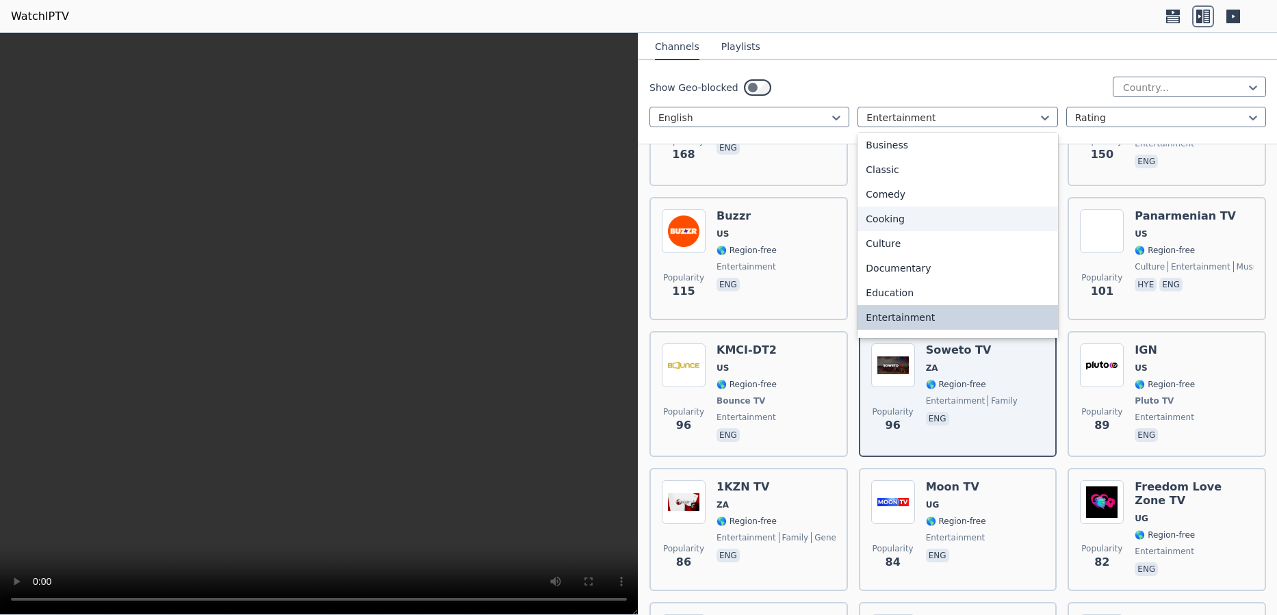
scroll to position [281, 0]
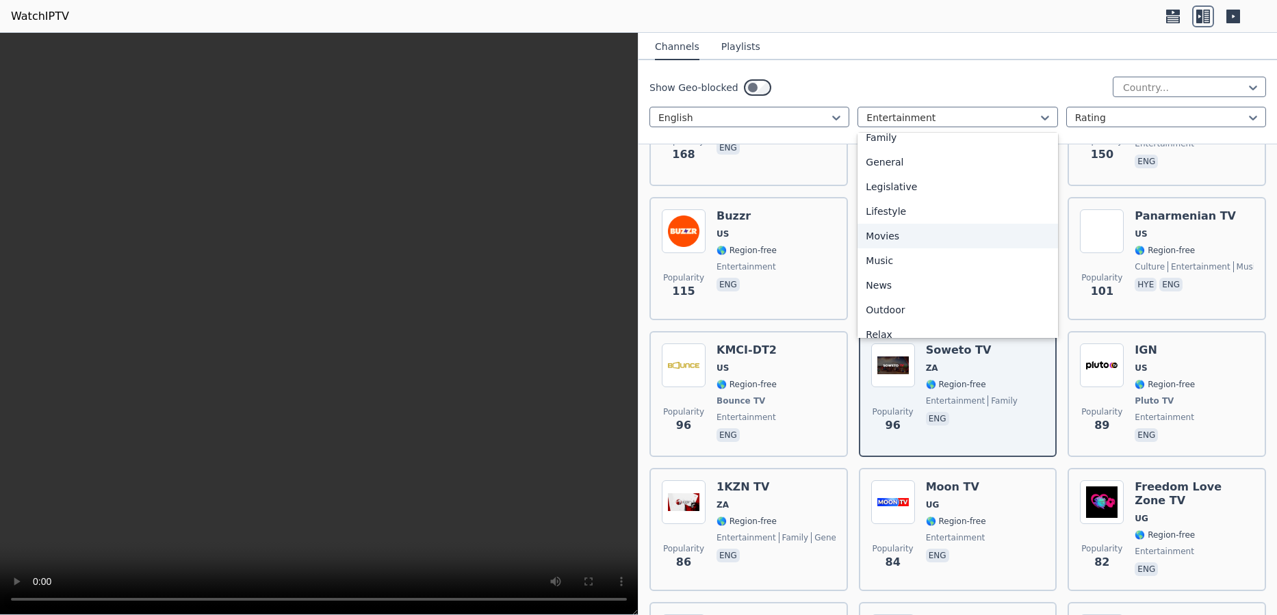
click at [910, 239] on div "Movies" at bounding box center [957, 236] width 200 height 25
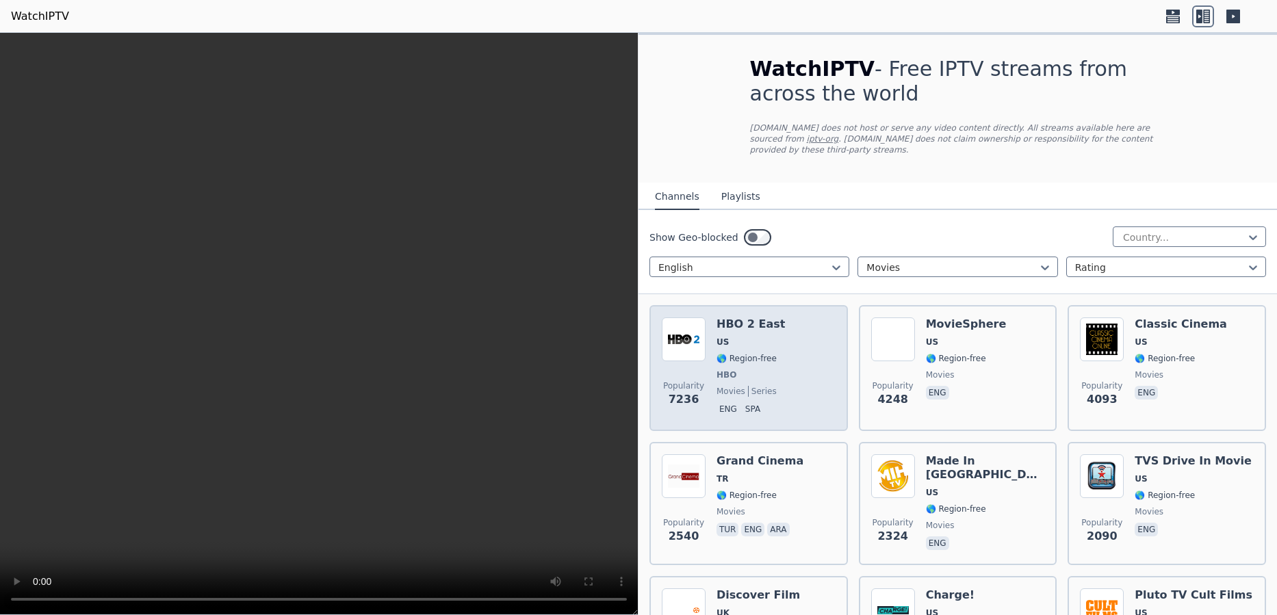
click at [758, 318] on h6 "HBO 2 East" at bounding box center [751, 325] width 68 height 14
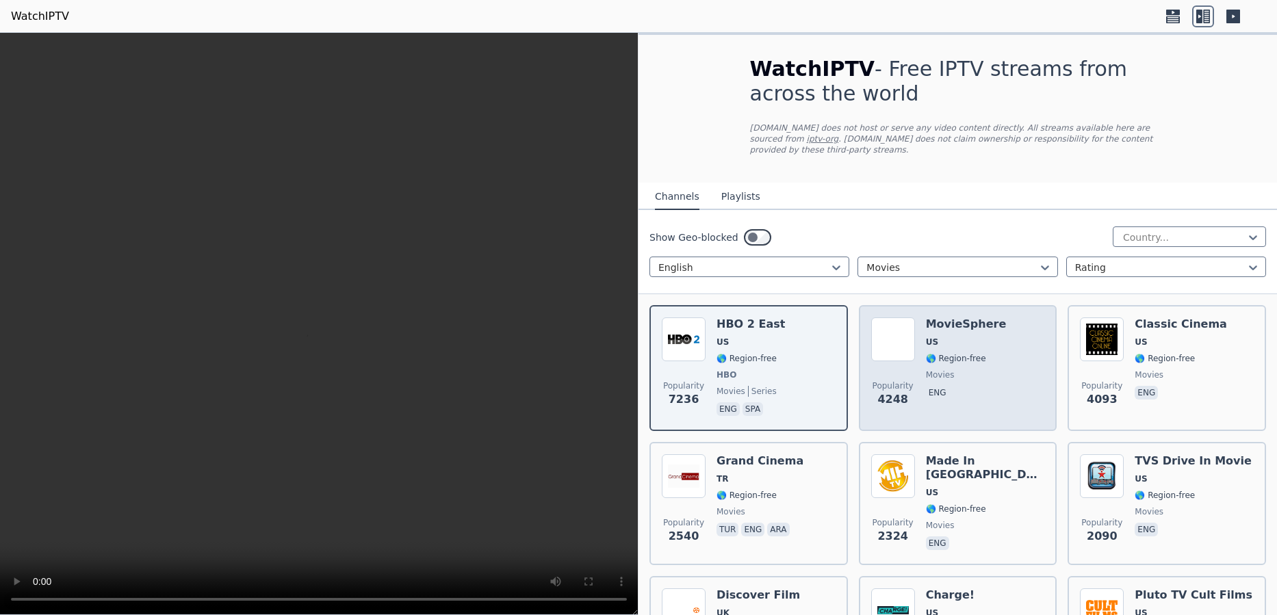
click at [958, 353] on span "🌎 Region-free" at bounding box center [956, 358] width 60 height 11
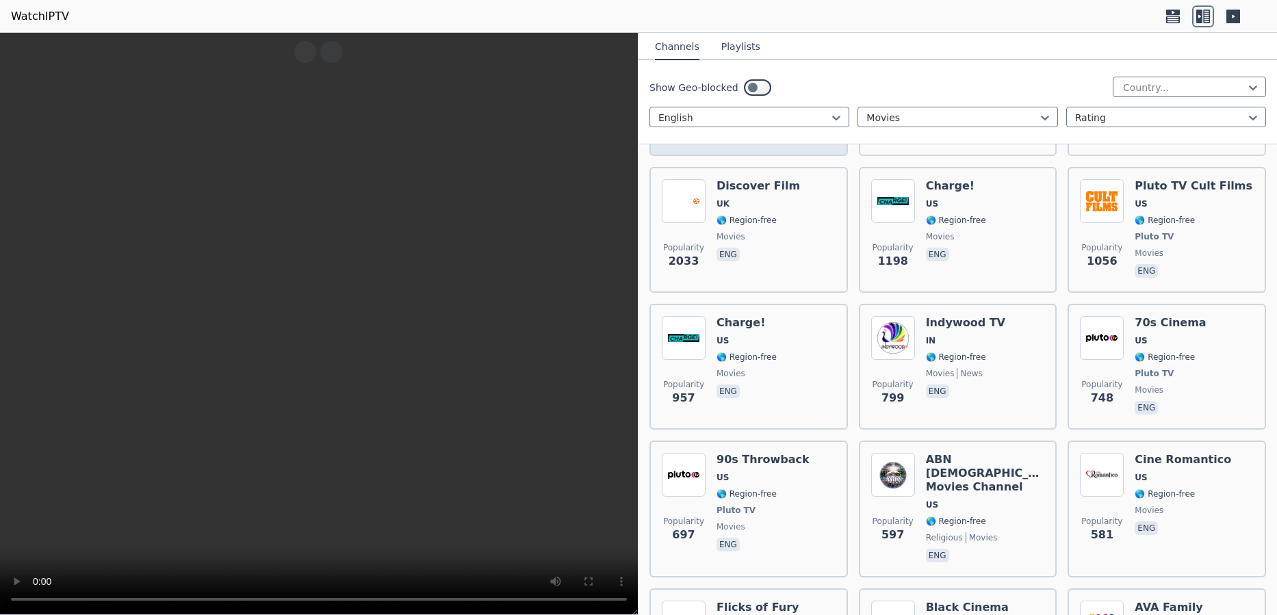
scroll to position [450, 0]
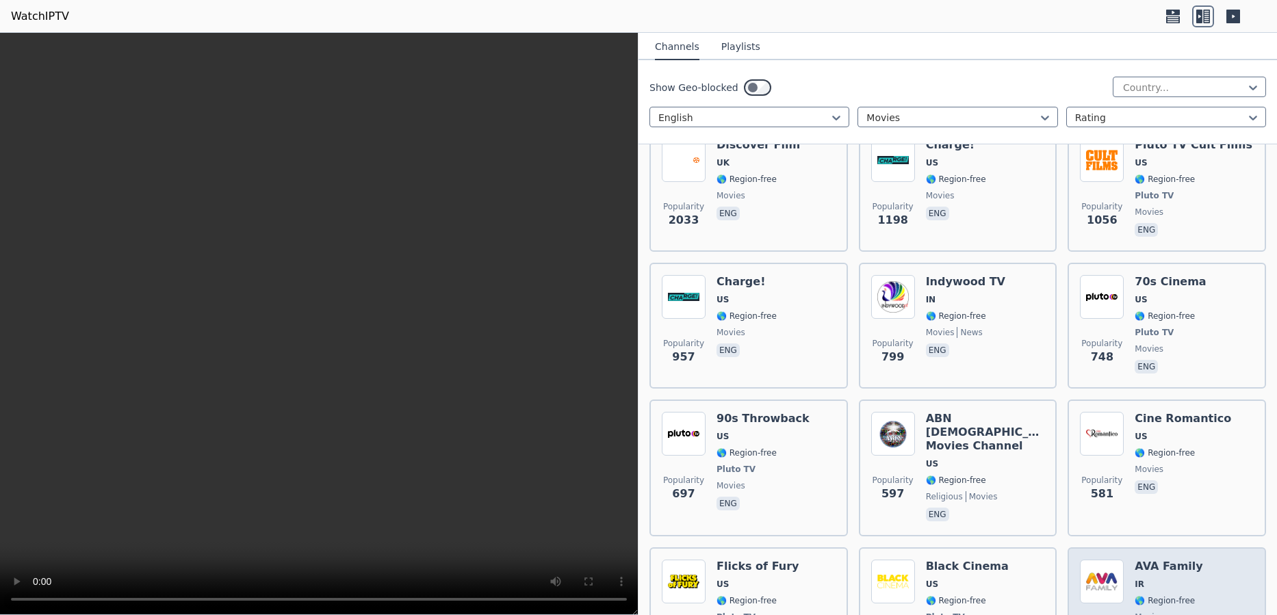
click at [1121, 569] on div "Popularity 456 AVA Family IR 🌎 Region-free movies fas eng" at bounding box center [1167, 610] width 174 height 101
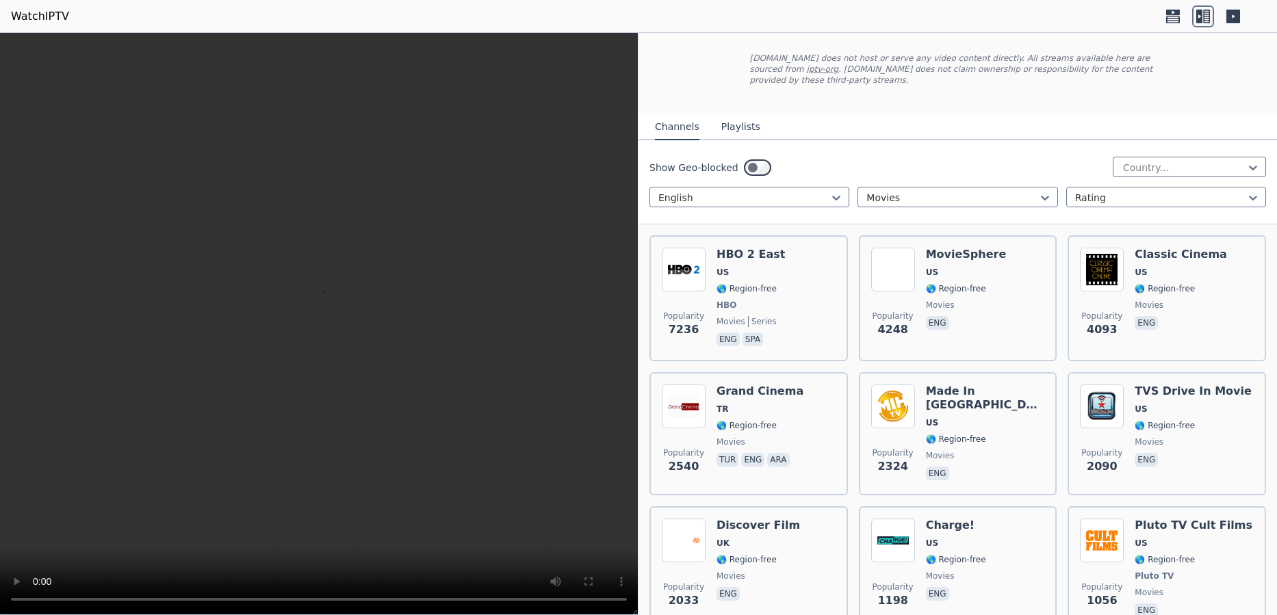
scroll to position [0, 0]
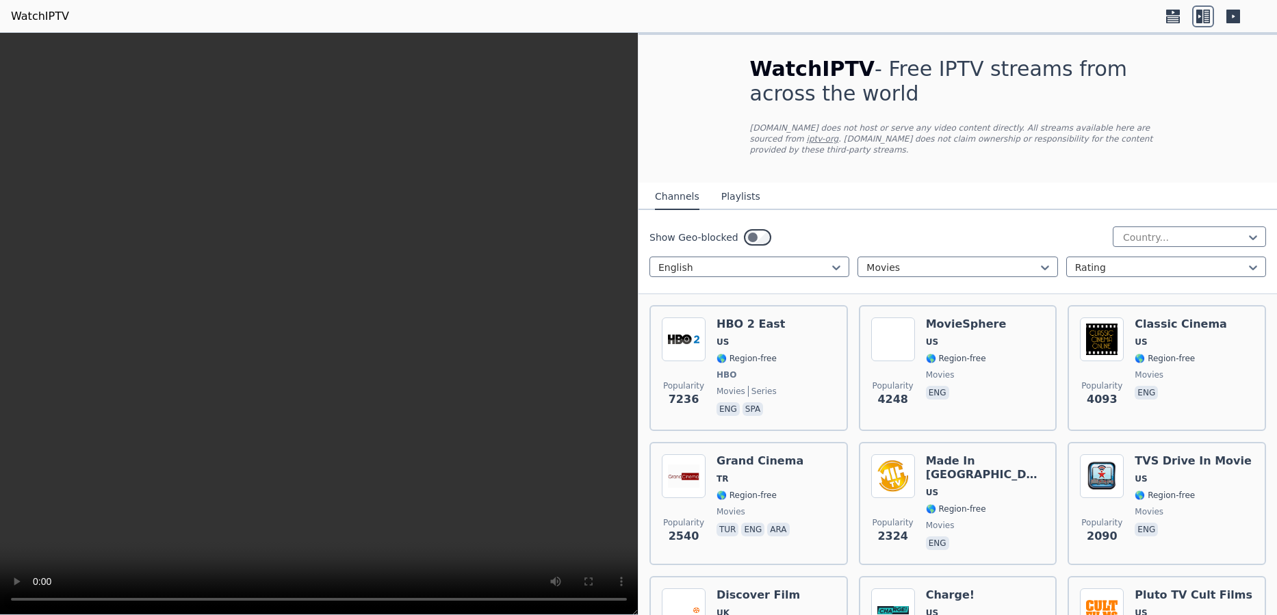
click at [762, 454] on h6 "Grand Cinema" at bounding box center [760, 461] width 87 height 14
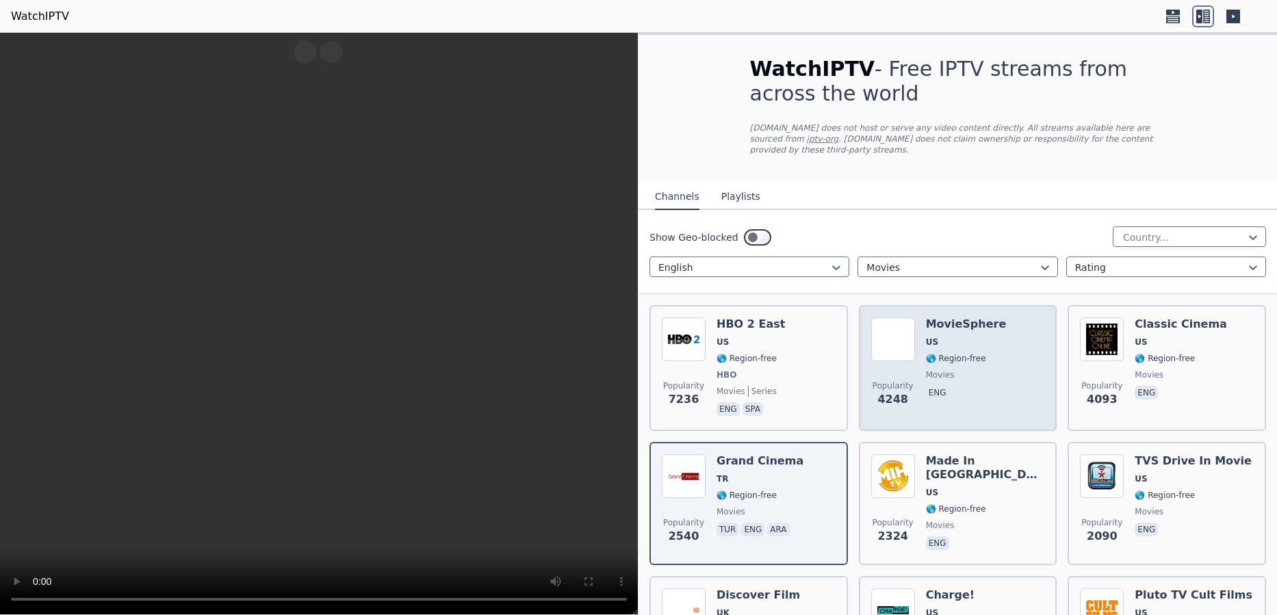
click at [944, 353] on span "🌎 Region-free" at bounding box center [956, 358] width 60 height 11
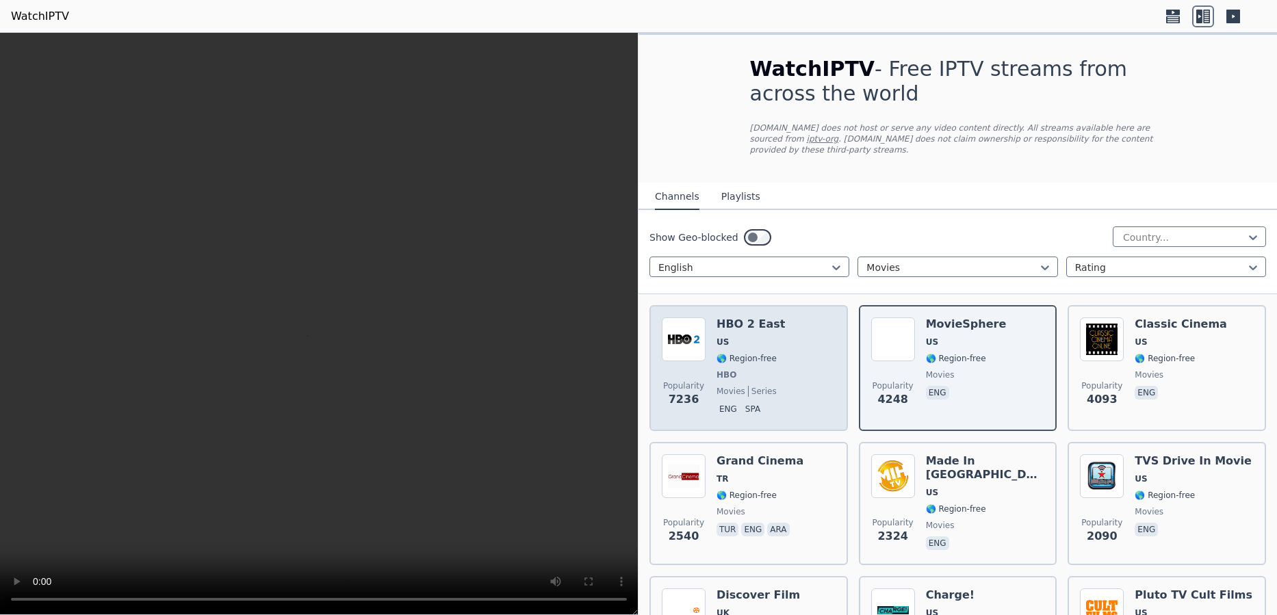
click at [733, 357] on div "HBO 2 East US 🌎 Region-free HBO movies series eng spa" at bounding box center [751, 368] width 68 height 101
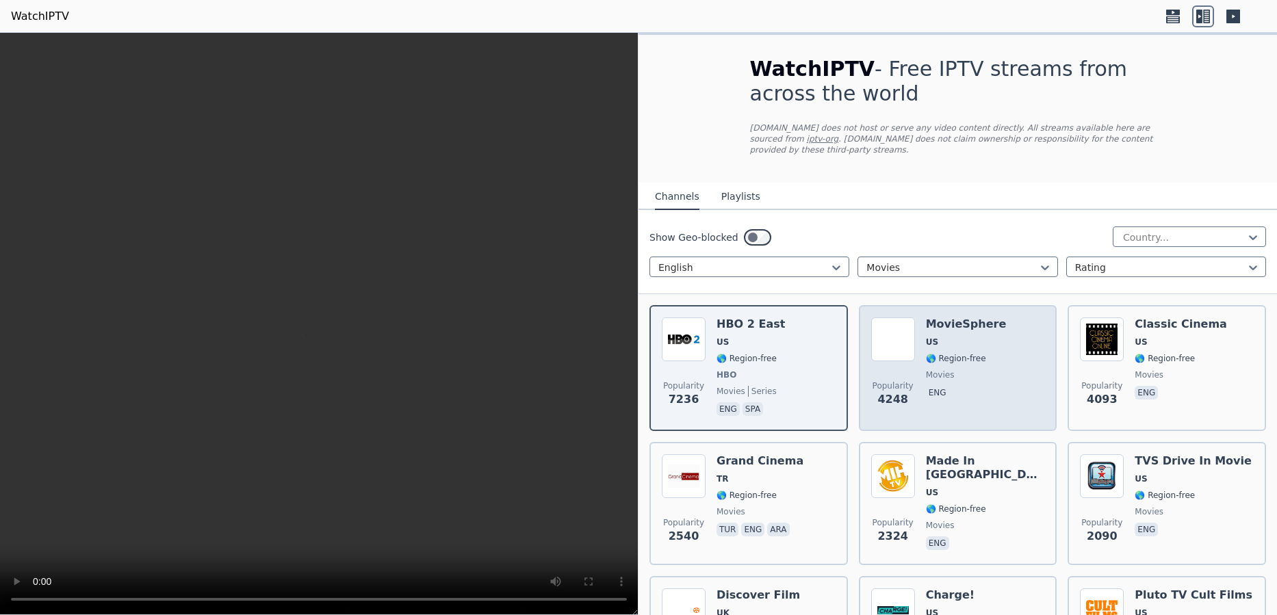
click at [955, 339] on div "MovieSphere US 🌎 Region-free movies eng" at bounding box center [966, 368] width 81 height 101
